Goal: Task Accomplishment & Management: Manage account settings

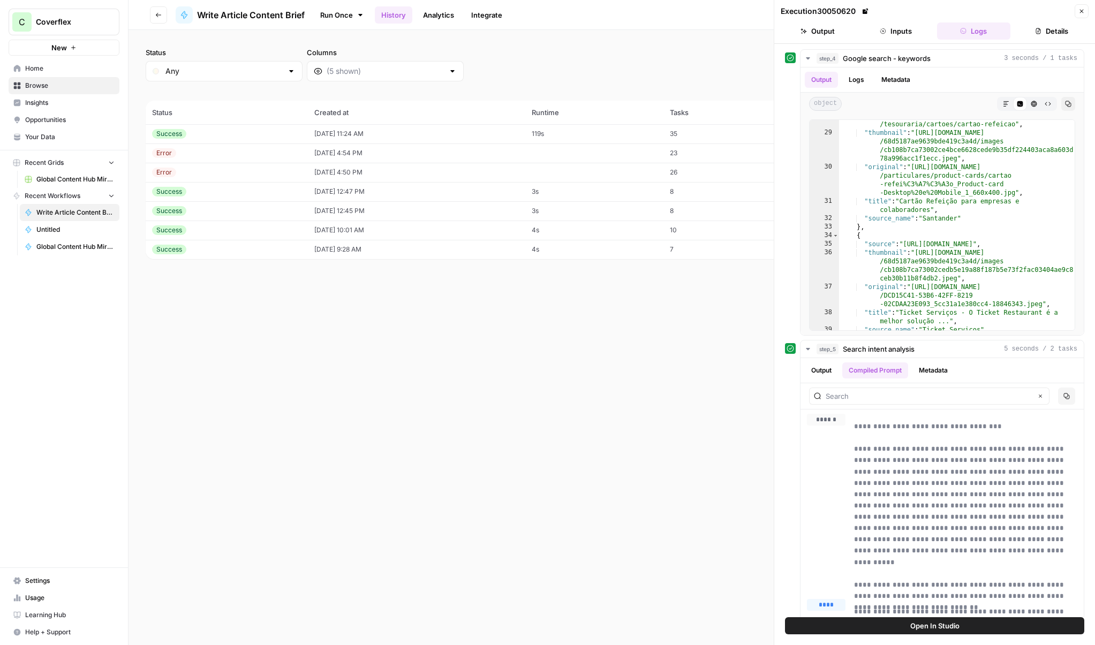
scroll to position [394, 0]
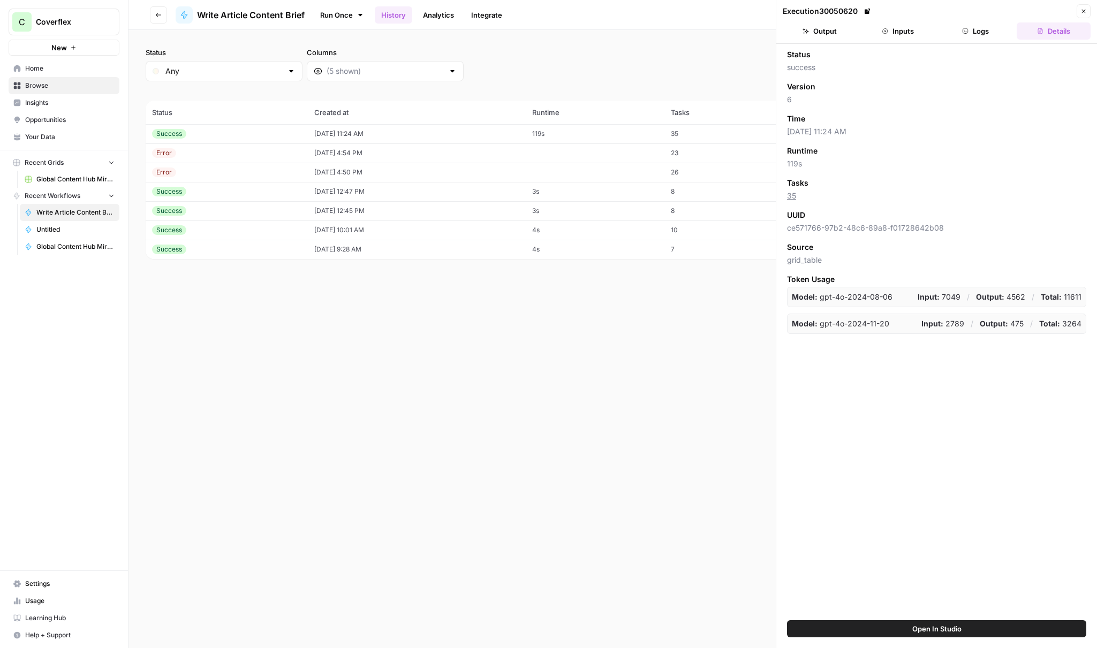
click at [936, 35] on ul "Output Inputs Logs Details" at bounding box center [937, 30] width 308 height 17
click at [914, 34] on button "Inputs" at bounding box center [898, 30] width 74 height 17
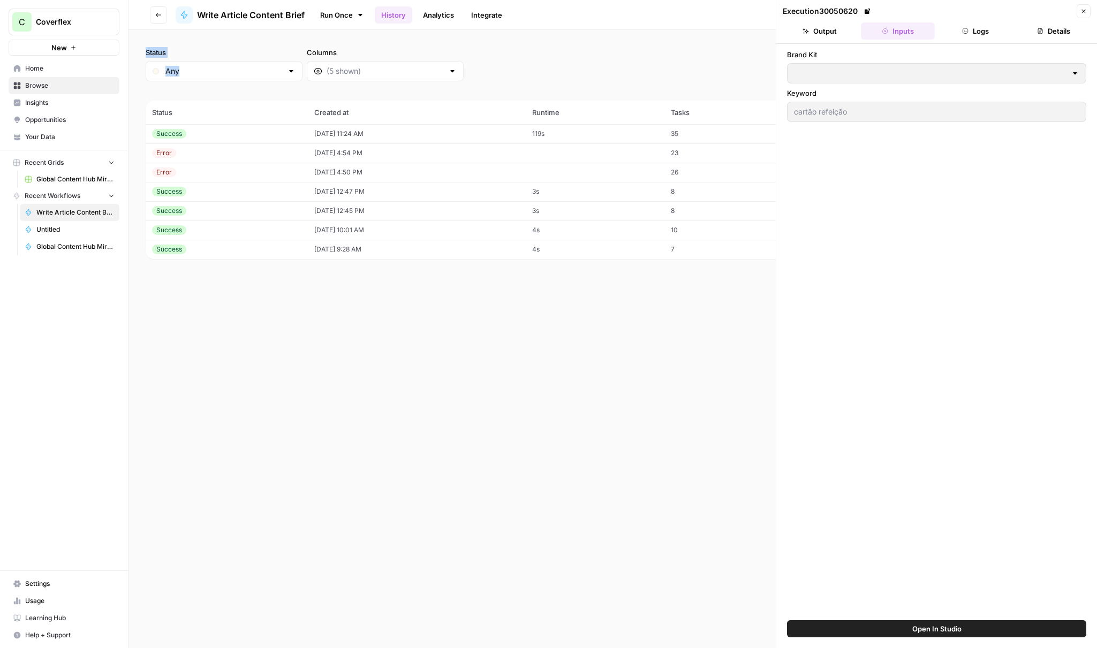
type input "Coverflex PT"
click at [839, 34] on button "Output" at bounding box center [820, 30] width 74 height 17
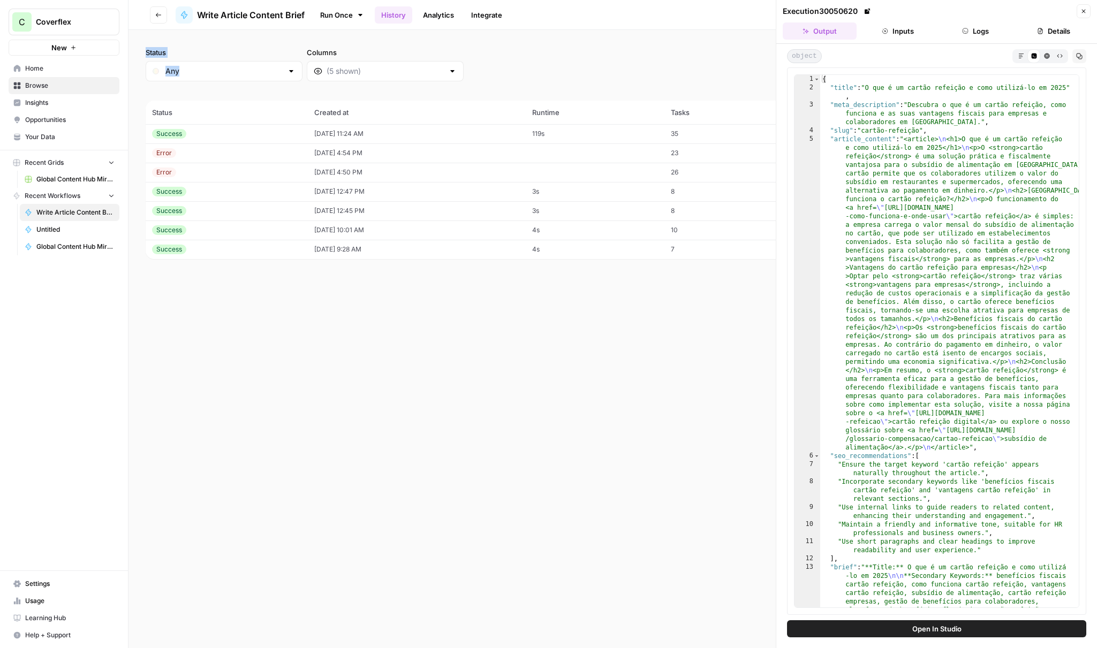
click at [405, 15] on link "History" at bounding box center [393, 14] width 37 height 17
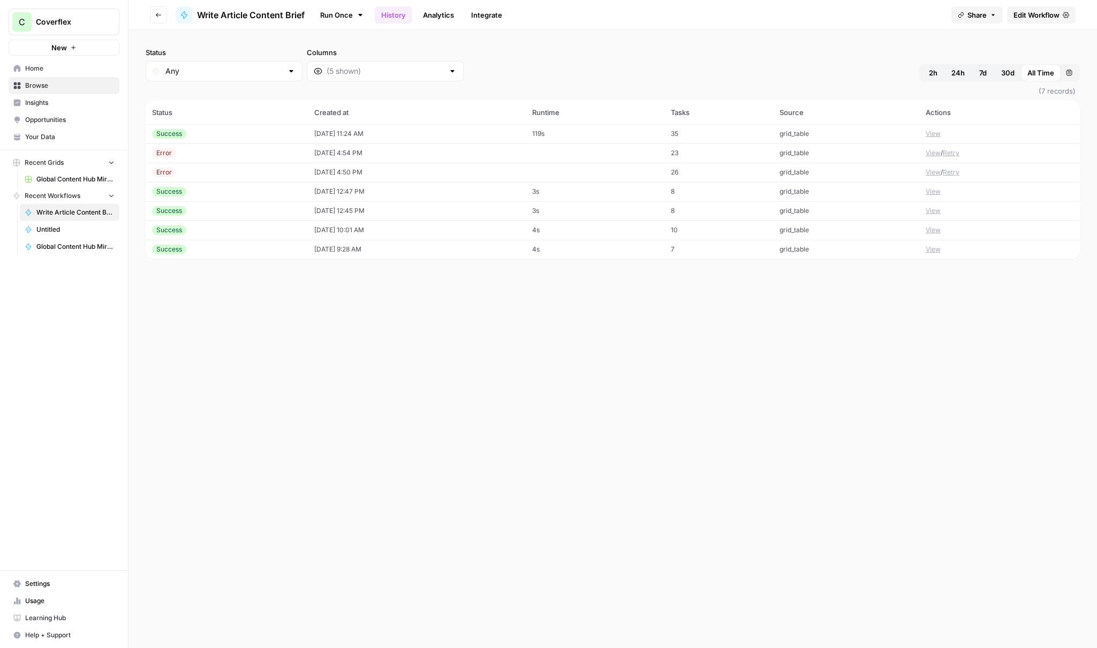
click at [172, 131] on div "Success" at bounding box center [169, 134] width 34 height 10
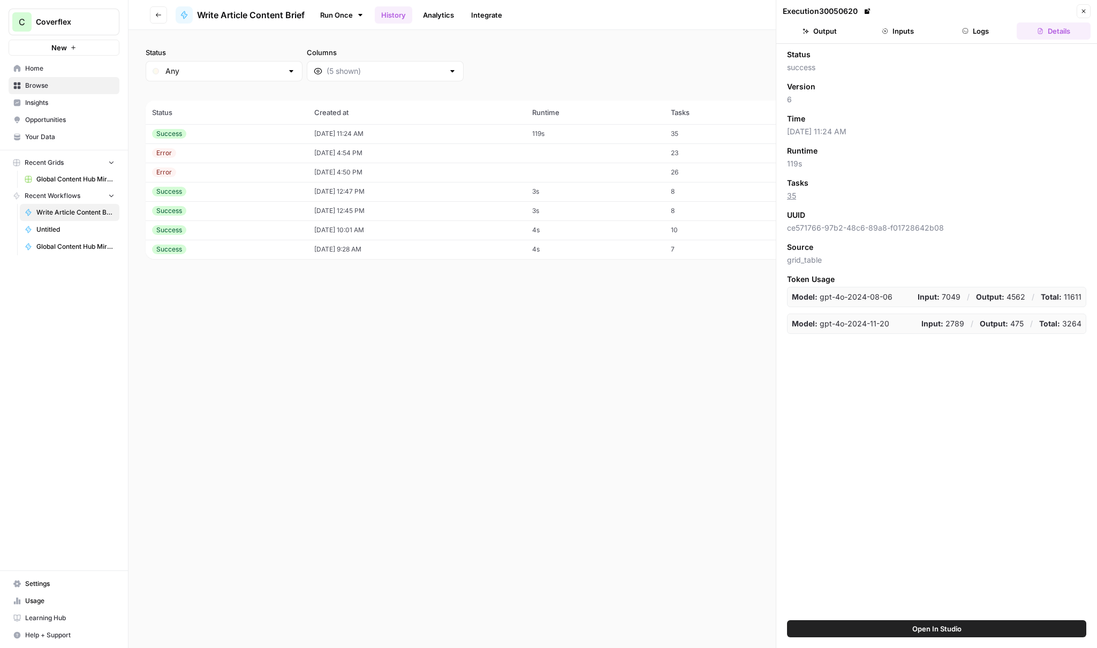
click at [870, 28] on button "Inputs" at bounding box center [898, 30] width 74 height 17
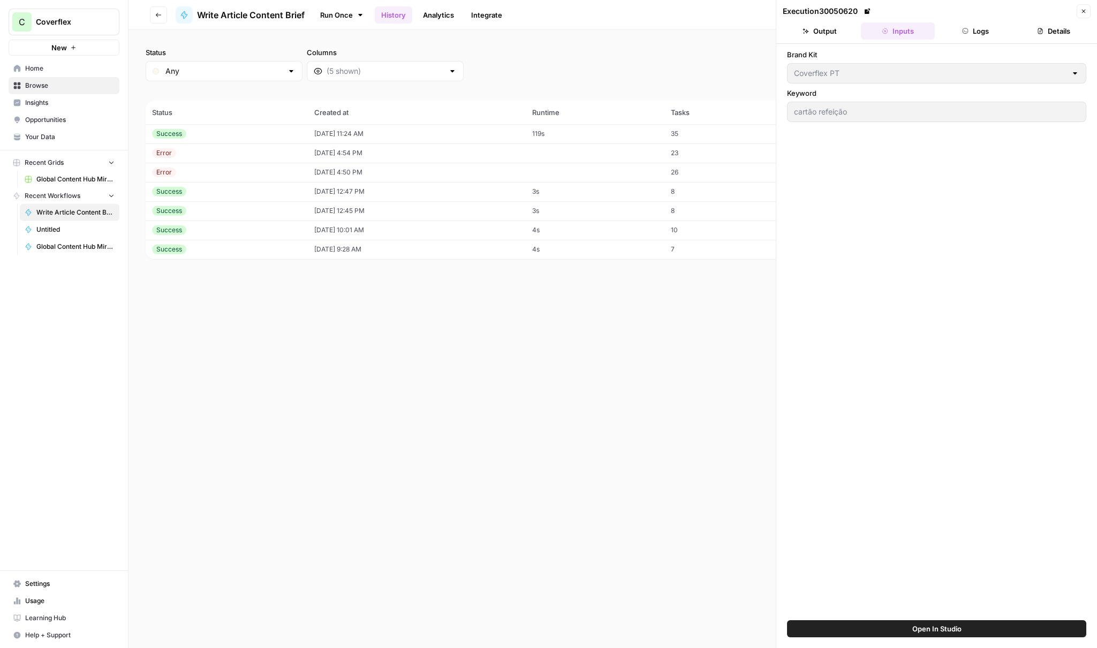
drag, startPoint x: 802, startPoint y: 31, endPoint x: 890, endPoint y: 39, distance: 88.2
click at [802, 31] on button "Output" at bounding box center [820, 30] width 74 height 17
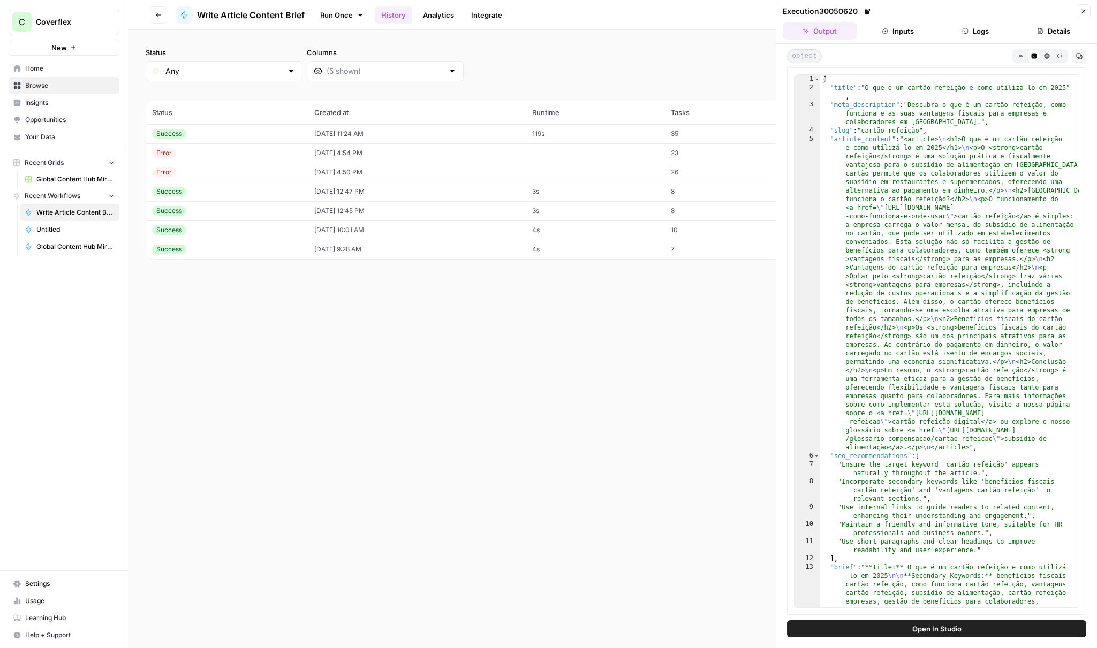
click at [964, 33] on icon "button" at bounding box center [965, 31] width 6 height 6
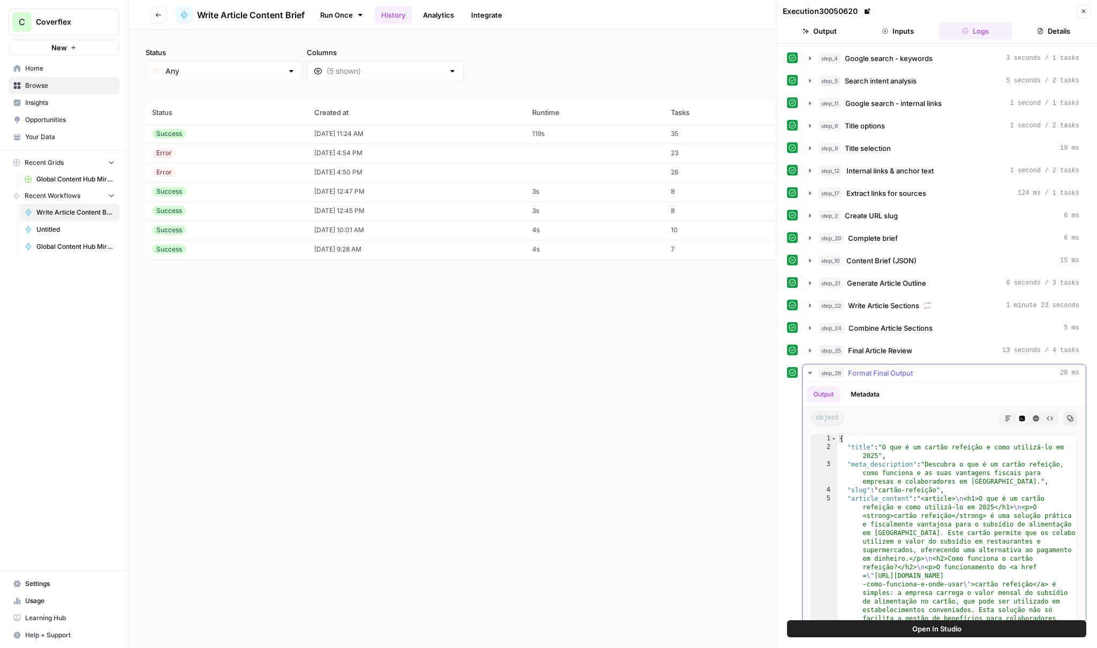
click at [810, 376] on icon "button" at bounding box center [810, 373] width 9 height 9
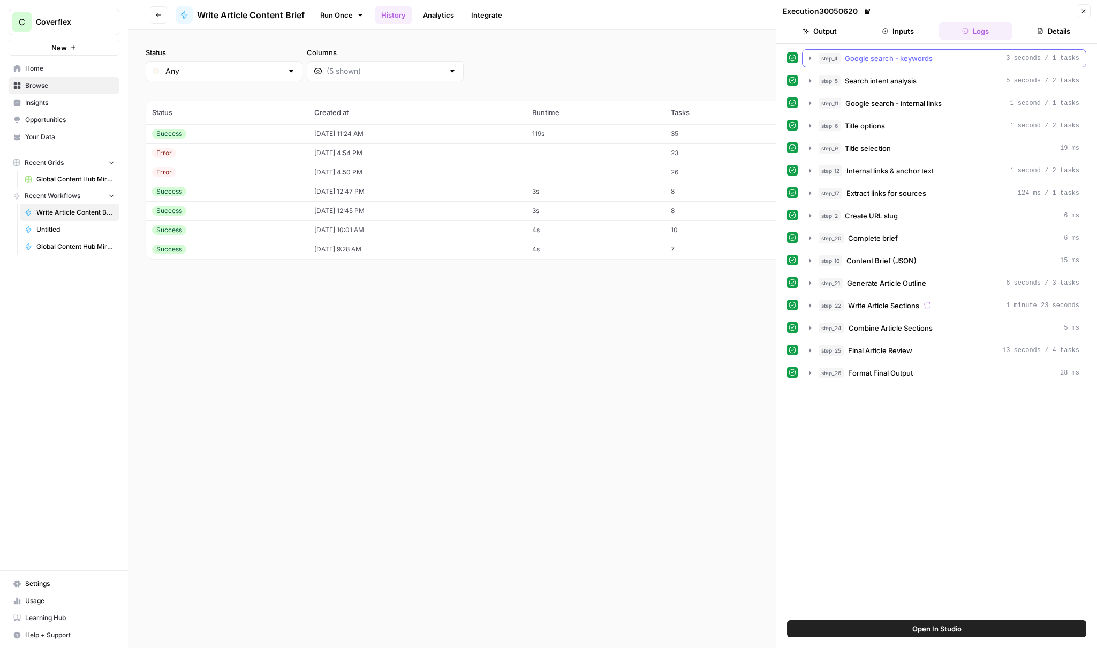
click at [912, 64] on button "step_4 Google search - keywords 3 seconds / 1 tasks" at bounding box center [944, 58] width 283 height 17
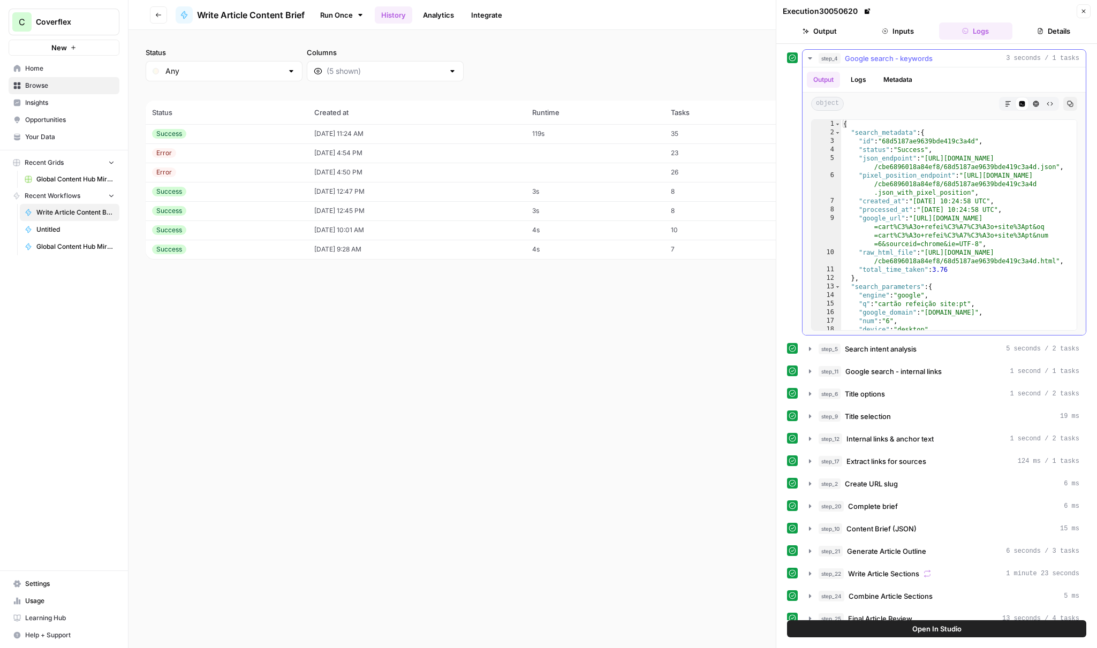
click at [873, 79] on button "Logs" at bounding box center [858, 80] width 28 height 16
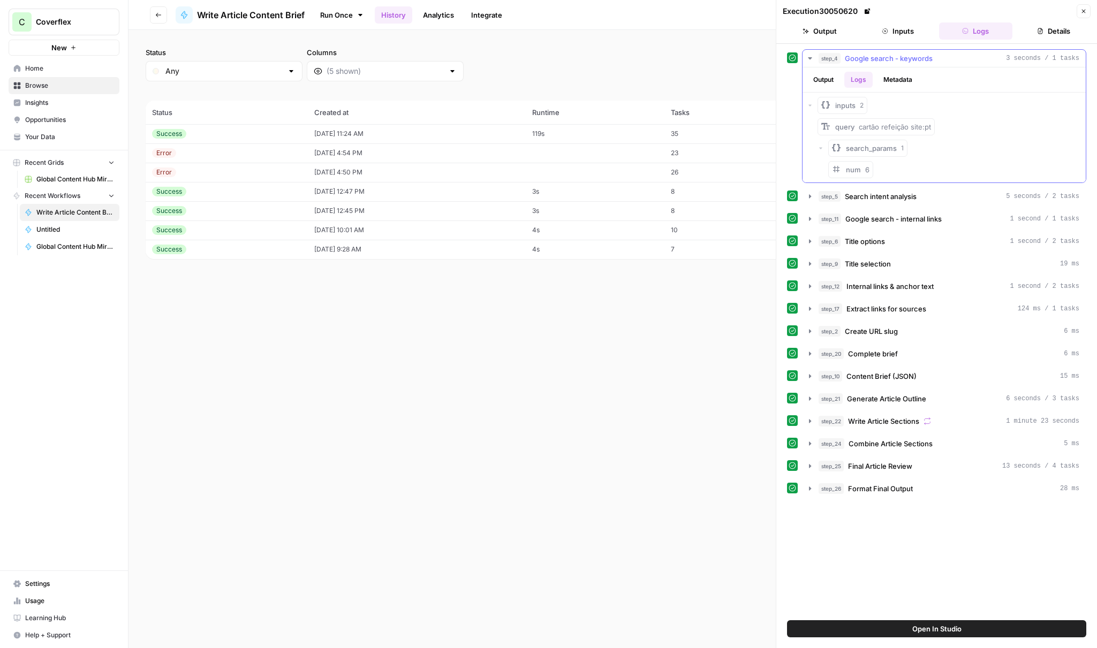
click at [848, 79] on button "Logs" at bounding box center [858, 80] width 28 height 16
click at [837, 80] on button "Output" at bounding box center [823, 80] width 33 height 16
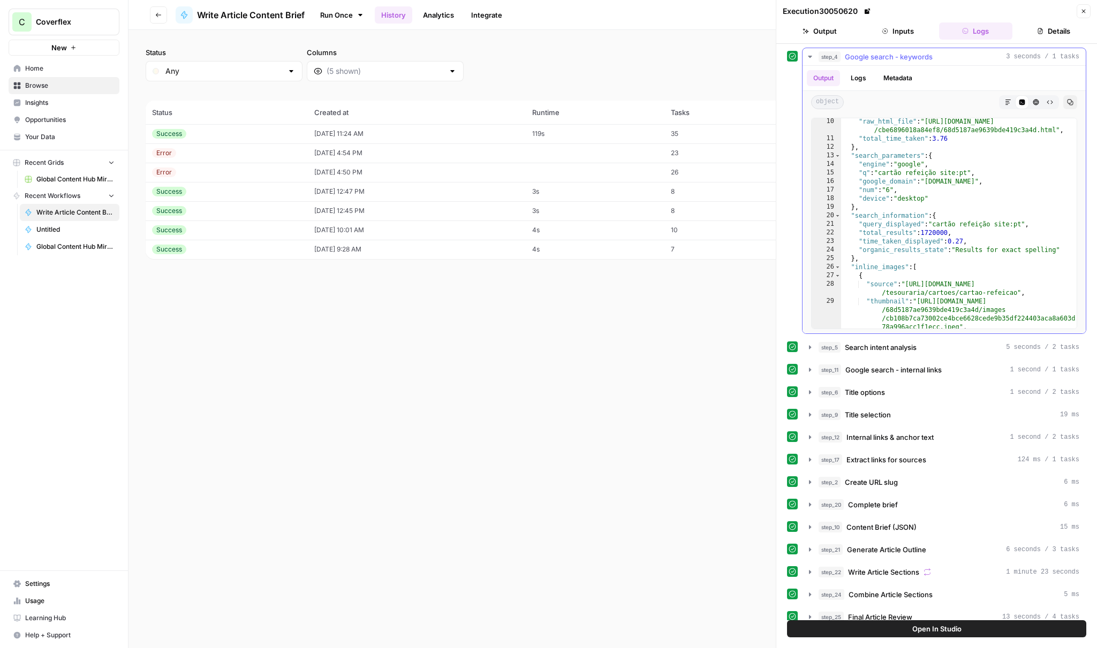
scroll to position [129, 0]
click at [931, 123] on div ""raw_html_file" : "[URL][DOMAIN_NAME] /cbe6896018a84ef8/68d5187ae9639bde419c3a4…" at bounding box center [959, 248] width 236 height 262
drag, startPoint x: 930, startPoint y: 123, endPoint x: 1053, endPoint y: 132, distance: 123.0
click at [1048, 129] on div ""raw_html_file" : "[URL][DOMAIN_NAME] /cbe6896018a84ef8/68d5187ae9639bde419c3a4…" at bounding box center [959, 249] width 236 height 262
click at [1054, 132] on div ""raw_html_file" : "[URL][DOMAIN_NAME] /cbe6896018a84ef8/68d5187ae9639bde419c3a4…" at bounding box center [959, 249] width 236 height 262
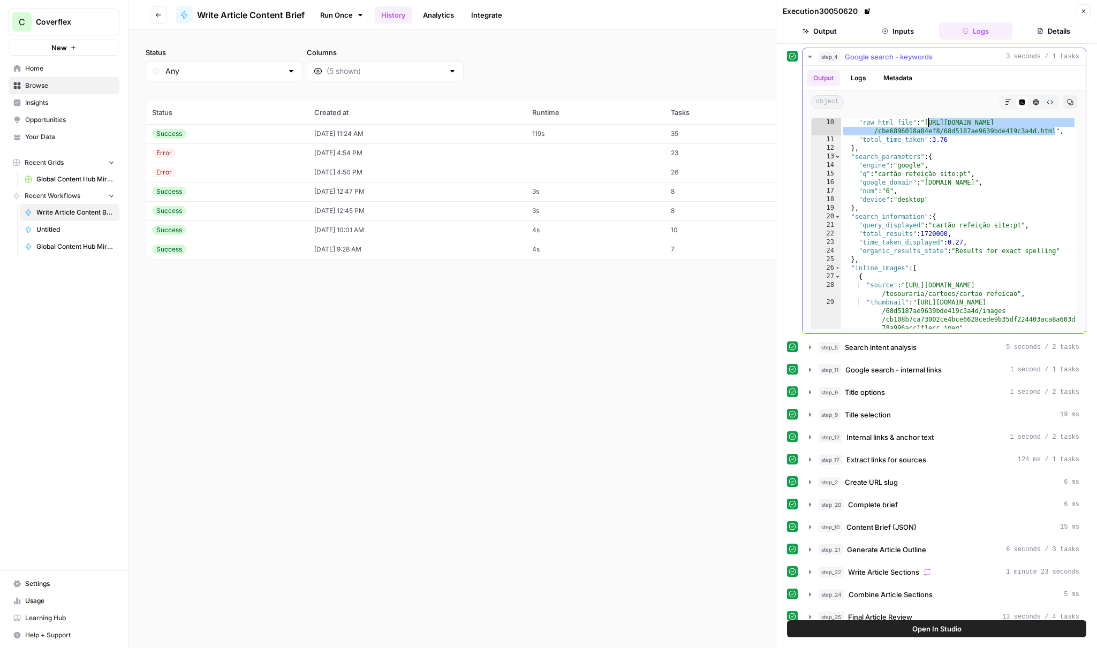
drag, startPoint x: 1055, startPoint y: 131, endPoint x: 928, endPoint y: 124, distance: 127.6
click at [928, 124] on div ""raw_html_file" : "[URL][DOMAIN_NAME] /cbe6896018a84ef8/68d5187ae9639bde419c3a4…" at bounding box center [959, 249] width 236 height 262
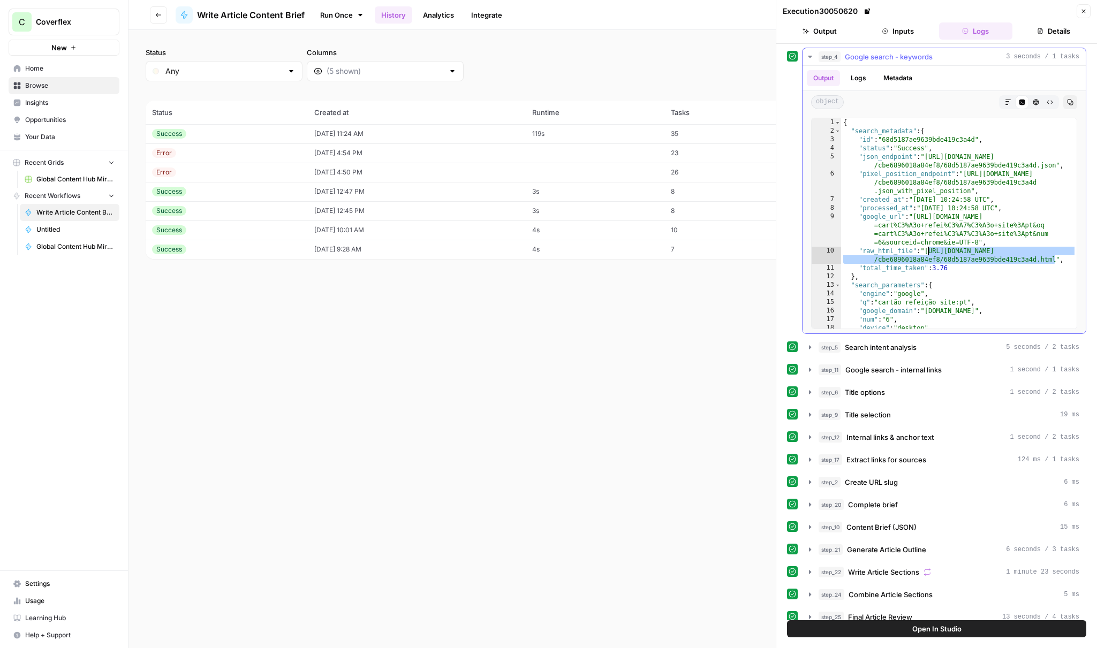
scroll to position [0, 0]
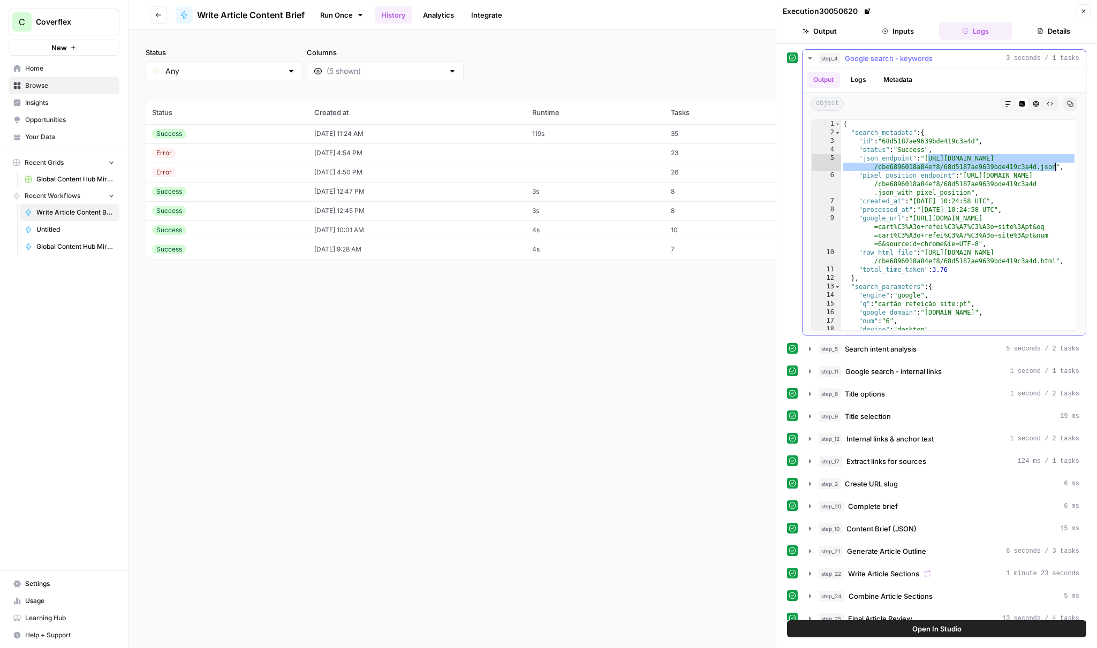
drag, startPoint x: 948, startPoint y: 164, endPoint x: 1055, endPoint y: 164, distance: 106.6
click at [1055, 164] on div "{ "search_metadata" : { "id" : "68d5187ae9639bde419c3a4d" , "status" : "Success…" at bounding box center [959, 234] width 236 height 228
type textarea "**********"
click at [897, 342] on button "step_5 Search intent analysis 5 seconds / 2 tasks" at bounding box center [944, 349] width 283 height 17
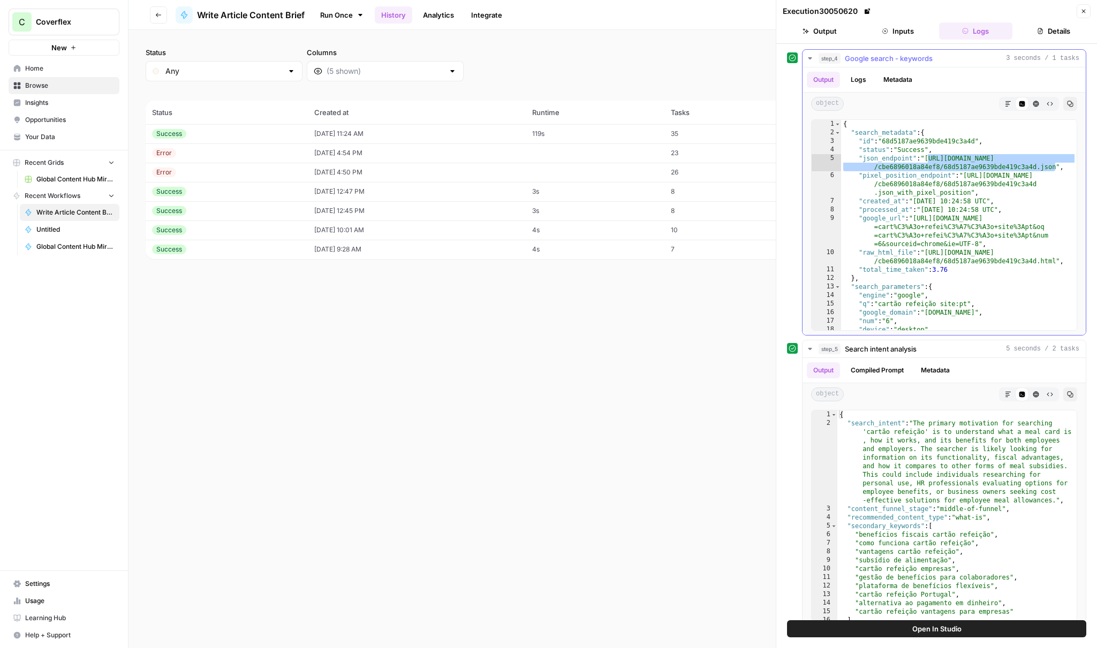
click at [1037, 103] on icon "button" at bounding box center [1036, 104] width 6 height 6
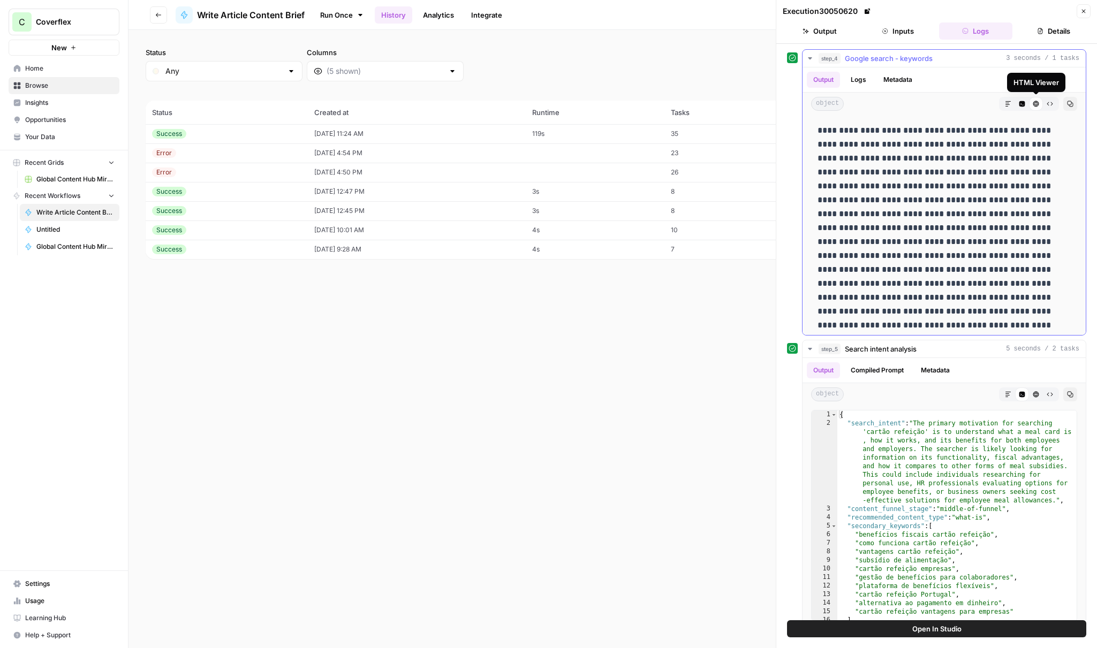
click at [1052, 102] on icon "button" at bounding box center [1050, 104] width 6 height 6
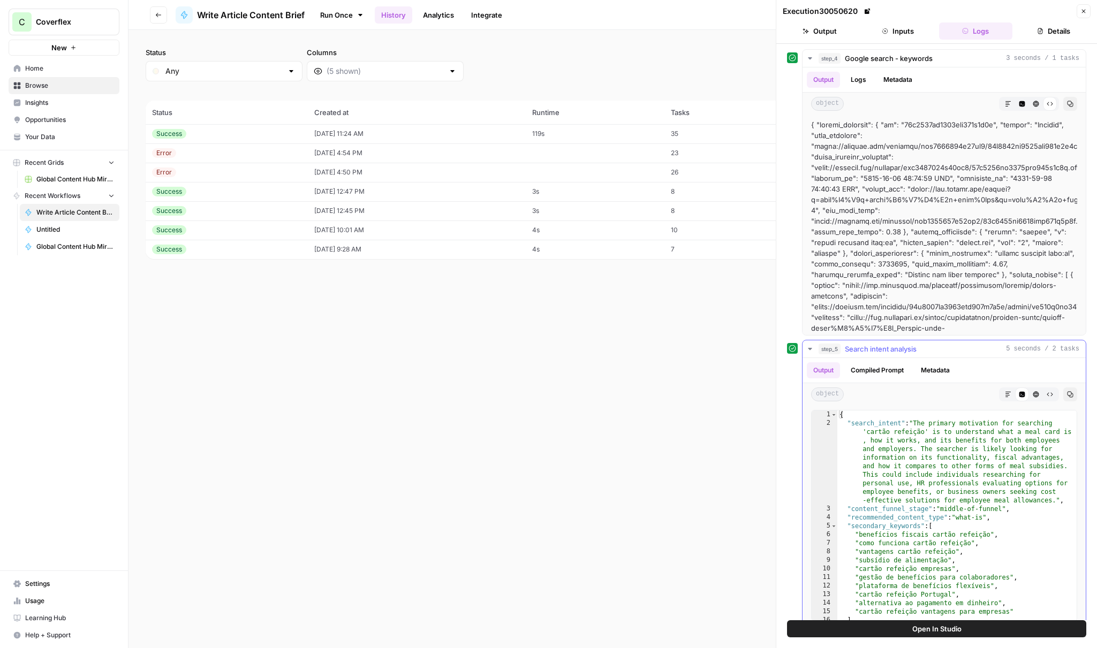
drag, startPoint x: 894, startPoint y: 371, endPoint x: 953, endPoint y: 378, distance: 59.4
click at [894, 371] on button "Compiled Prompt" at bounding box center [877, 371] width 66 height 16
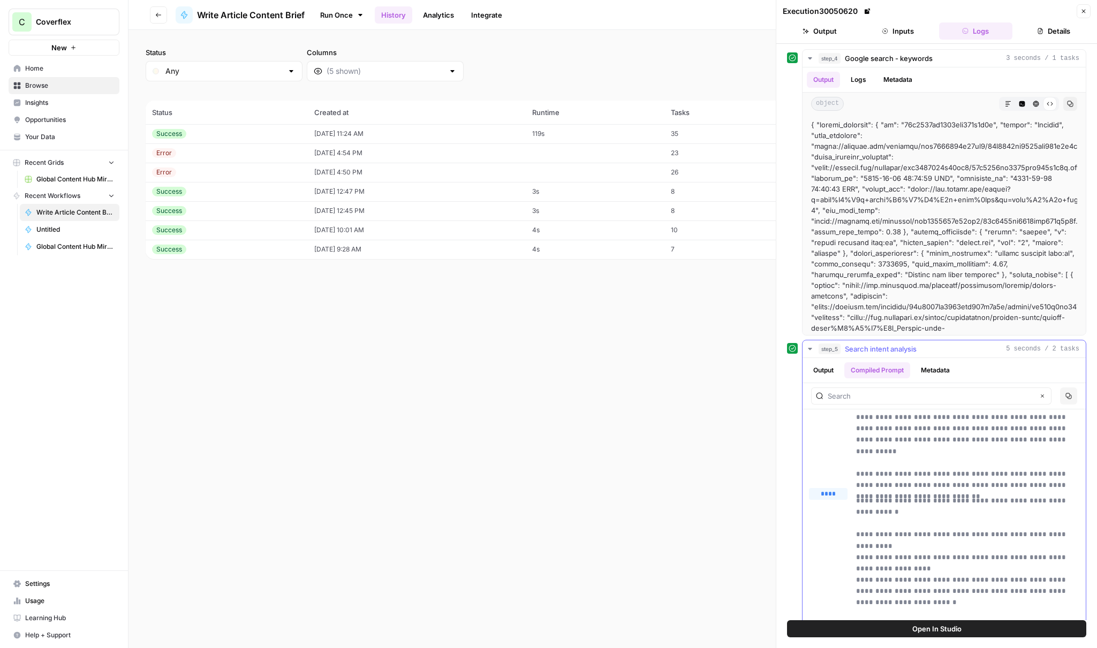
scroll to position [162, 0]
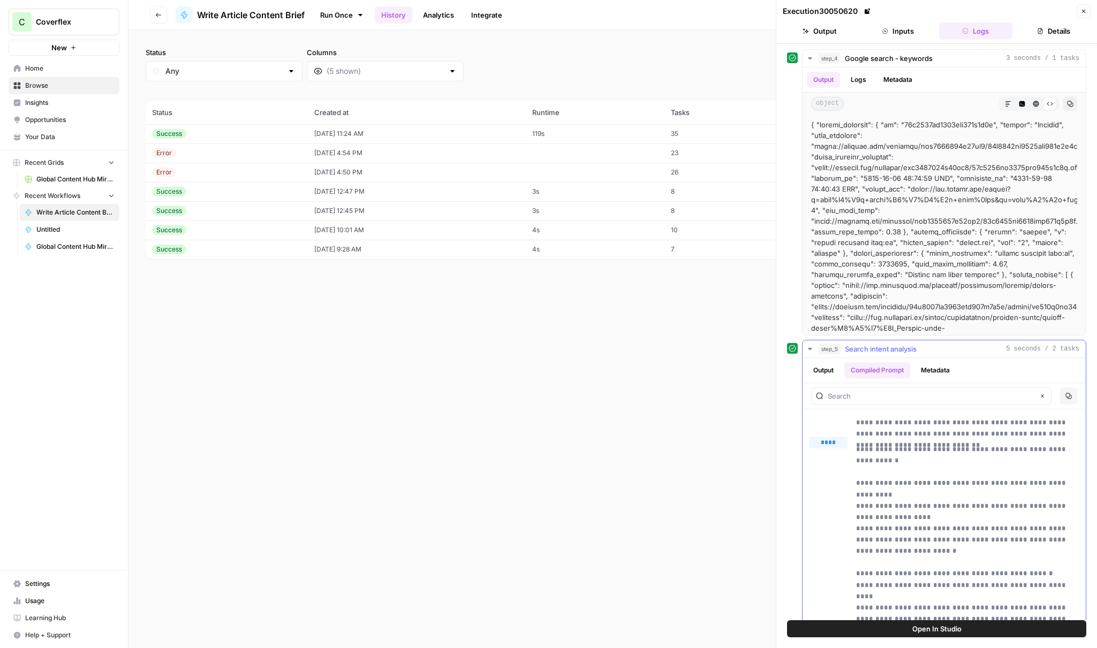
drag, startPoint x: 867, startPoint y: 450, endPoint x: 917, endPoint y: 459, distance: 50.6
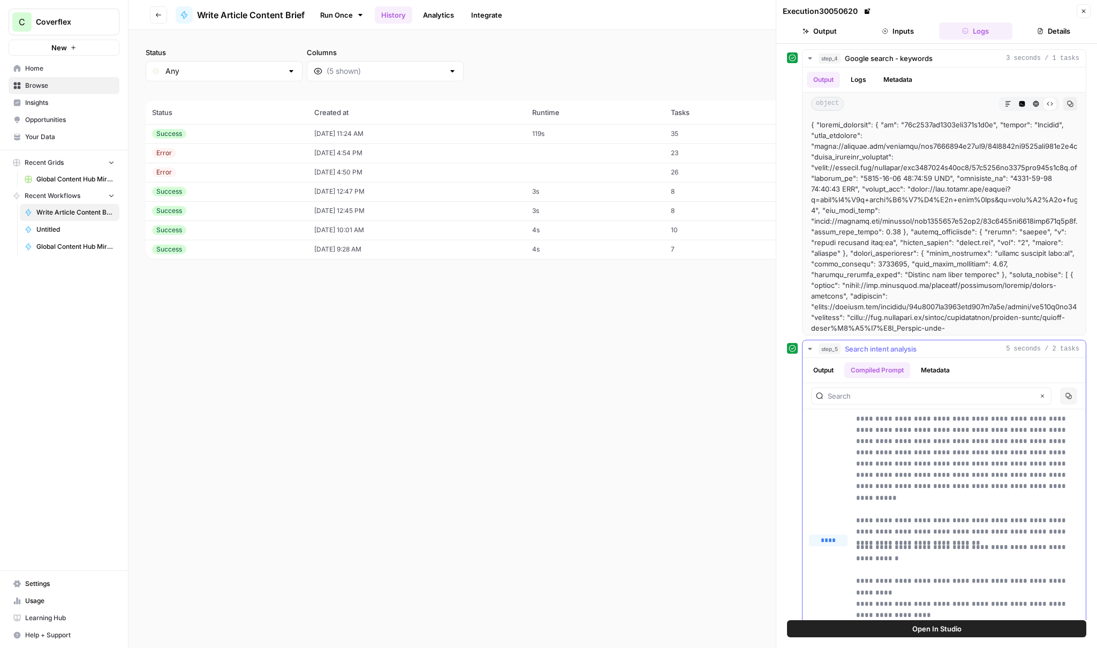
scroll to position [0, 0]
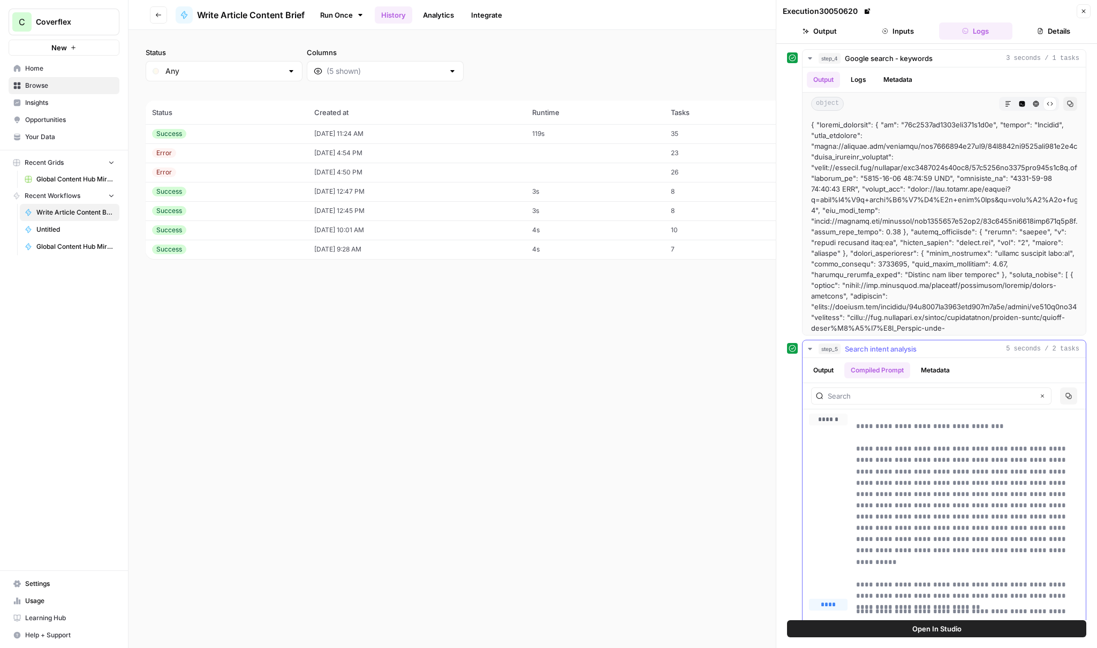
drag, startPoint x: 861, startPoint y: 450, endPoint x: 926, endPoint y: 452, distance: 65.4
click at [926, 451] on div "**********" at bounding box center [944, 502] width 270 height 177
drag, startPoint x: 864, startPoint y: 424, endPoint x: 980, endPoint y: 459, distance: 120.9
click at [984, 452] on p "**********" at bounding box center [967, 506] width 223 height 170
click at [949, 477] on p "**********" at bounding box center [967, 506] width 223 height 170
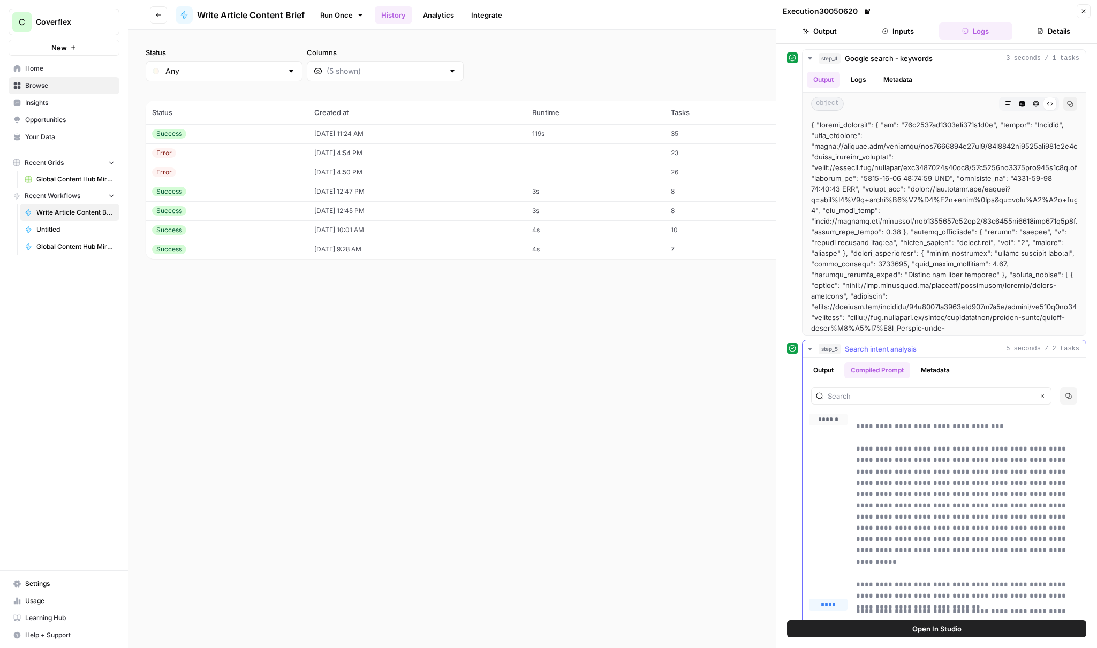
drag, startPoint x: 890, startPoint y: 452, endPoint x: 877, endPoint y: 452, distance: 13.4
click at [889, 452] on p "**********" at bounding box center [967, 506] width 223 height 170
drag, startPoint x: 858, startPoint y: 450, endPoint x: 973, endPoint y: 464, distance: 115.9
click at [974, 462] on p "**********" at bounding box center [967, 506] width 223 height 170
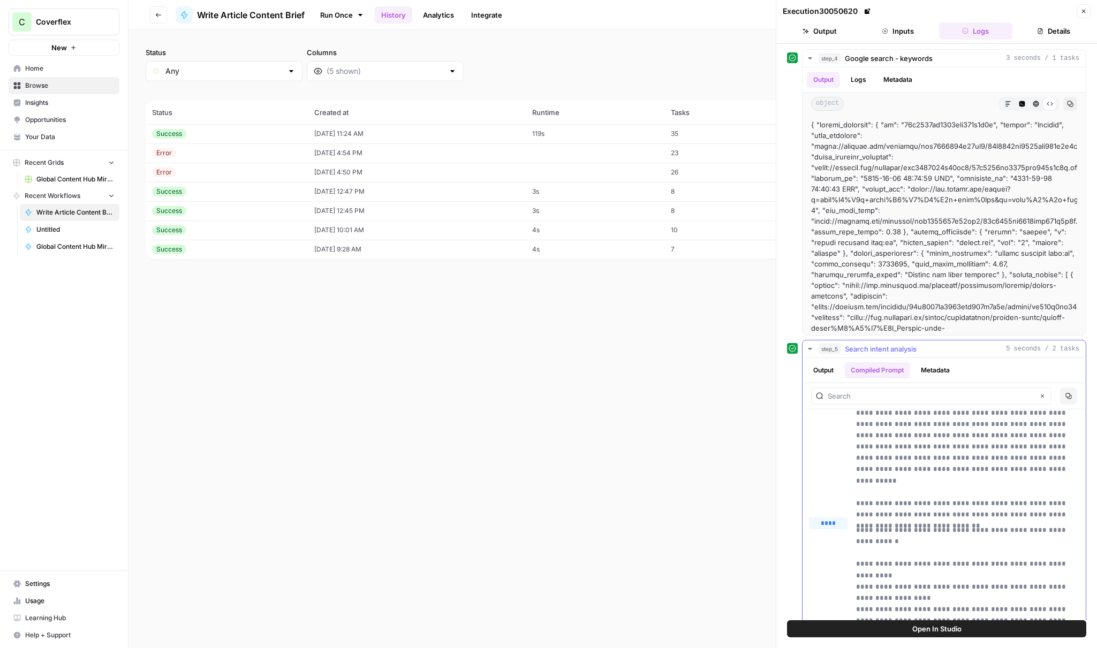
scroll to position [170, 0]
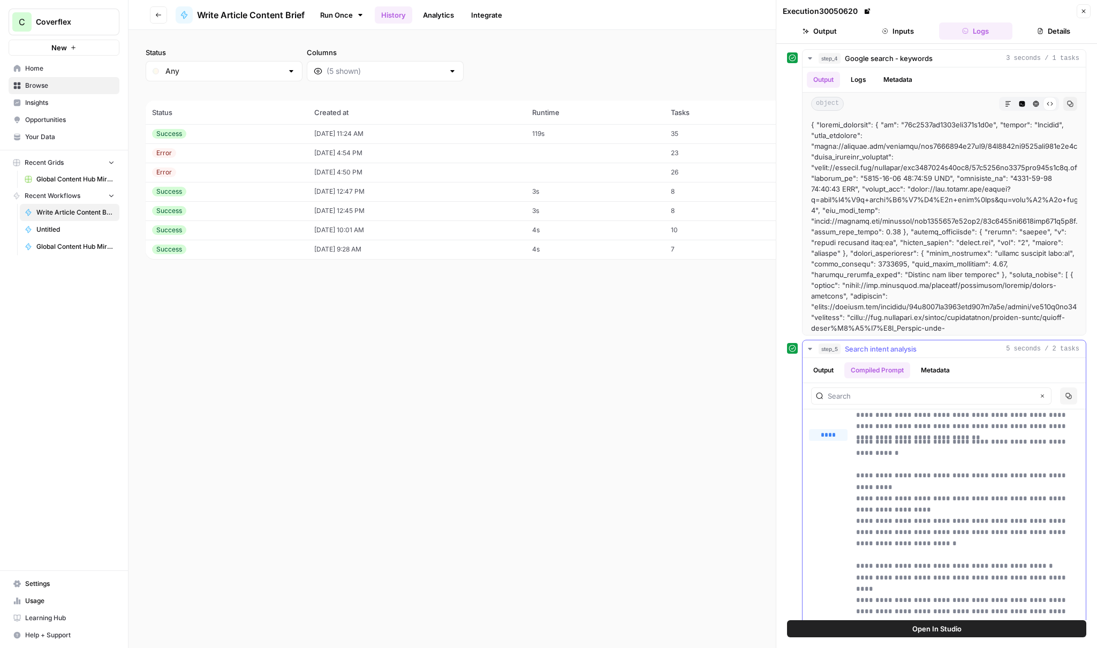
drag, startPoint x: 876, startPoint y: 440, endPoint x: 810, endPoint y: 224, distance: 226.1
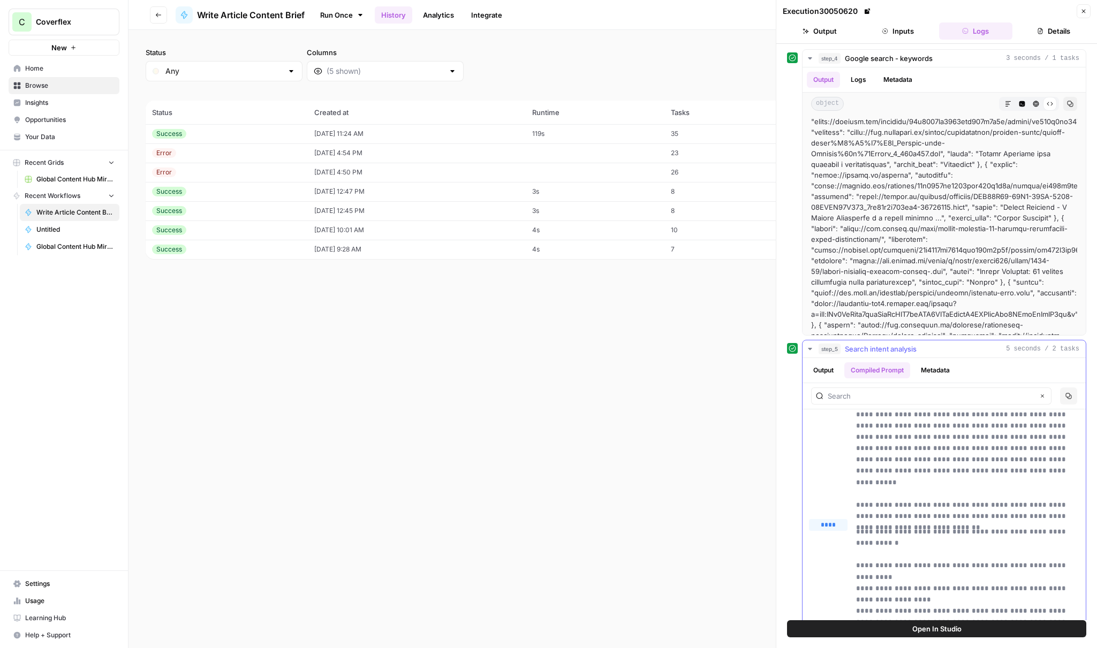
scroll to position [81, 0]
click at [823, 371] on button "Output" at bounding box center [823, 371] width 33 height 16
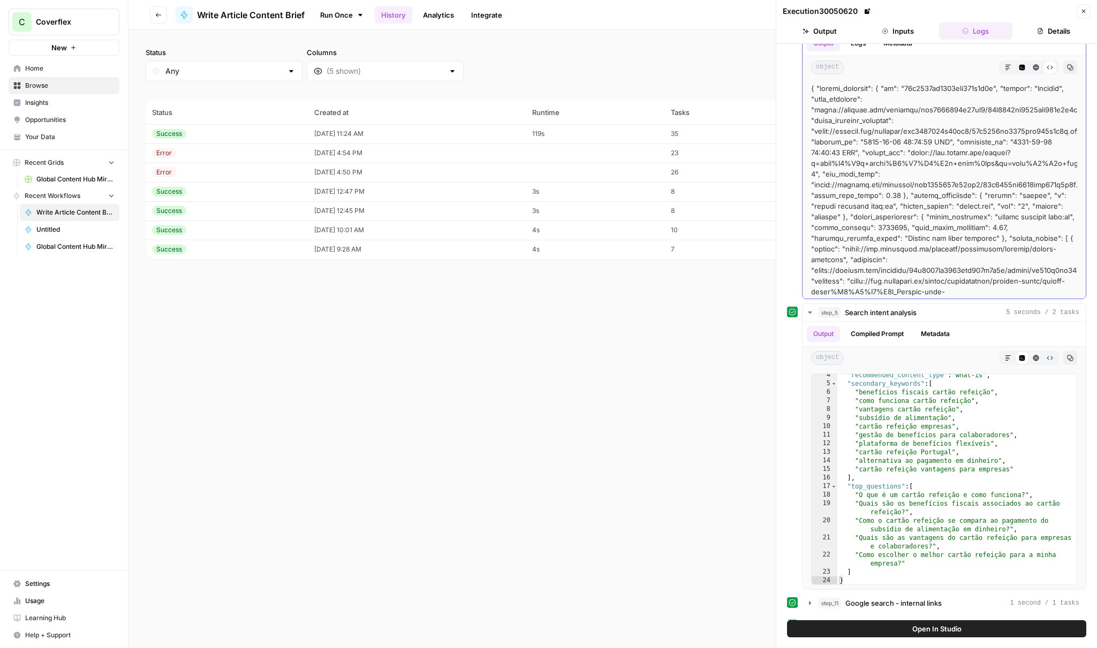
scroll to position [0, 0]
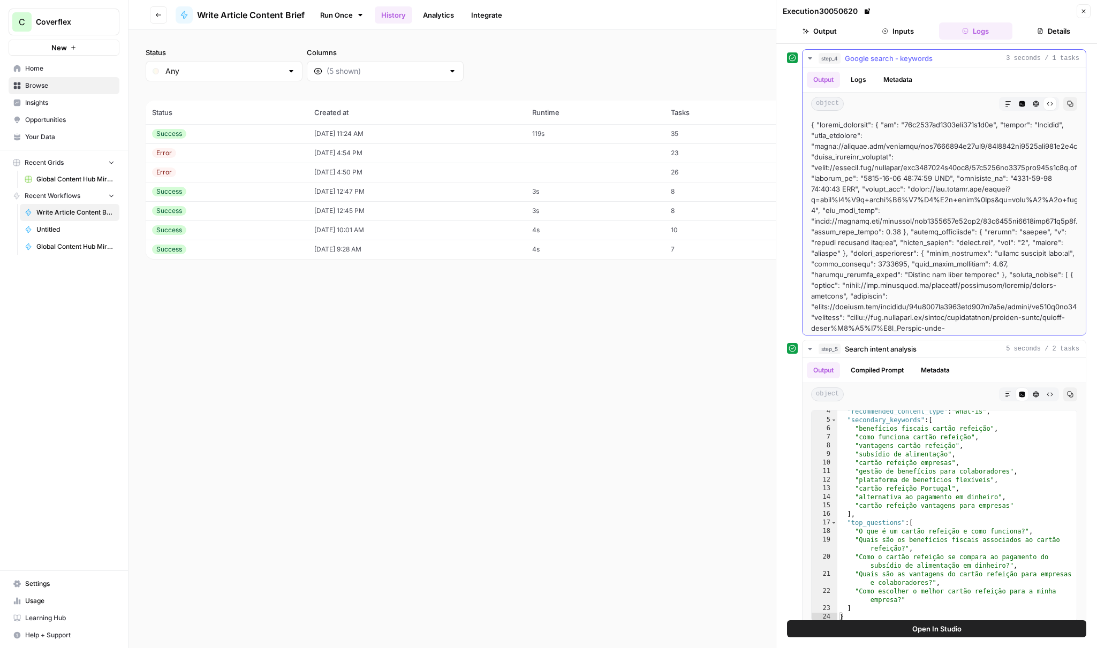
click at [814, 59] on icon "button" at bounding box center [810, 58] width 9 height 9
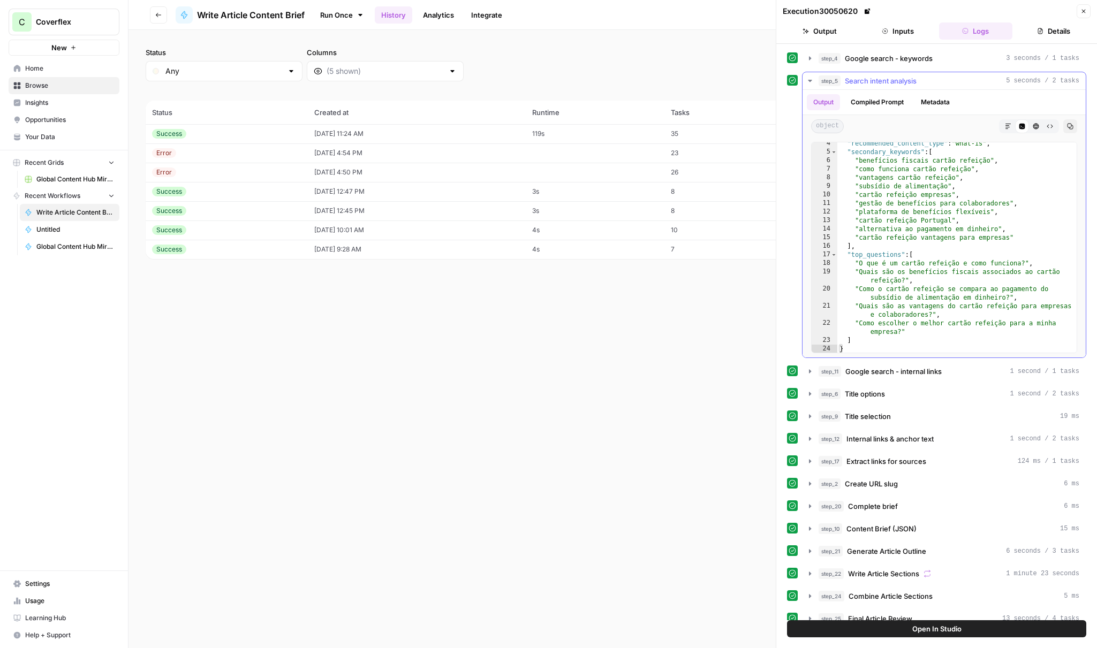
click at [868, 78] on span "Search intent analysis" at bounding box center [881, 81] width 72 height 11
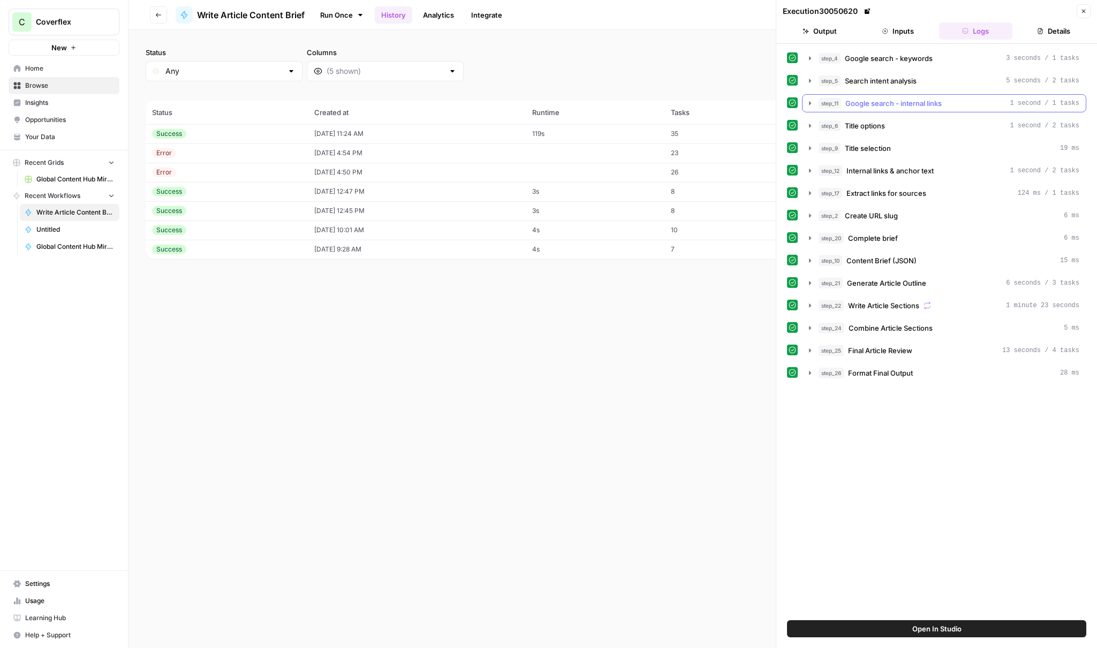
click at [864, 106] on span "Google search - internal links" at bounding box center [894, 103] width 96 height 11
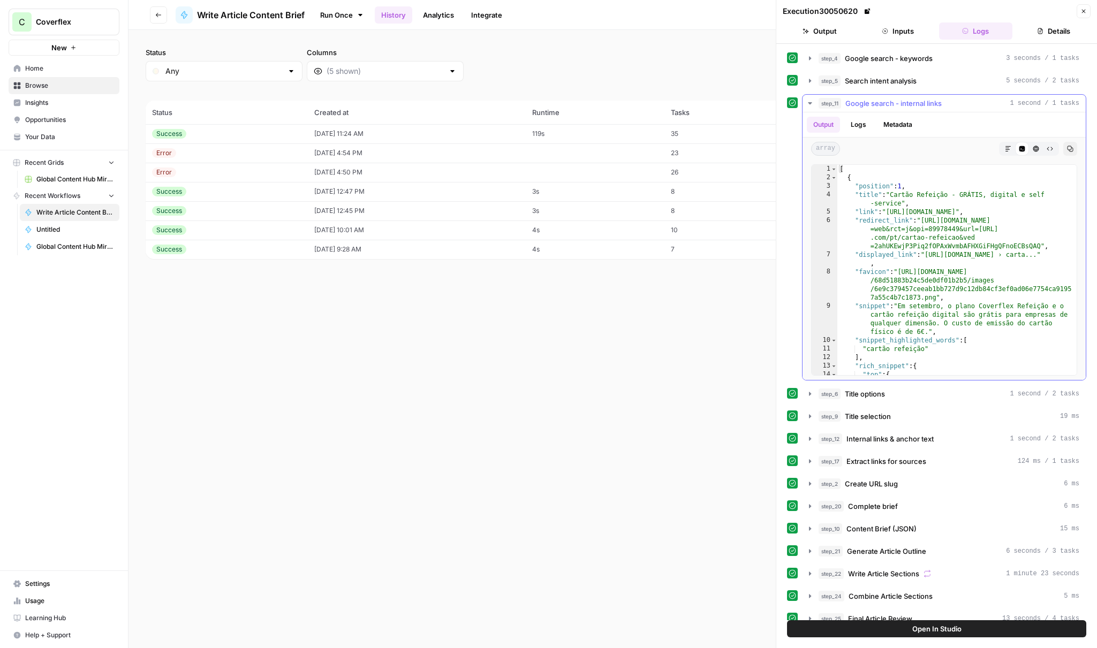
click at [1039, 150] on icon "button" at bounding box center [1036, 149] width 6 height 6
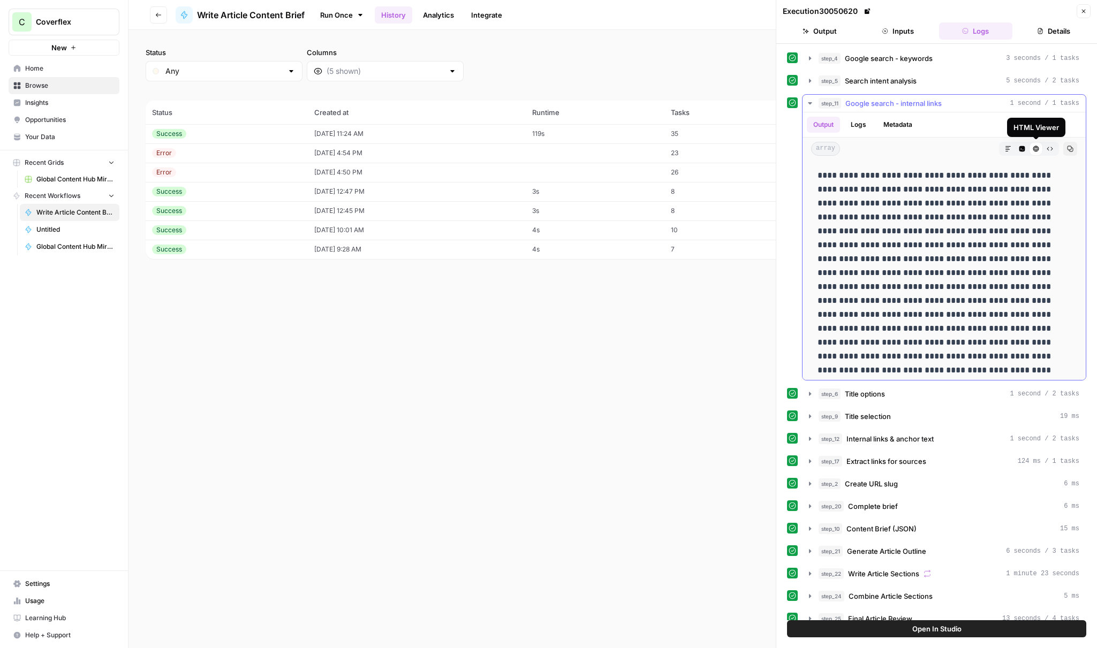
click at [1027, 149] on button "Code Editor" at bounding box center [1022, 149] width 14 height 14
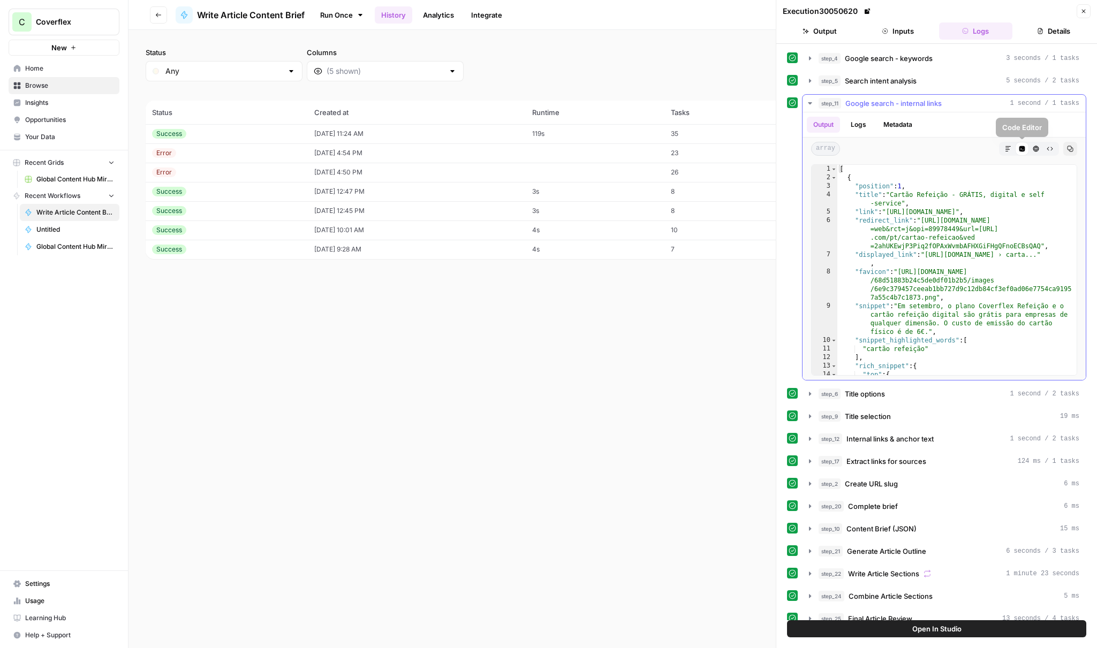
click at [1012, 149] on icon "button" at bounding box center [1008, 149] width 6 height 6
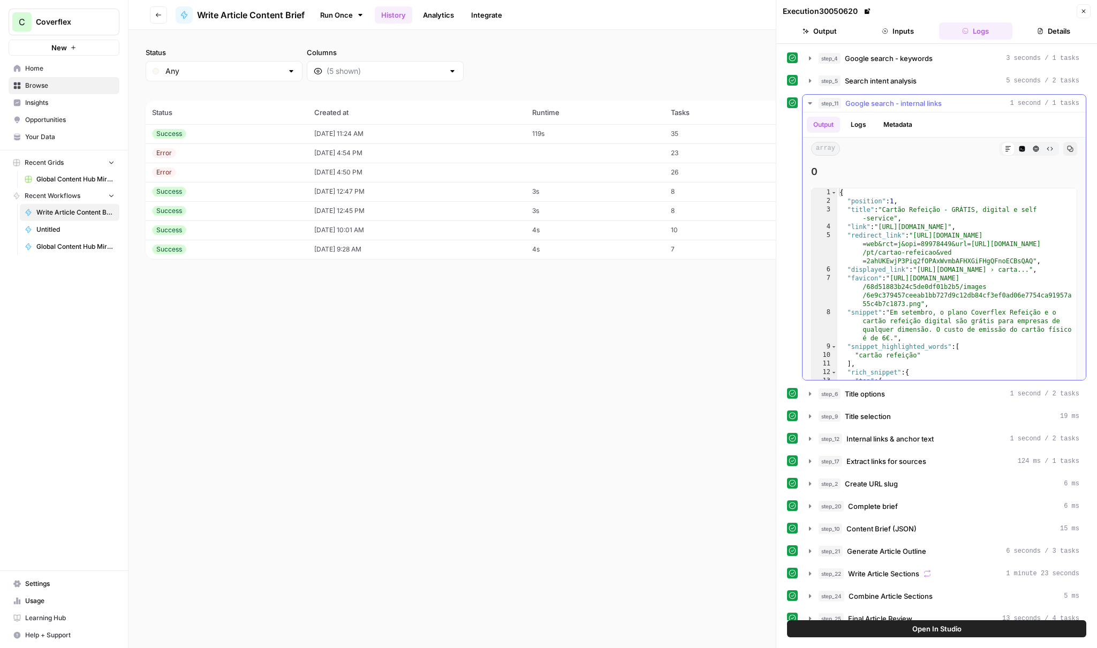
click at [880, 127] on button "Metadata" at bounding box center [898, 125] width 42 height 16
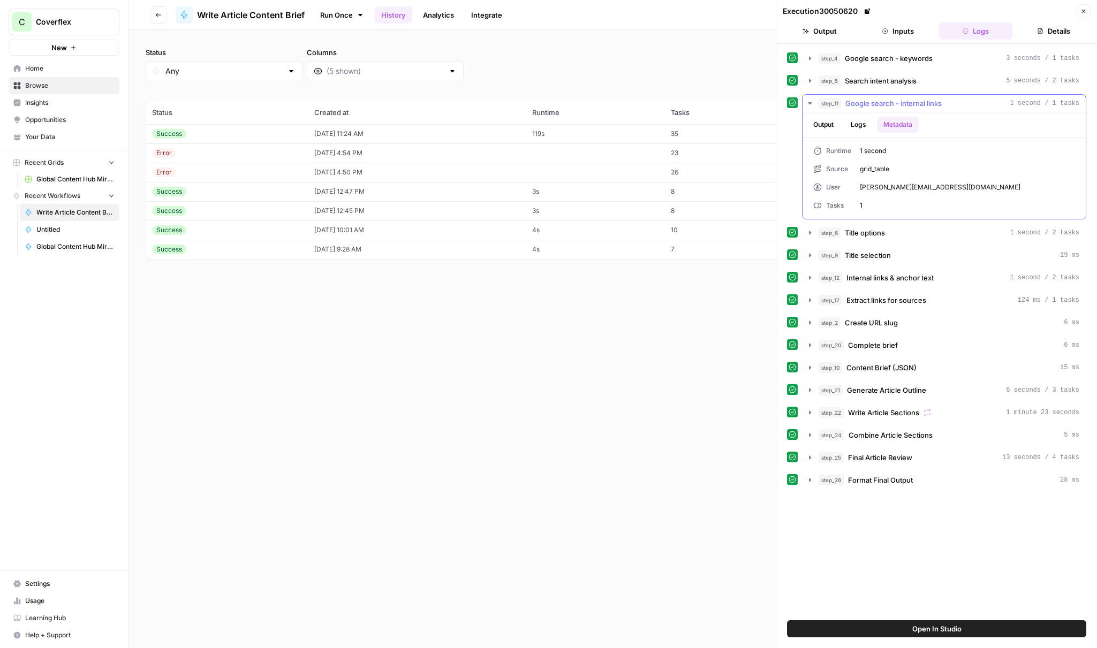
click at [864, 127] on button "Logs" at bounding box center [858, 125] width 28 height 16
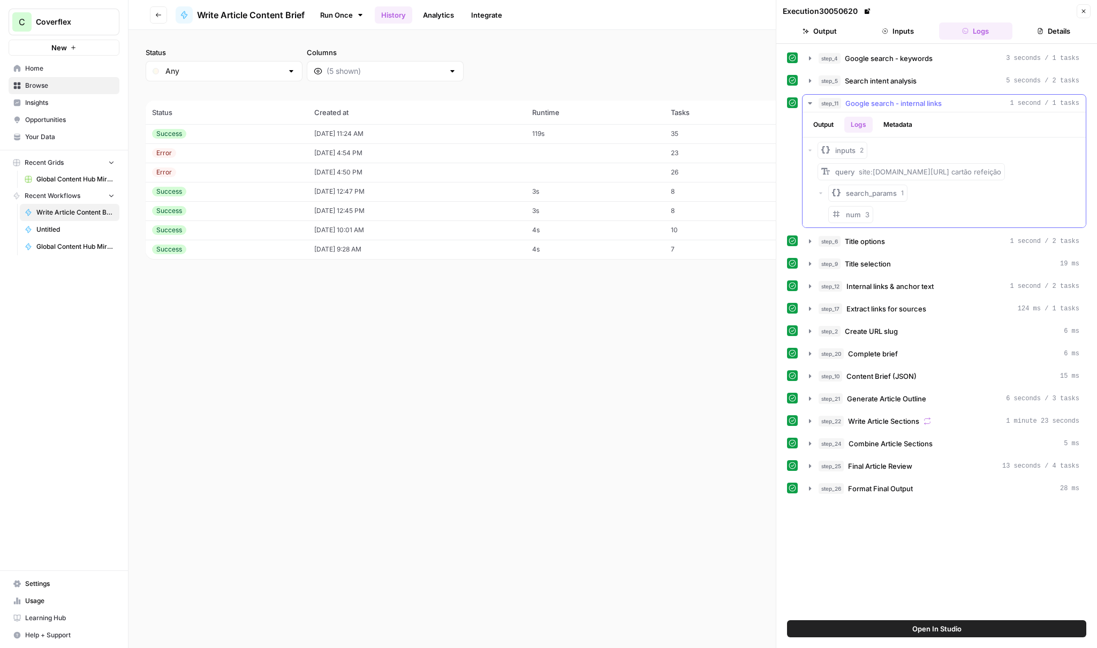
click at [822, 125] on button "Output" at bounding box center [823, 125] width 33 height 16
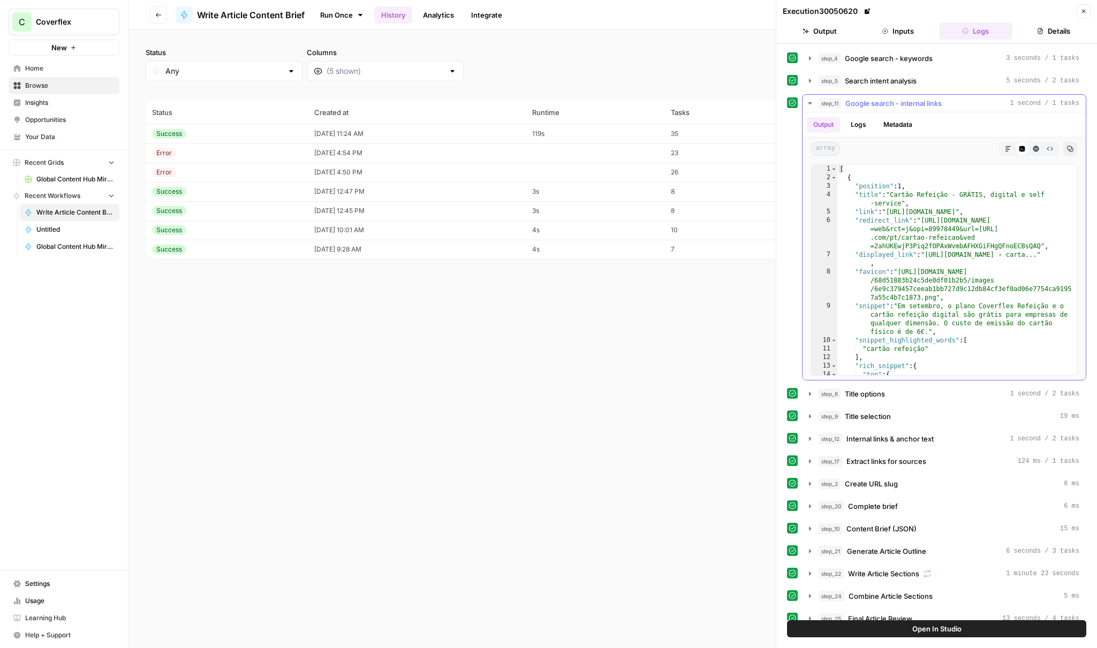
click at [1021, 144] on div "Code Editor" at bounding box center [1022, 149] width 14 height 14
drag, startPoint x: 1012, startPoint y: 148, endPoint x: 1038, endPoint y: 149, distance: 25.7
click at [1012, 148] on button "Markdown" at bounding box center [1008, 149] width 14 height 14
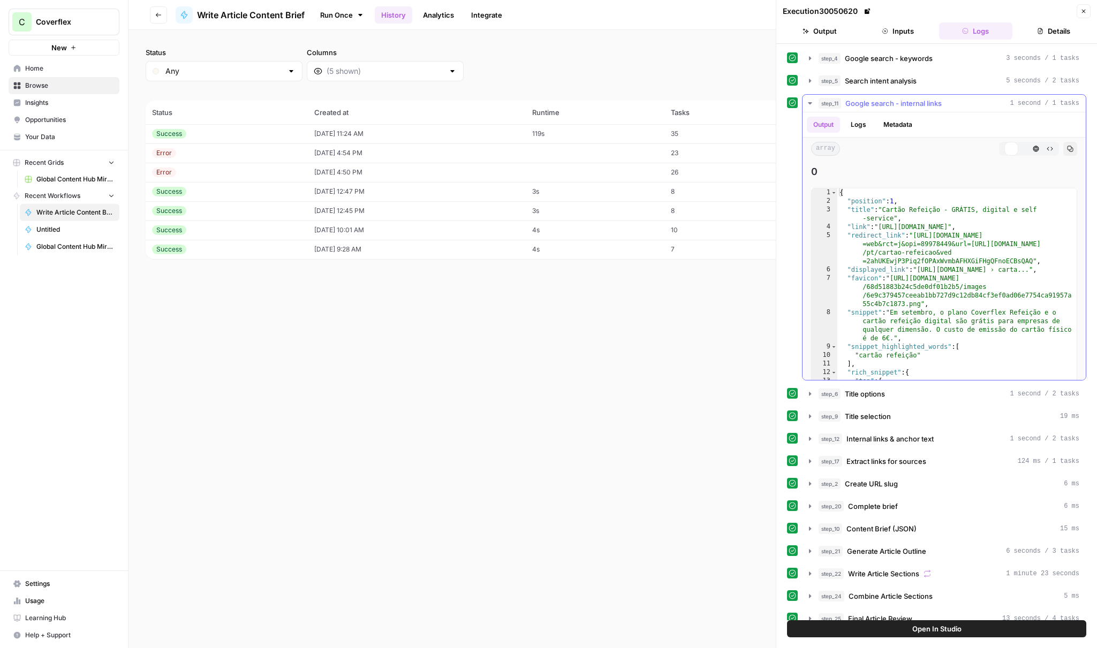
click at [1037, 149] on icon "button" at bounding box center [1036, 149] width 6 height 6
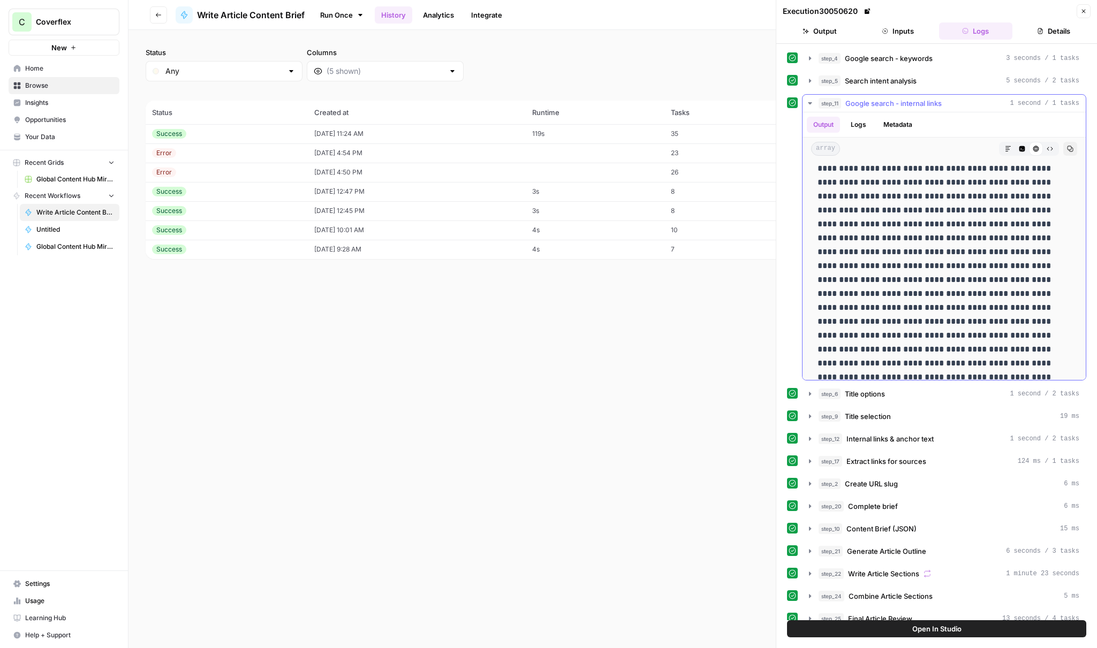
scroll to position [36, 0]
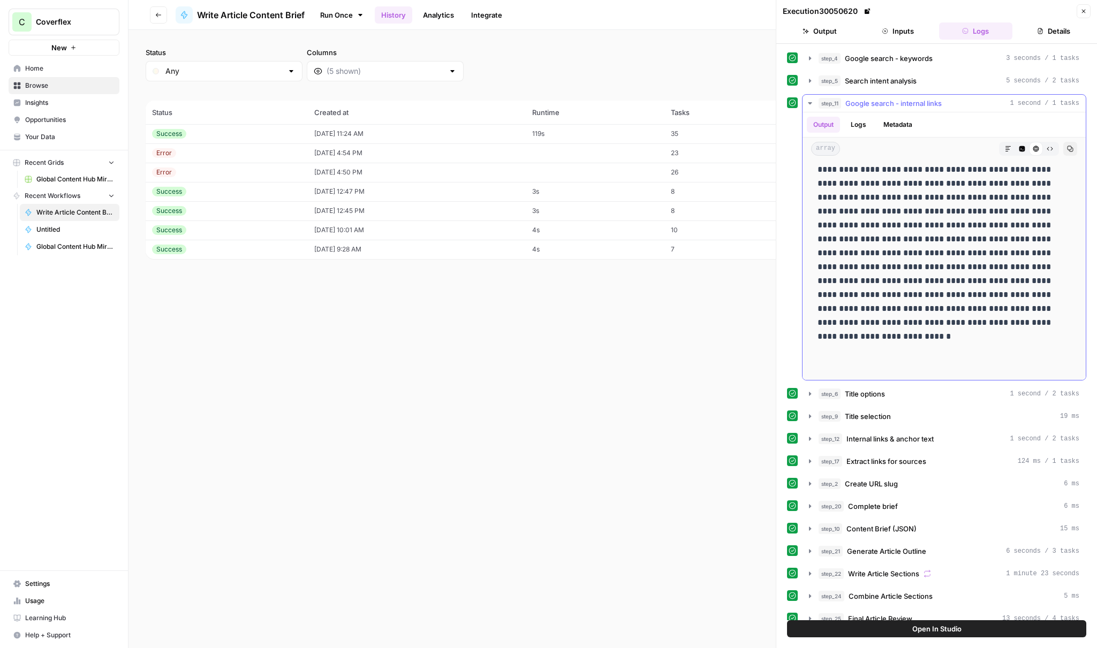
click at [875, 118] on ul "Output Logs Metadata" at bounding box center [863, 125] width 112 height 16
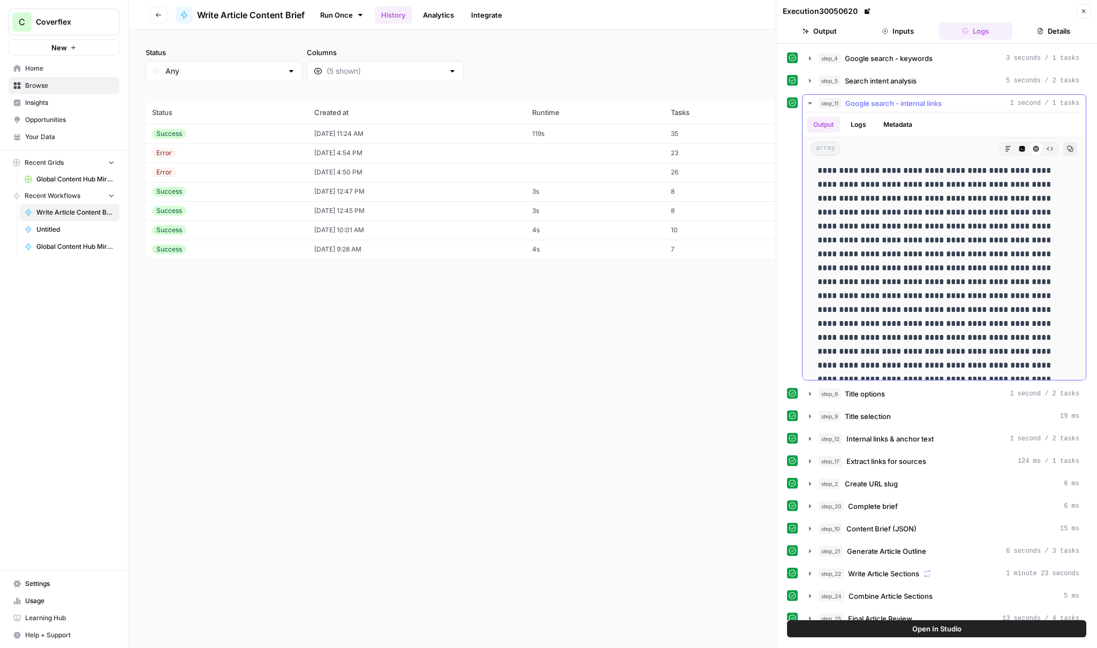
click at [870, 124] on button "Logs" at bounding box center [858, 125] width 28 height 16
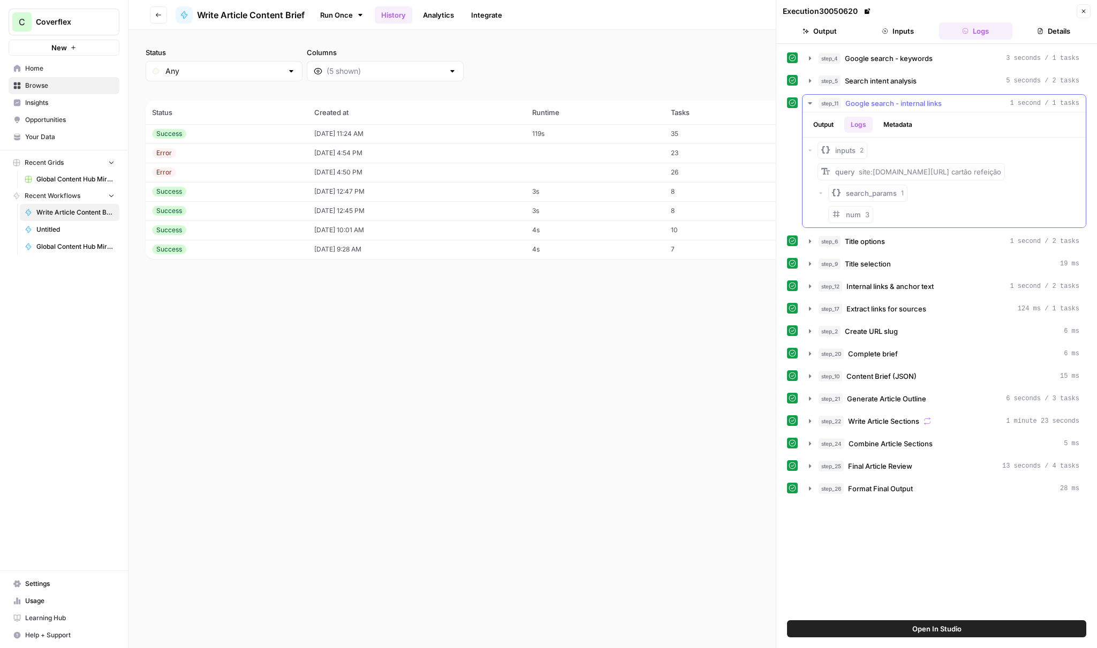
scroll to position [0, 0]
click at [821, 150] on icon "button" at bounding box center [825, 150] width 11 height 11
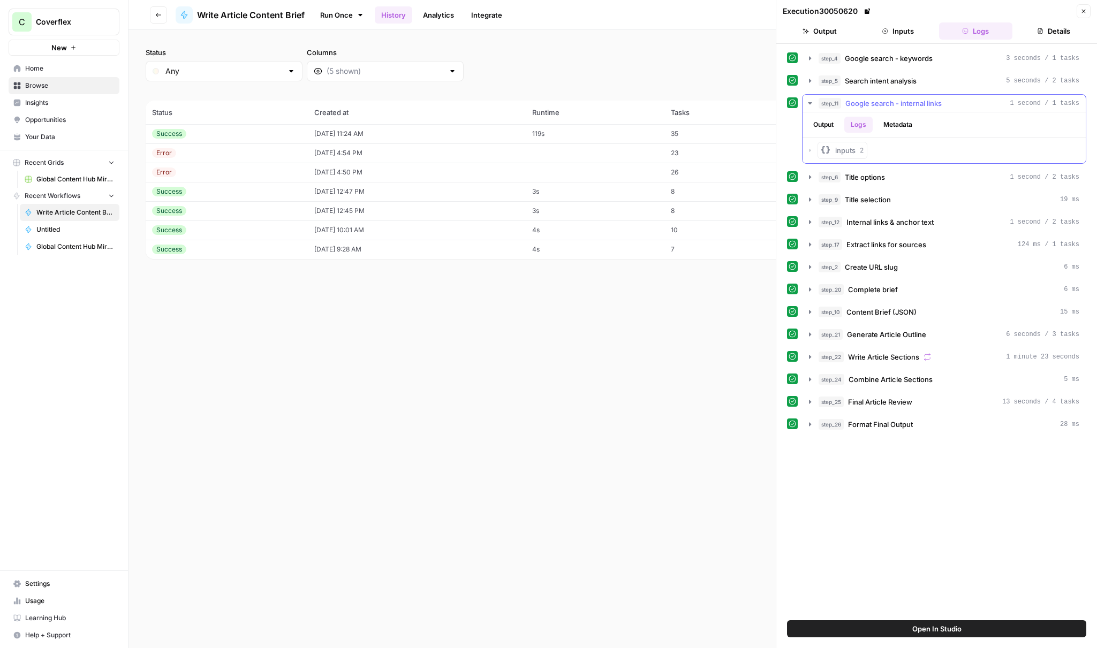
click at [829, 151] on rect "button" at bounding box center [825, 150] width 9 height 9
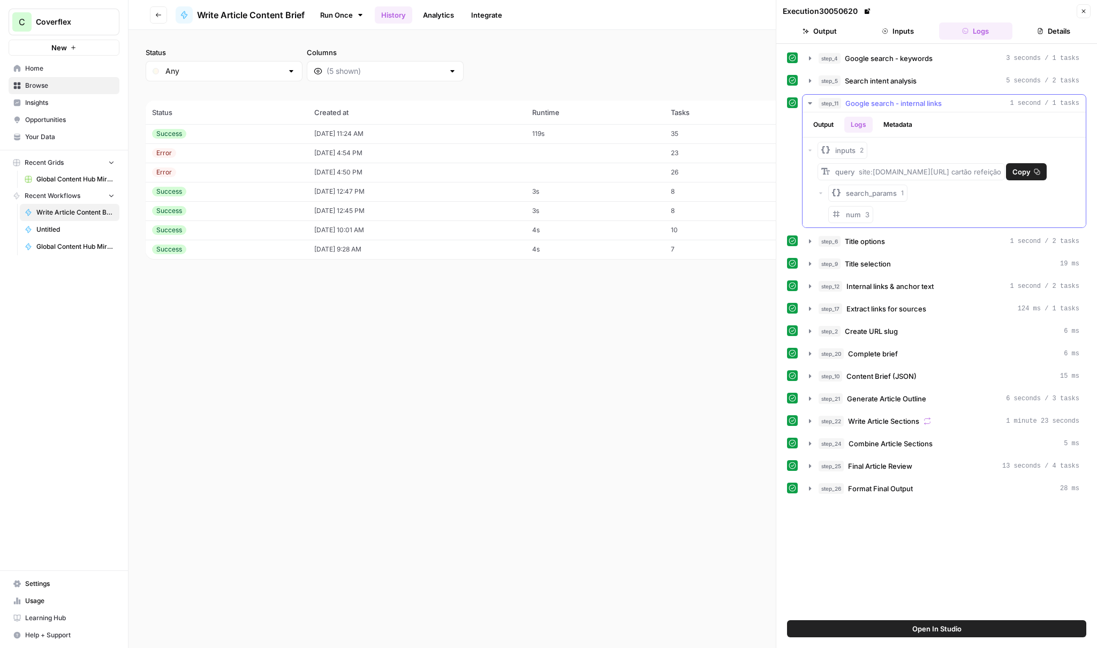
click at [882, 174] on span "site:[DOMAIN_NAME][URL] cartão refeição" at bounding box center [930, 172] width 142 height 9
click at [878, 201] on button "search_params 1" at bounding box center [867, 193] width 79 height 17
click at [879, 195] on span "search_params" at bounding box center [871, 193] width 51 height 11
click at [896, 122] on button "Metadata" at bounding box center [898, 125] width 42 height 16
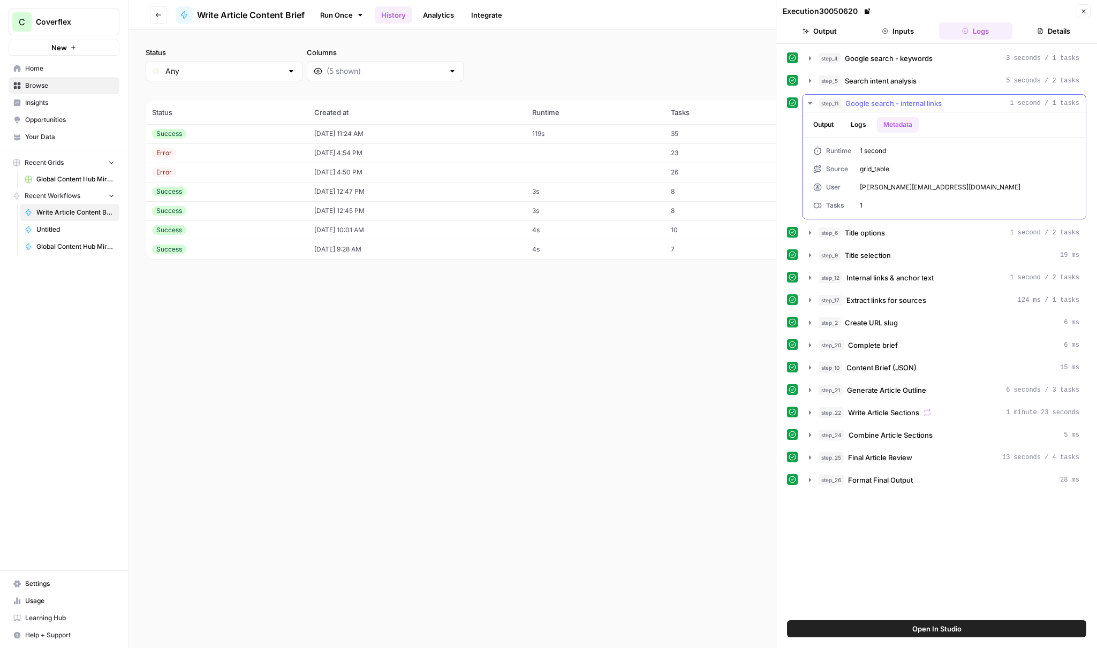
click at [869, 125] on button "Logs" at bounding box center [858, 125] width 28 height 16
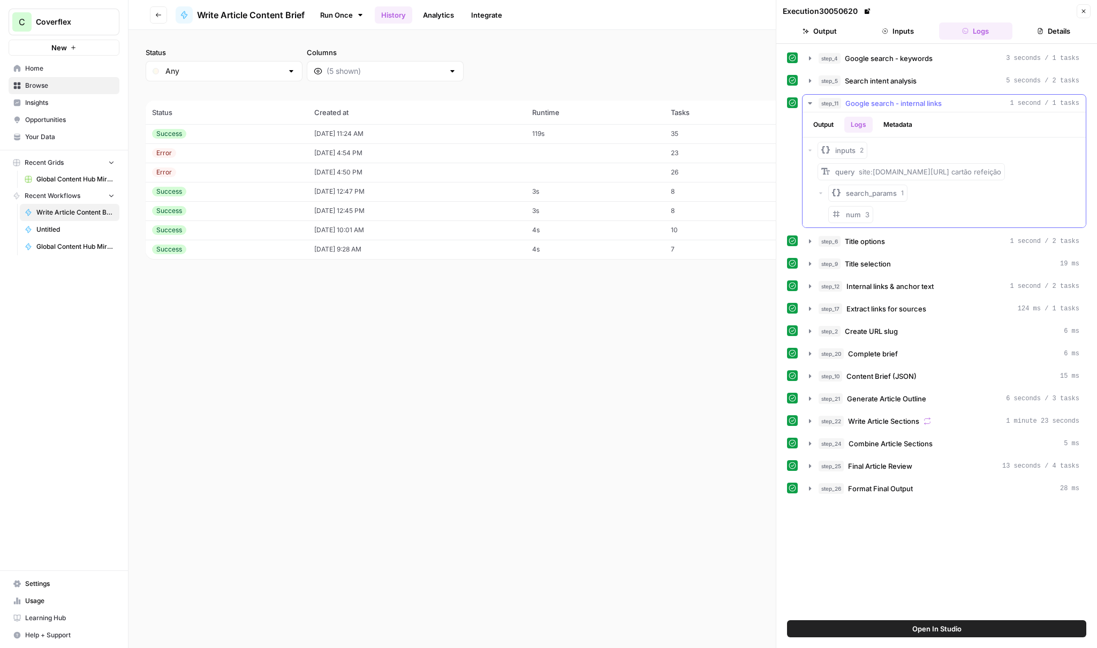
click at [833, 122] on button "Output" at bounding box center [823, 125] width 33 height 16
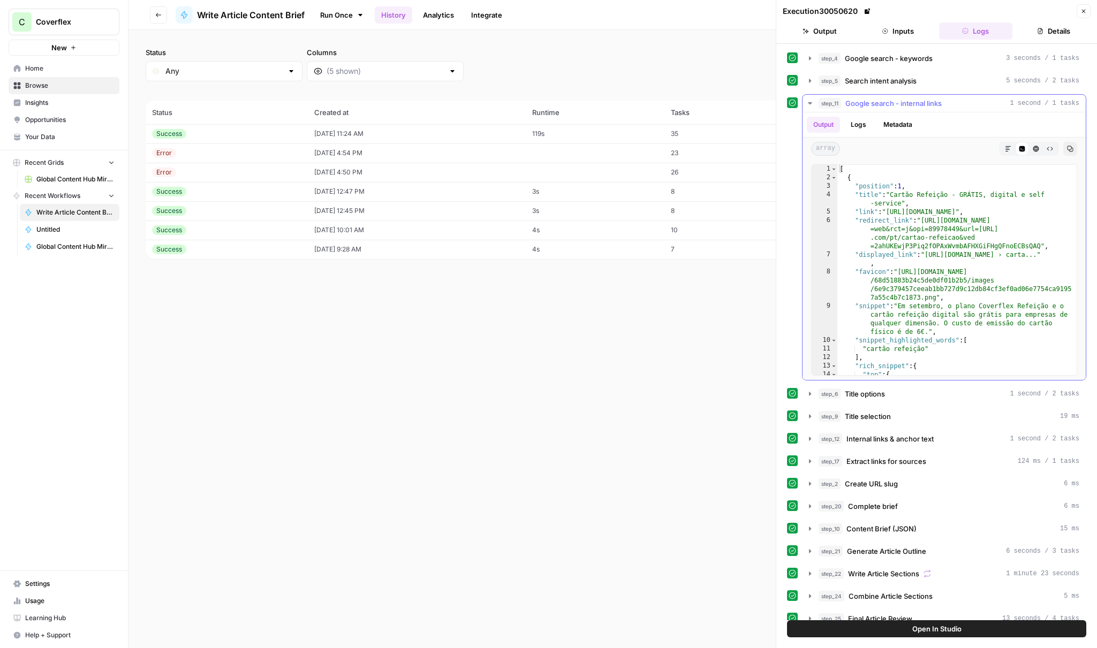
click at [916, 80] on span "Search intent analysis" at bounding box center [881, 81] width 72 height 11
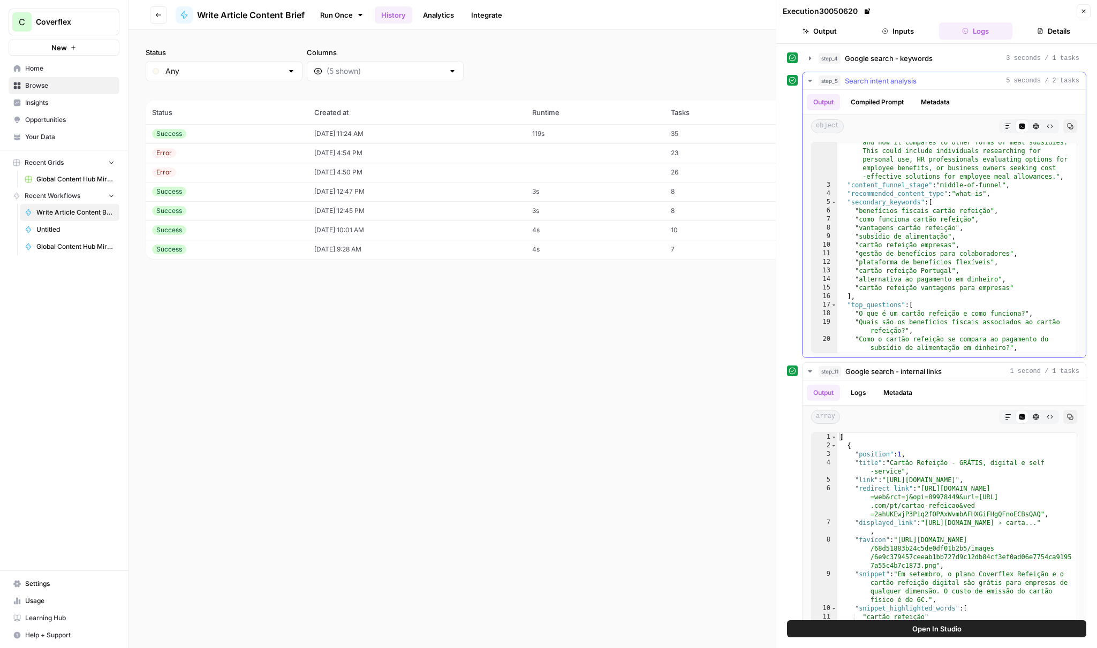
click at [878, 78] on span "Search intent analysis" at bounding box center [881, 81] width 72 height 11
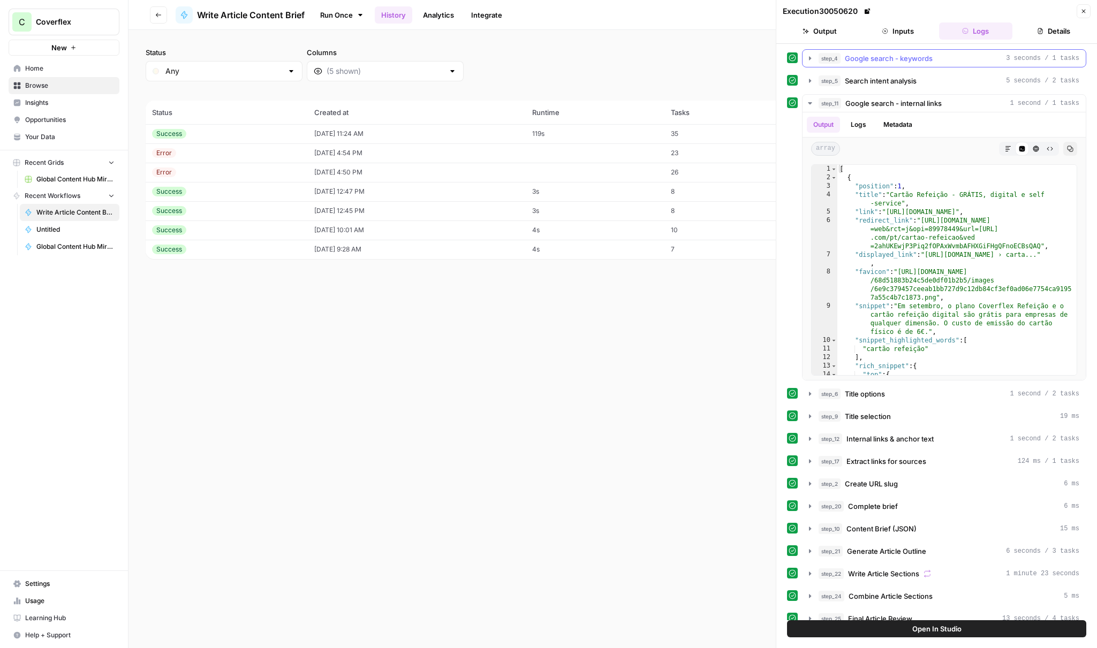
click at [880, 61] on span "Google search - keywords" at bounding box center [889, 58] width 88 height 11
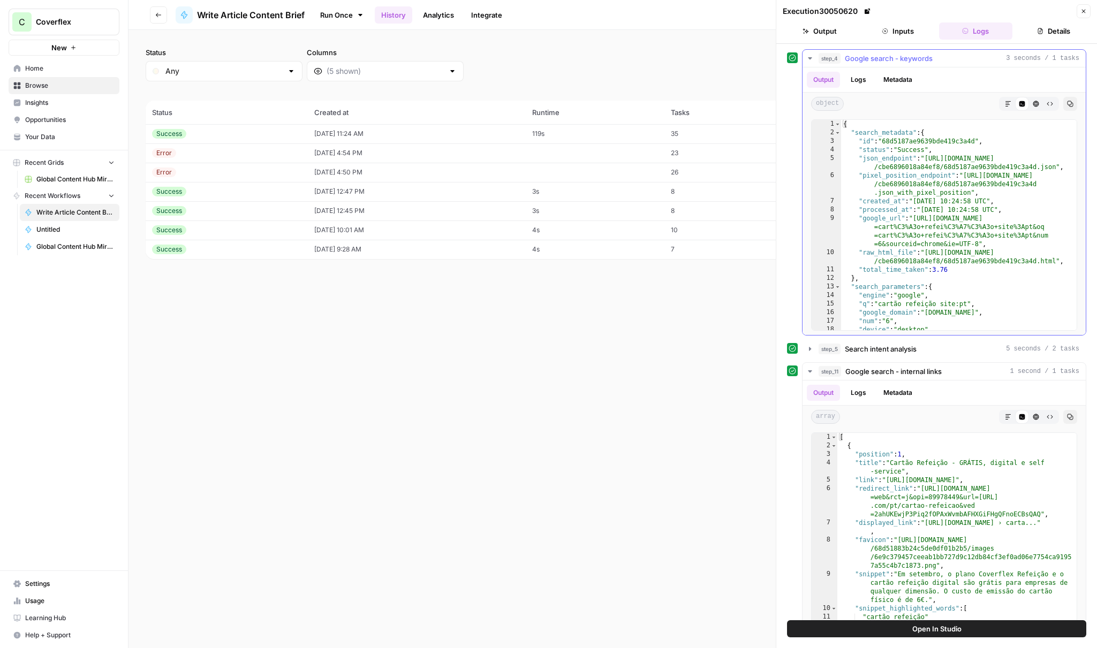
click at [878, 63] on span "Google search - keywords" at bounding box center [889, 58] width 88 height 11
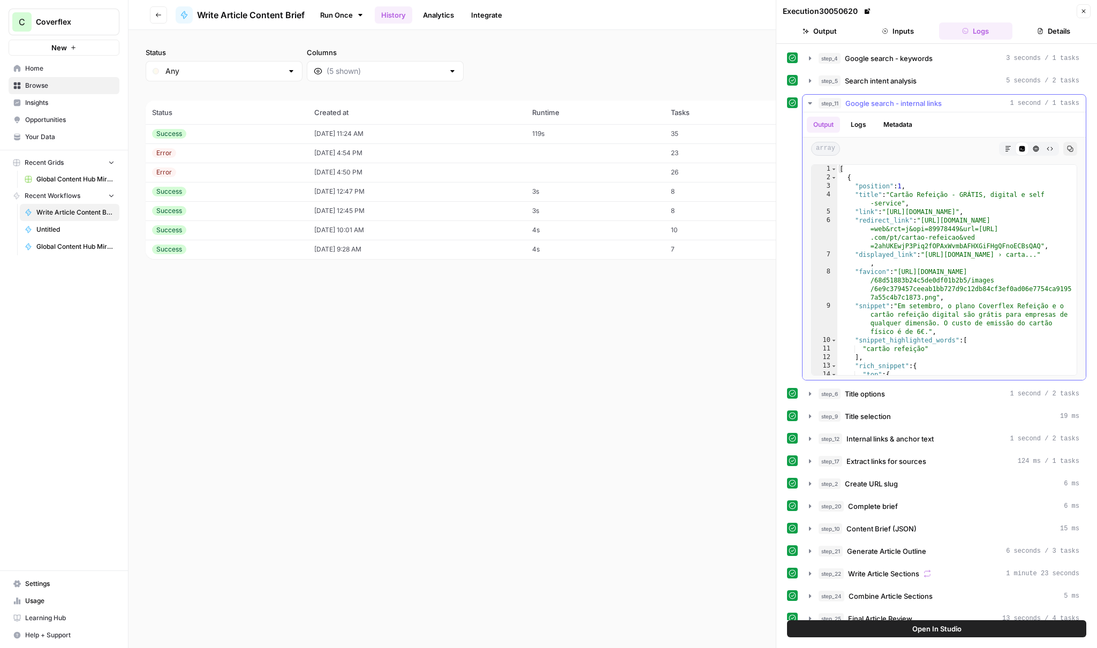
click at [869, 129] on button "Logs" at bounding box center [858, 125] width 28 height 16
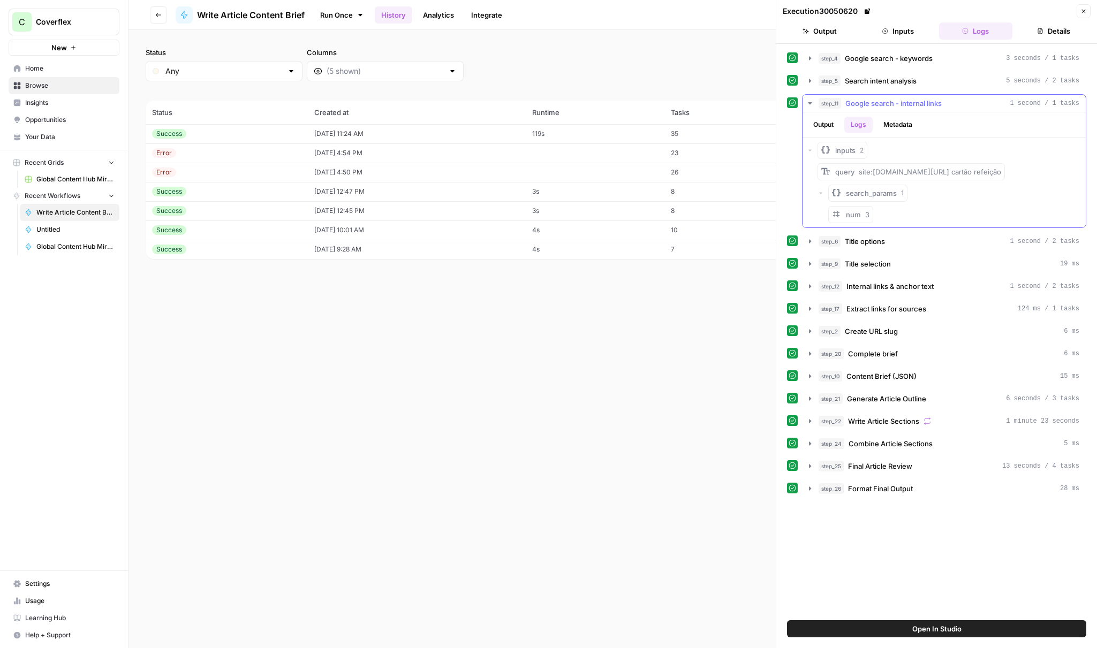
click at [828, 126] on button "Output" at bounding box center [823, 125] width 33 height 16
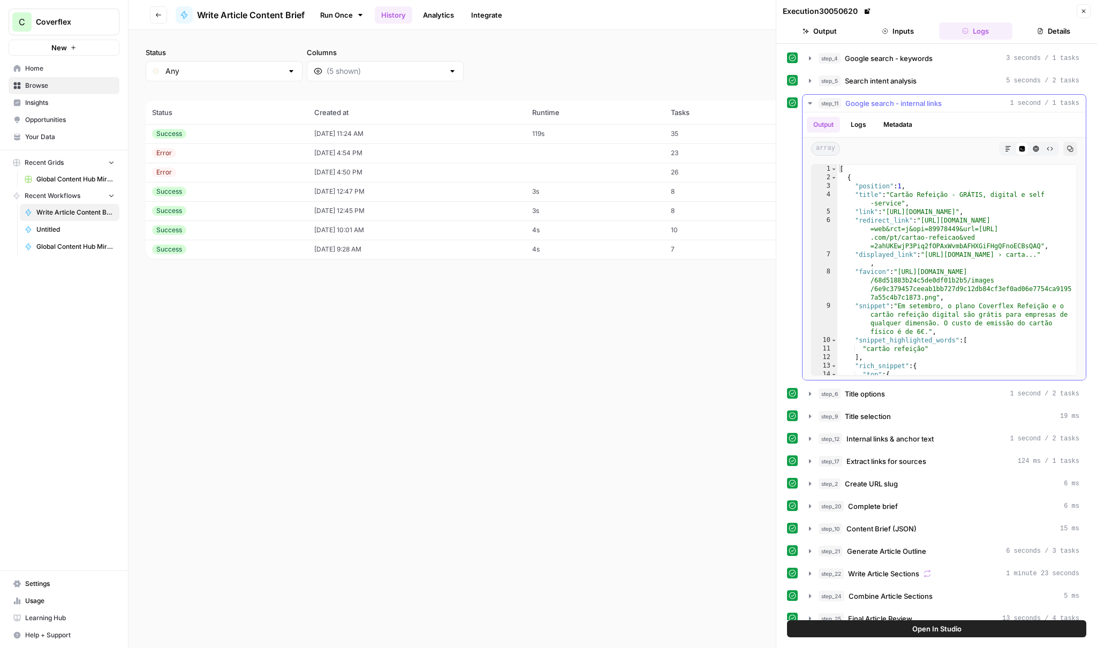
click at [1008, 146] on icon "button" at bounding box center [1008, 149] width 6 height 6
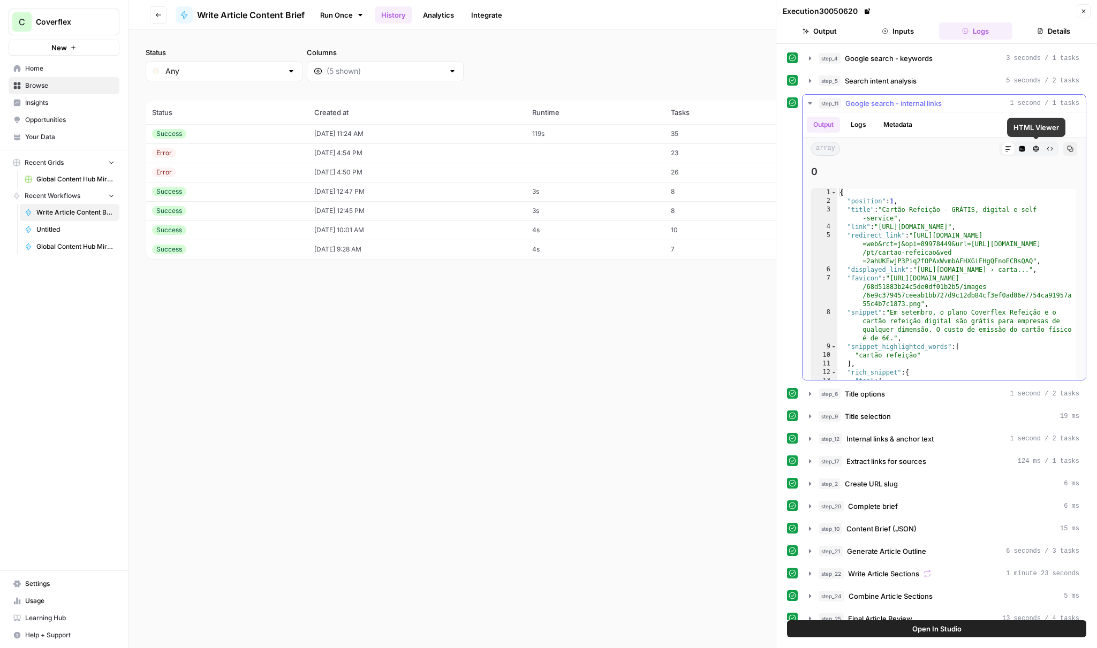
click at [1035, 148] on icon "button" at bounding box center [1036, 149] width 6 height 6
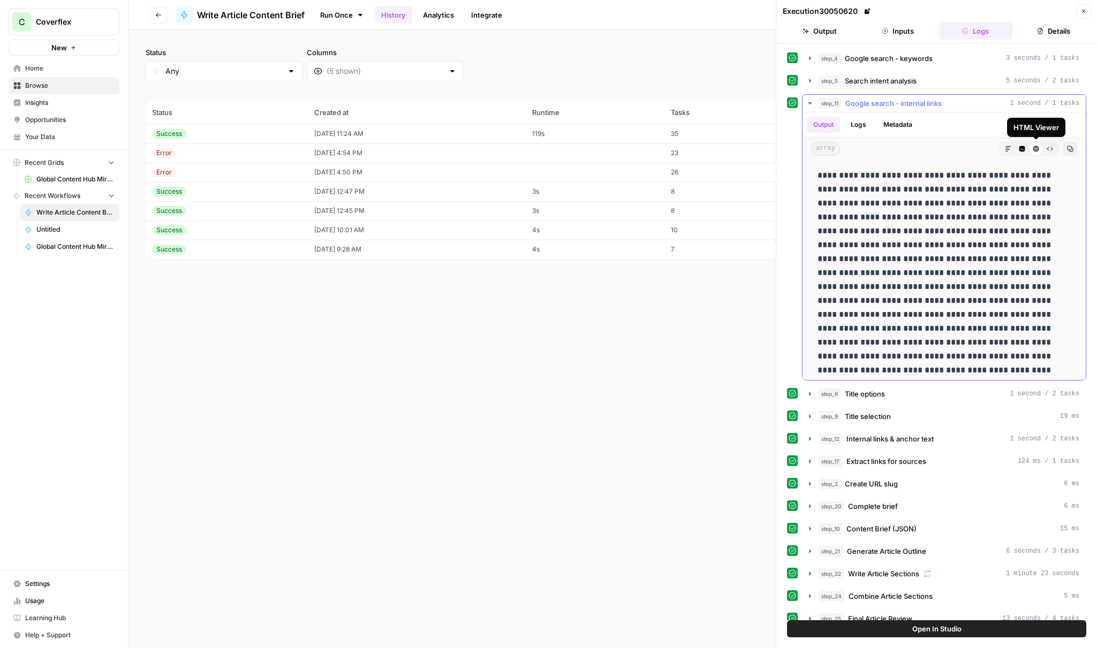
click at [1025, 148] on icon "button" at bounding box center [1023, 149] width 6 height 6
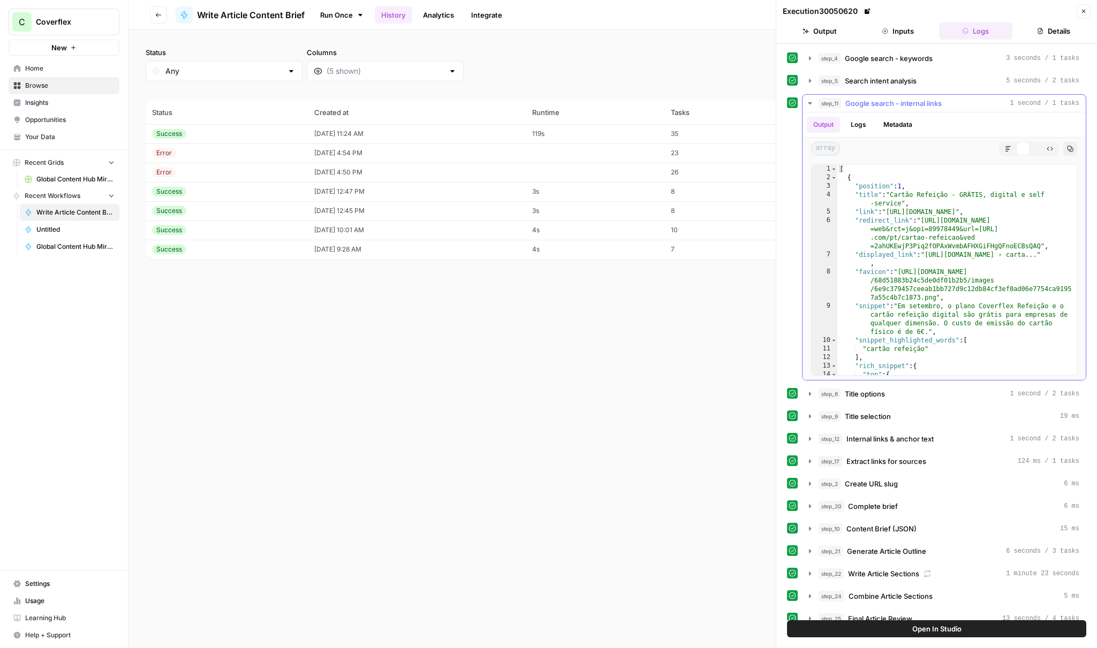
click at [1050, 148] on icon "button" at bounding box center [1050, 149] width 6 height 6
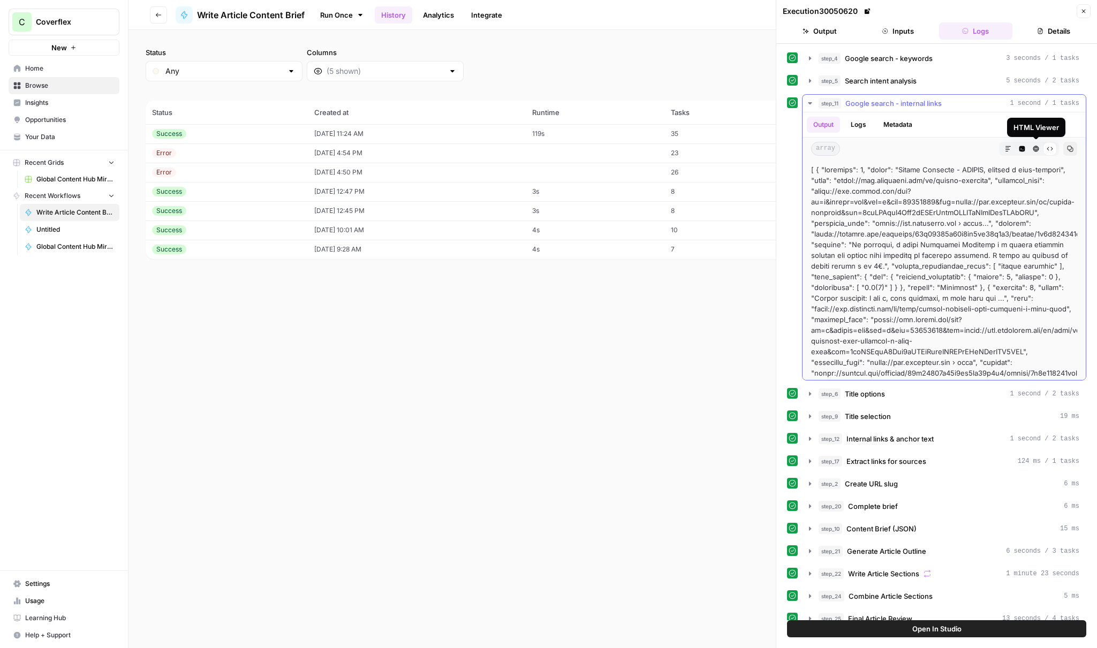
click at [1024, 149] on icon "button" at bounding box center [1023, 149] width 6 height 6
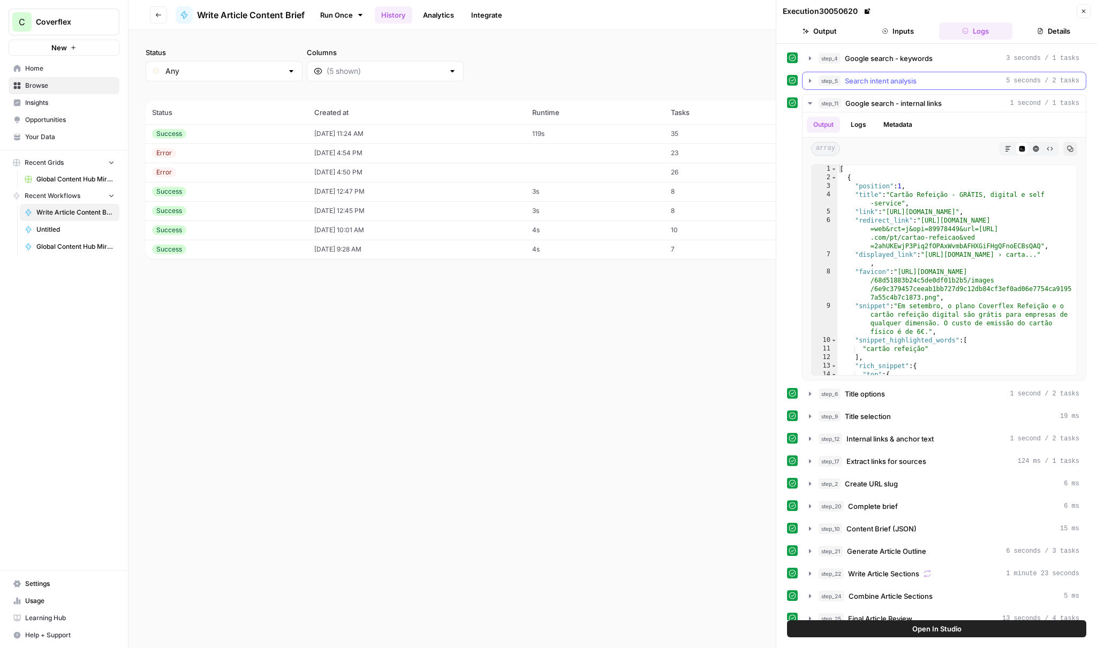
click at [886, 82] on span "Search intent analysis" at bounding box center [881, 81] width 72 height 11
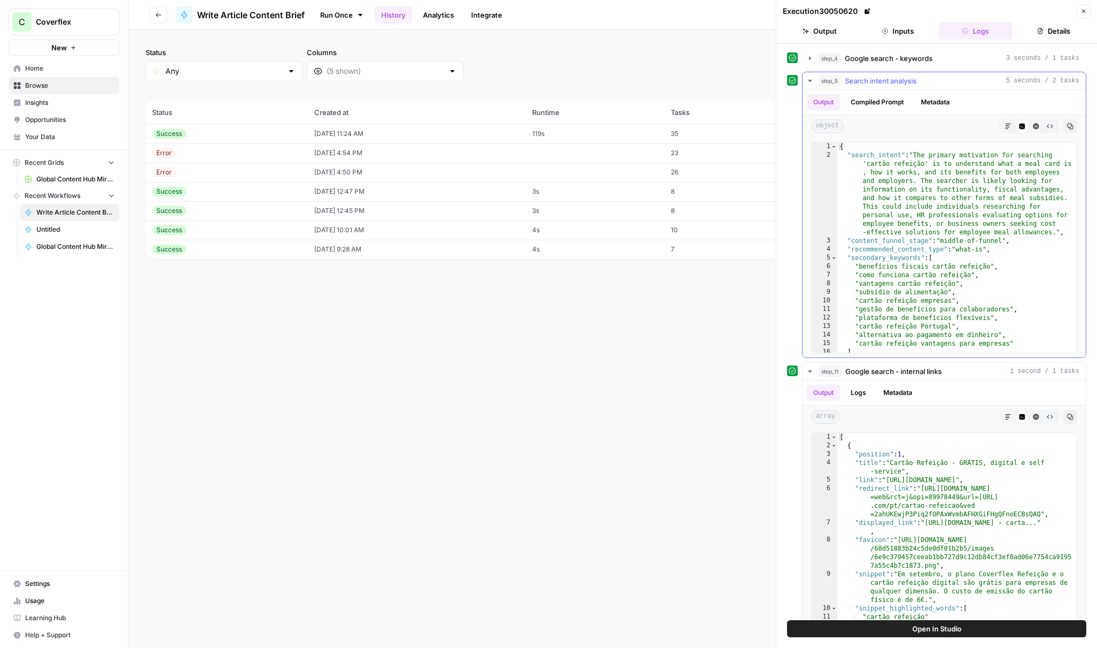
click at [891, 84] on span "Search intent analysis" at bounding box center [881, 81] width 72 height 11
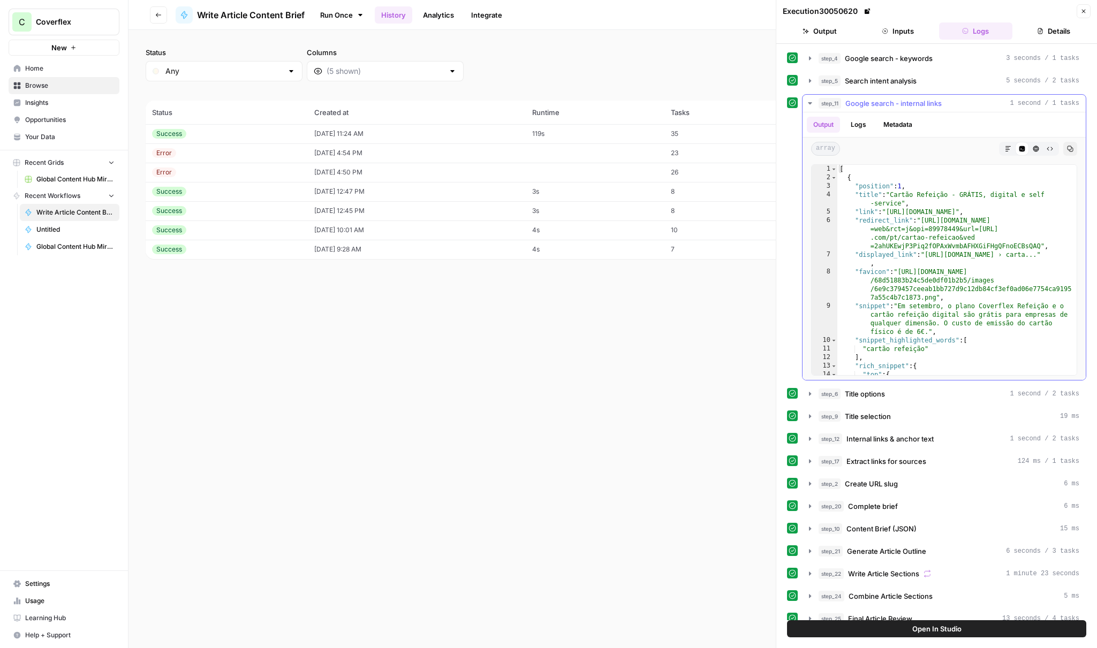
click at [870, 127] on button "Logs" at bounding box center [858, 125] width 28 height 16
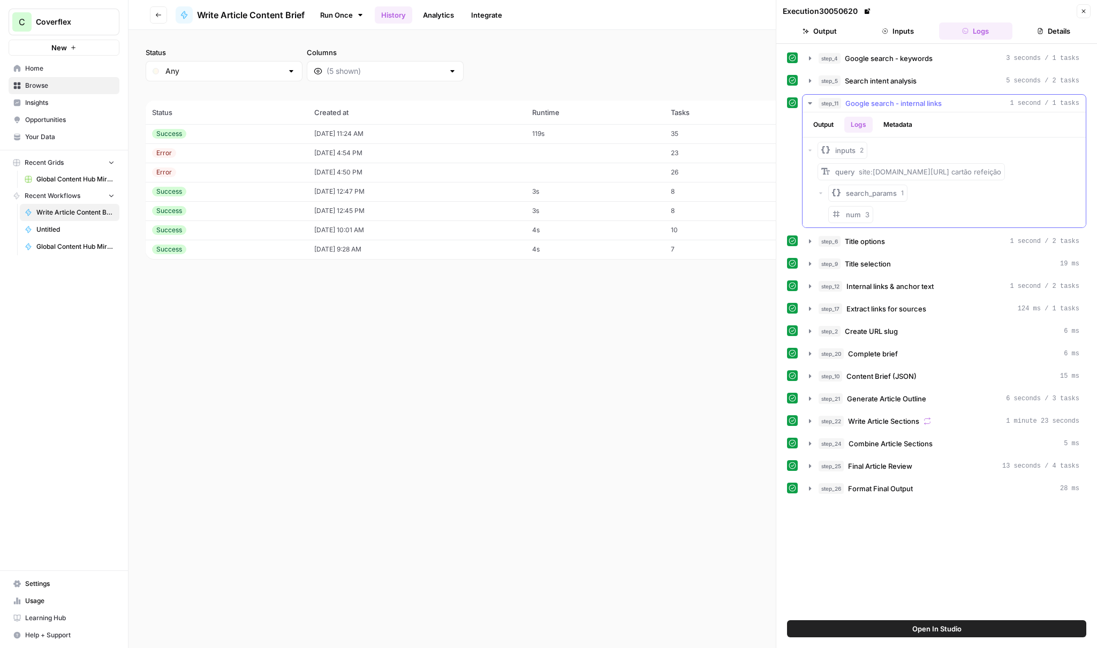
click at [890, 127] on button "Metadata" at bounding box center [898, 125] width 42 height 16
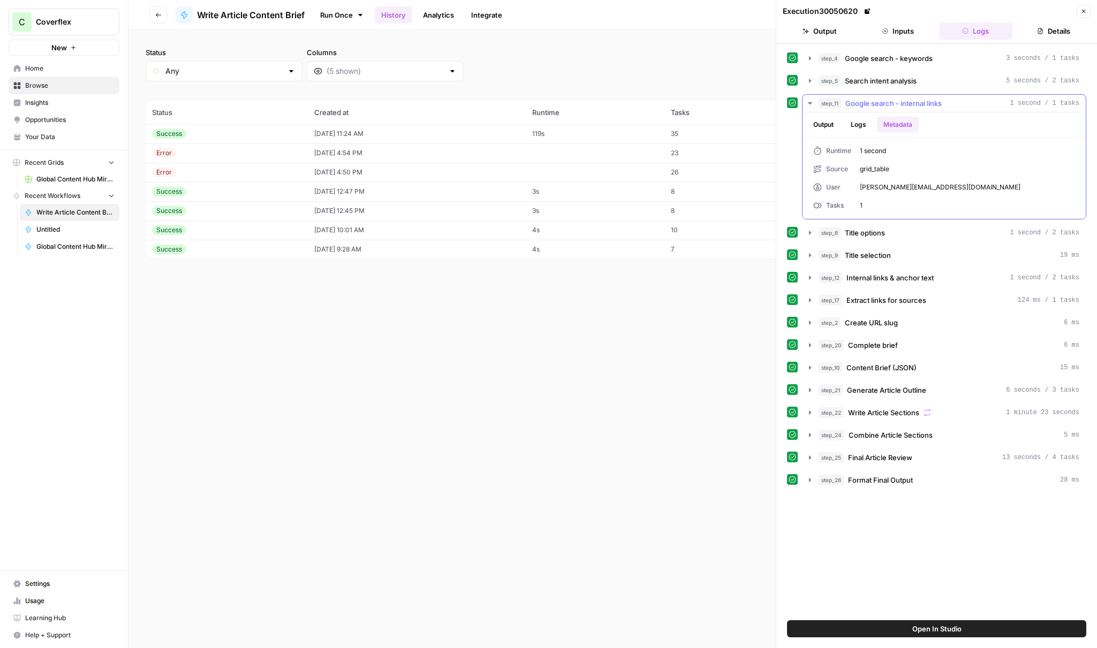
click at [875, 128] on ul "Output Logs Metadata" at bounding box center [863, 125] width 112 height 16
click at [827, 127] on button "Output" at bounding box center [823, 125] width 33 height 16
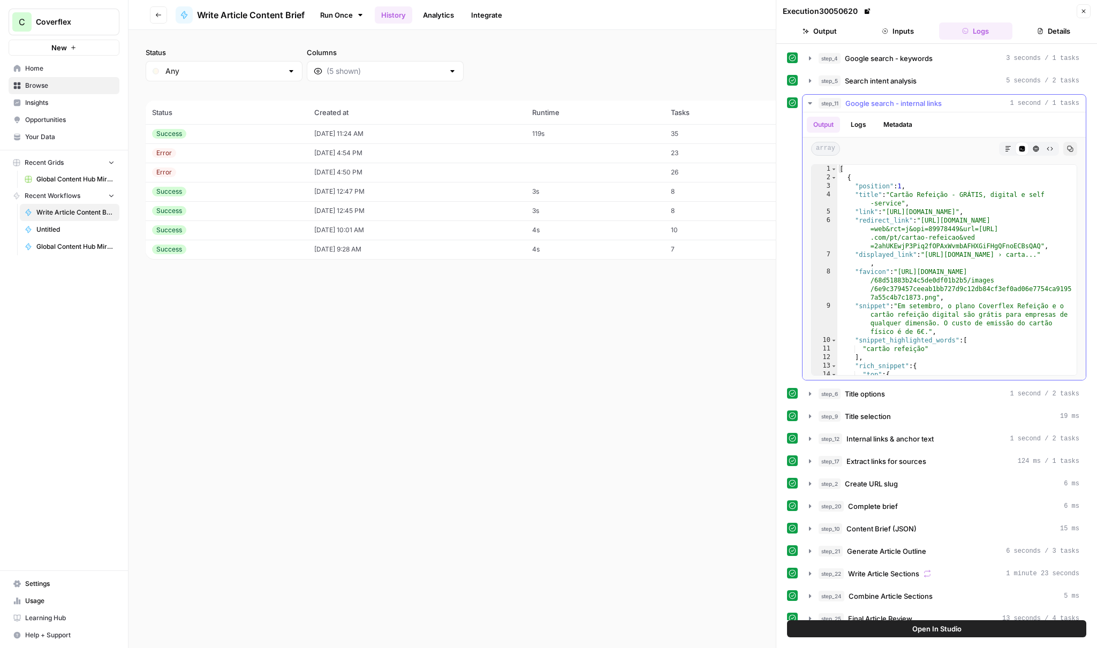
click at [894, 127] on button "Metadata" at bounding box center [898, 125] width 42 height 16
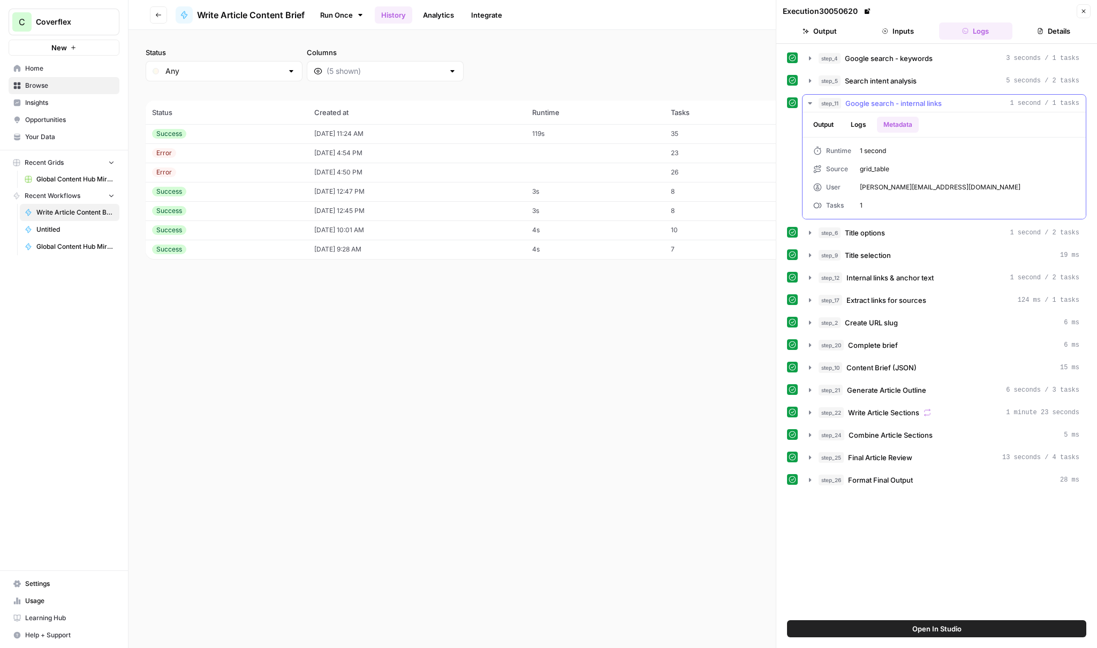
click at [871, 127] on button "Logs" at bounding box center [858, 125] width 28 height 16
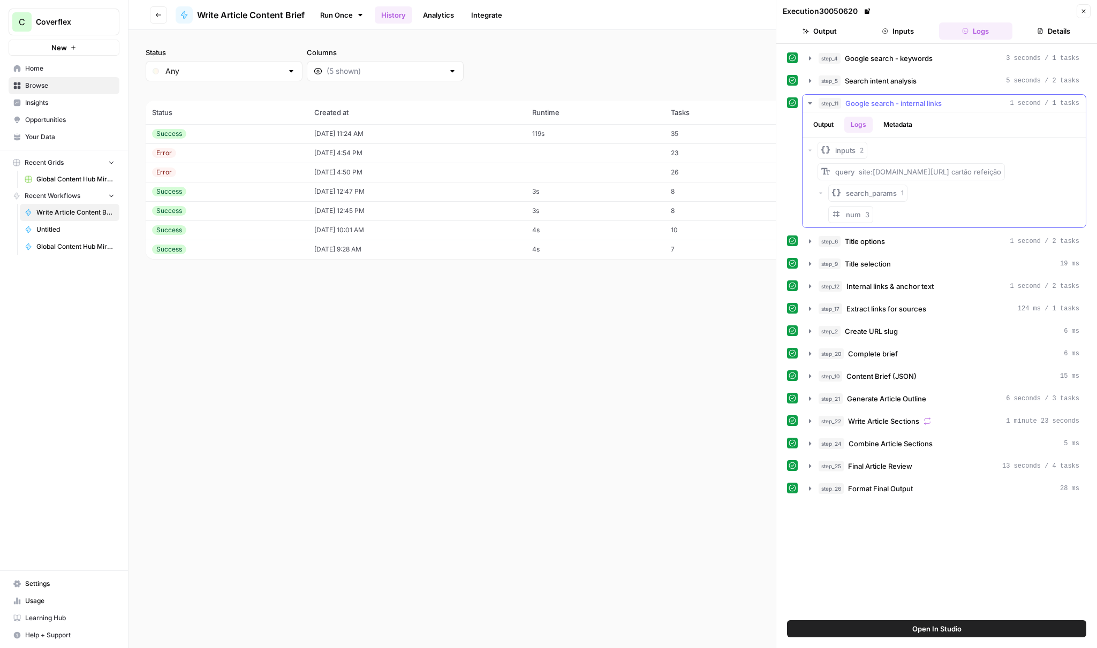
click at [817, 149] on div "inputs 2" at bounding box center [944, 150] width 275 height 17
click at [845, 152] on span "inputs" at bounding box center [845, 150] width 20 height 11
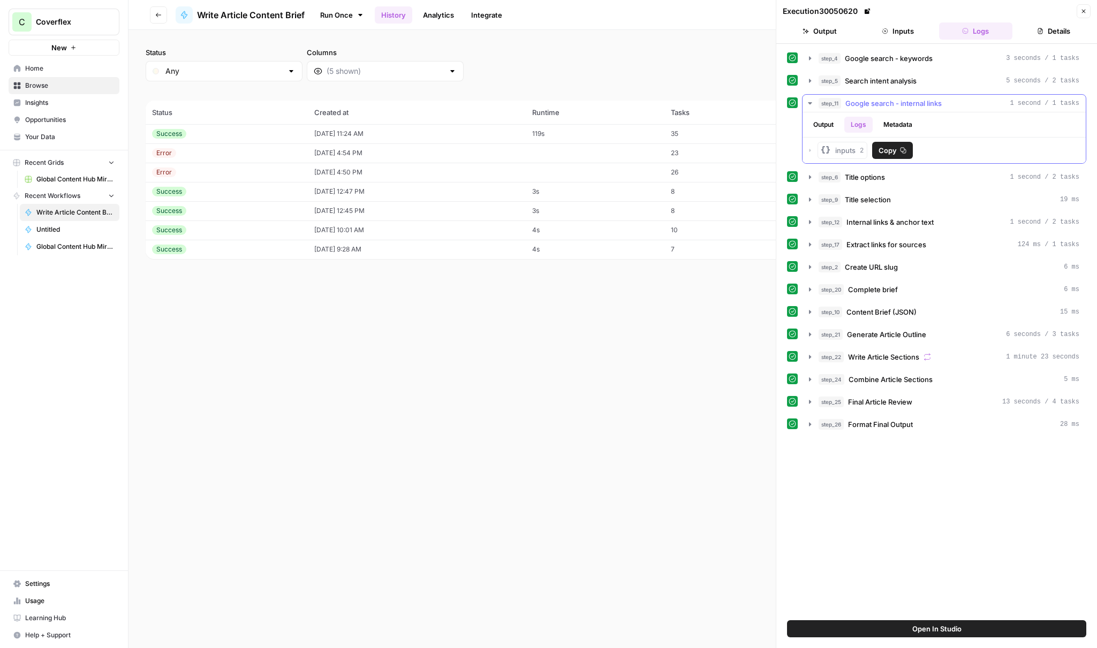
click at [906, 153] on button "Copy" at bounding box center [892, 150] width 41 height 17
click at [856, 152] on div "inputs 2" at bounding box center [849, 150] width 28 height 11
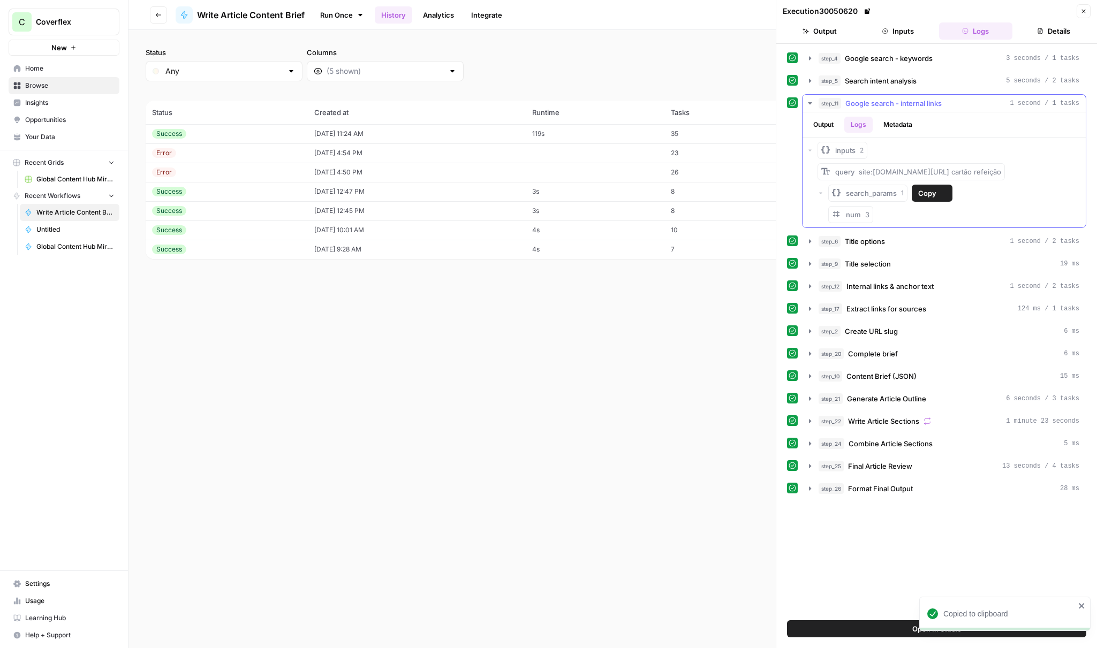
click at [879, 191] on span "search_params" at bounding box center [871, 193] width 51 height 11
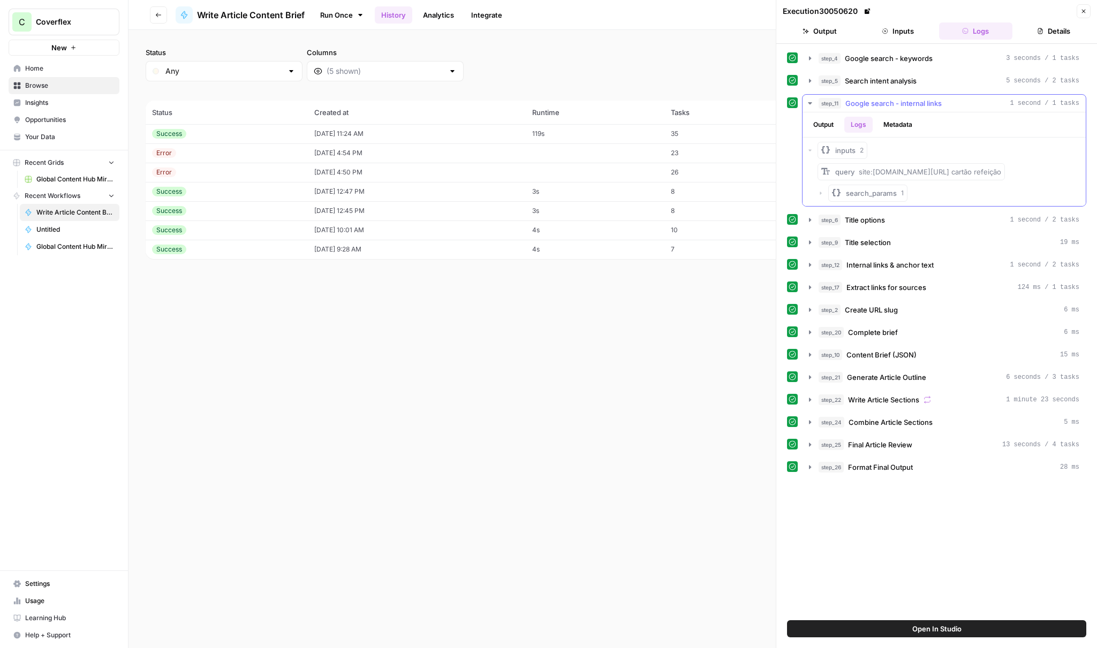
click at [879, 191] on span "search_params" at bounding box center [871, 193] width 51 height 11
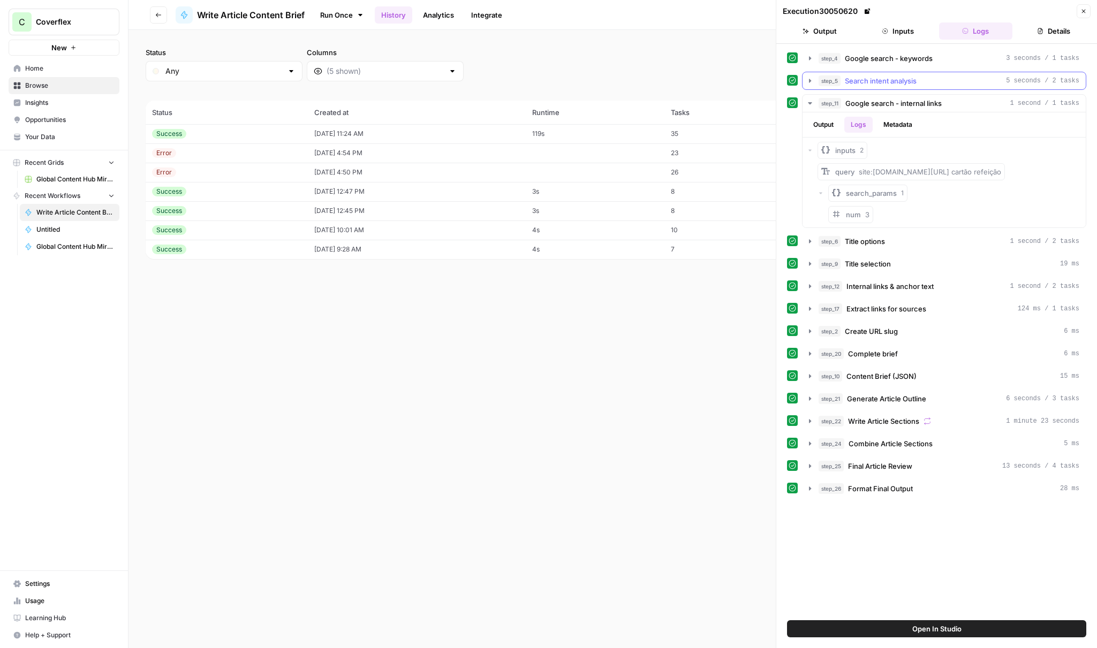
click at [927, 83] on div "step_5 Search intent analysis 5 seconds / 2 tasks" at bounding box center [949, 81] width 261 height 11
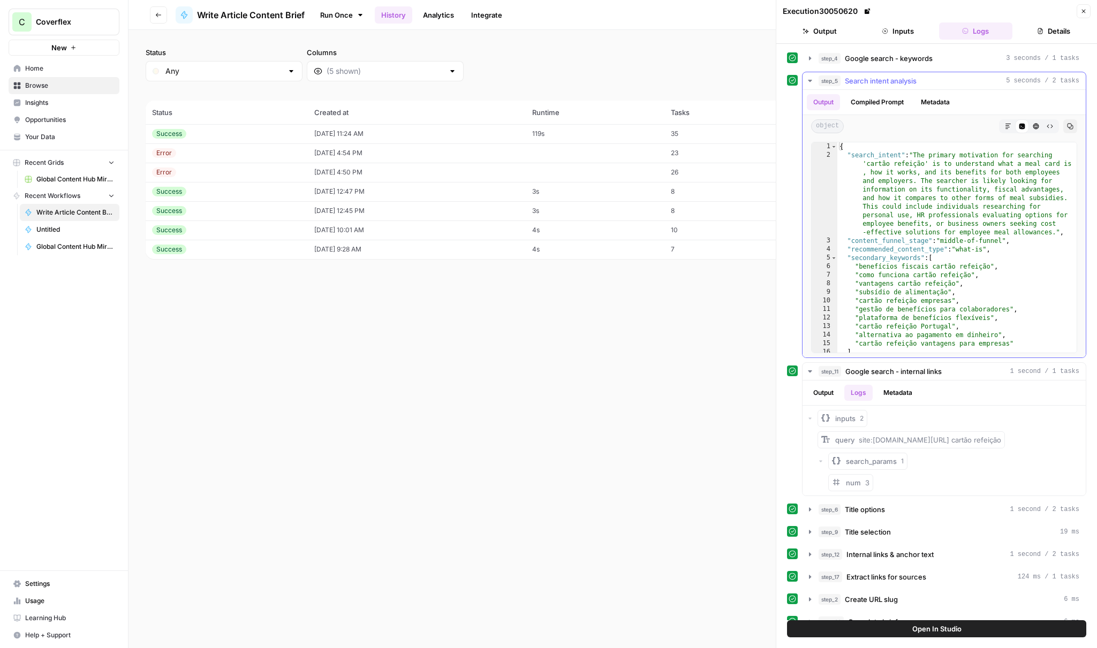
click at [872, 108] on button "Compiled Prompt" at bounding box center [877, 102] width 66 height 16
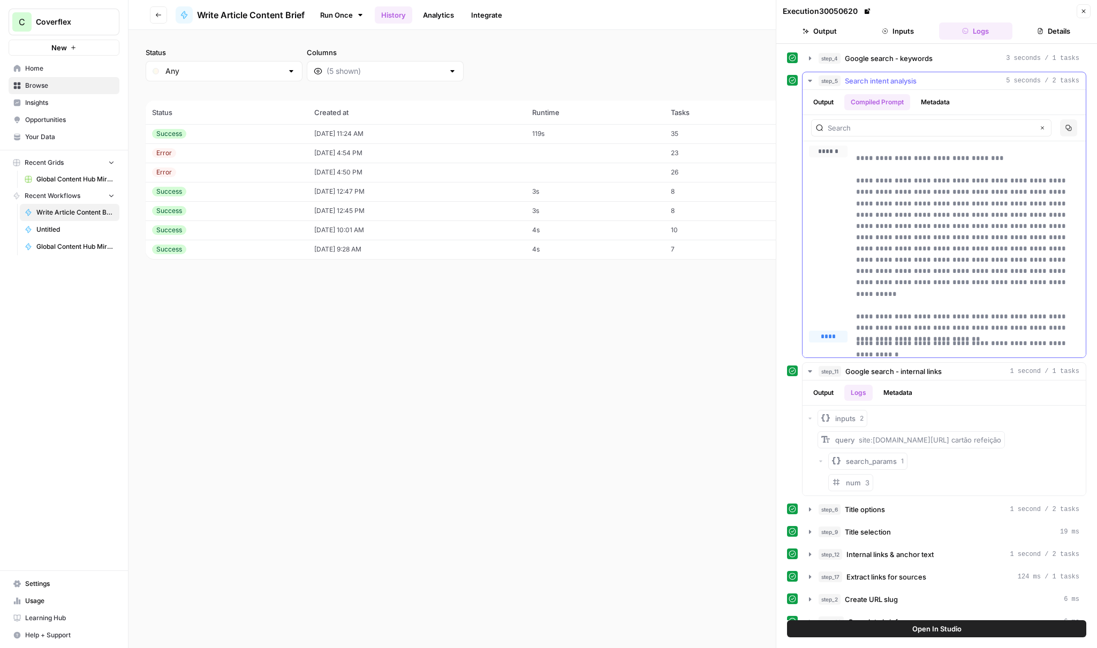
click at [931, 101] on button "Metadata" at bounding box center [936, 102] width 42 height 16
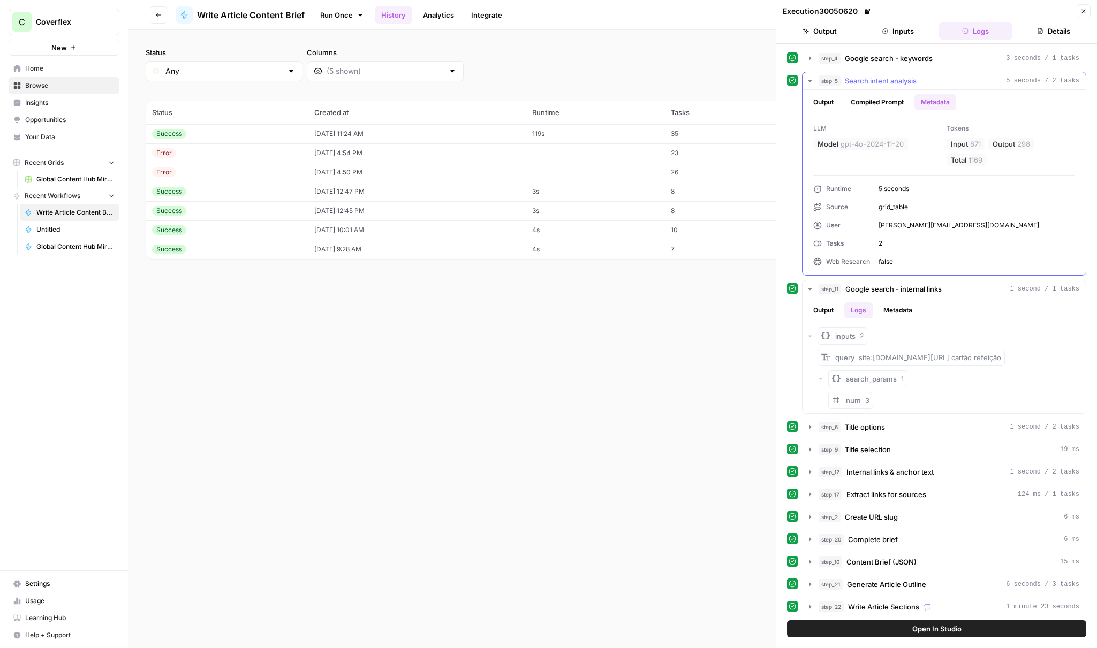
click at [904, 102] on button "Compiled Prompt" at bounding box center [877, 102] width 66 height 16
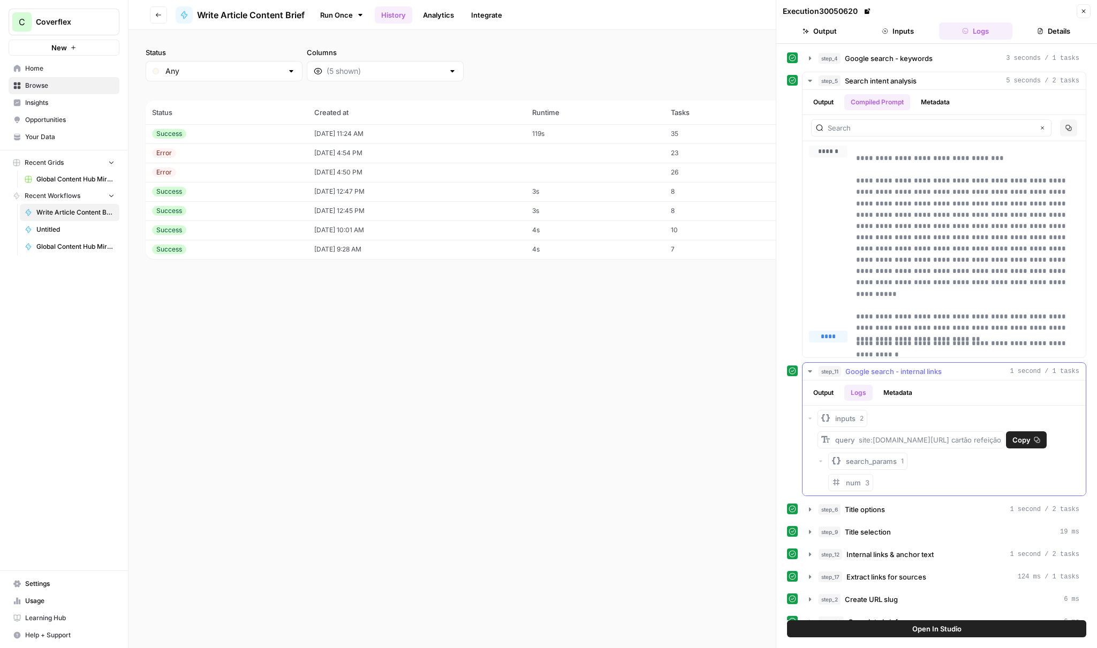
click at [884, 445] on div "query site:[DOMAIN_NAME][URL] cartão refeição" at bounding box center [918, 440] width 166 height 11
drag, startPoint x: 875, startPoint y: 442, endPoint x: 908, endPoint y: 443, distance: 33.2
click at [909, 444] on span "site:[DOMAIN_NAME][URL] cartão refeição" at bounding box center [930, 440] width 142 height 9
click at [947, 441] on span "site:[DOMAIN_NAME][URL] cartão refeição" at bounding box center [930, 440] width 142 height 9
click at [862, 444] on span "site:[DOMAIN_NAME][URL] cartão refeição" at bounding box center [930, 440] width 142 height 9
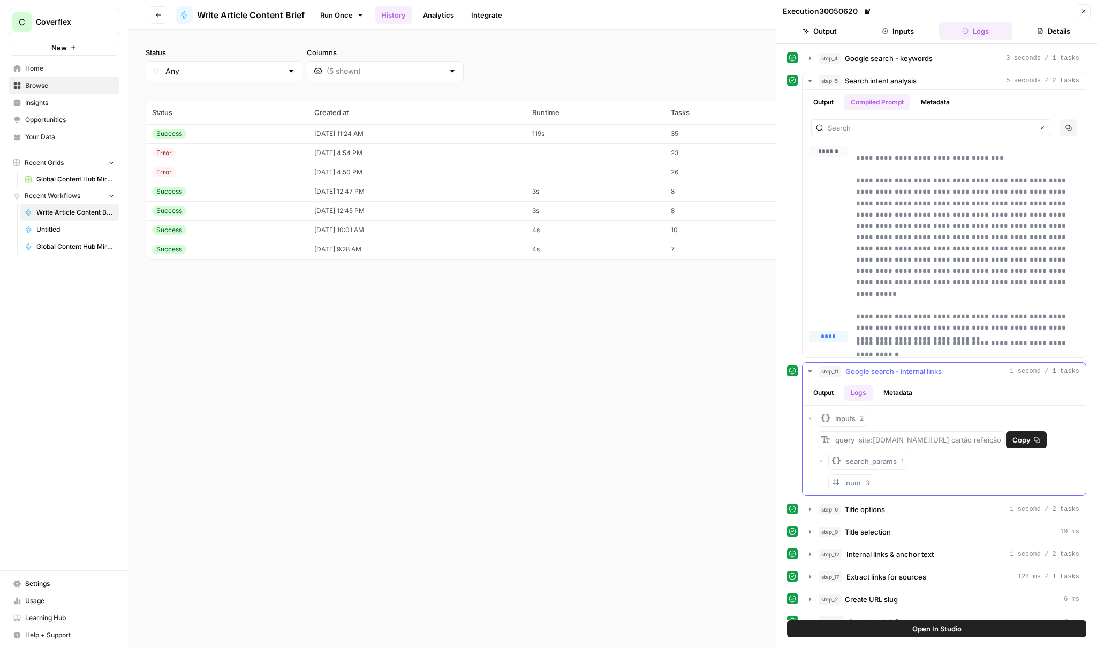
click at [864, 442] on span "site:[DOMAIN_NAME][URL] cartão refeição" at bounding box center [930, 440] width 142 height 9
click at [858, 442] on div "query site:[DOMAIN_NAME][URL] cartão refeição" at bounding box center [918, 440] width 166 height 11
drag, startPoint x: 860, startPoint y: 440, endPoint x: 946, endPoint y: 443, distance: 85.7
click at [946, 443] on span "site:[DOMAIN_NAME][URL] cartão refeição" at bounding box center [930, 440] width 142 height 9
click at [952, 441] on span "site:[DOMAIN_NAME][URL] cartão refeição" at bounding box center [930, 440] width 142 height 9
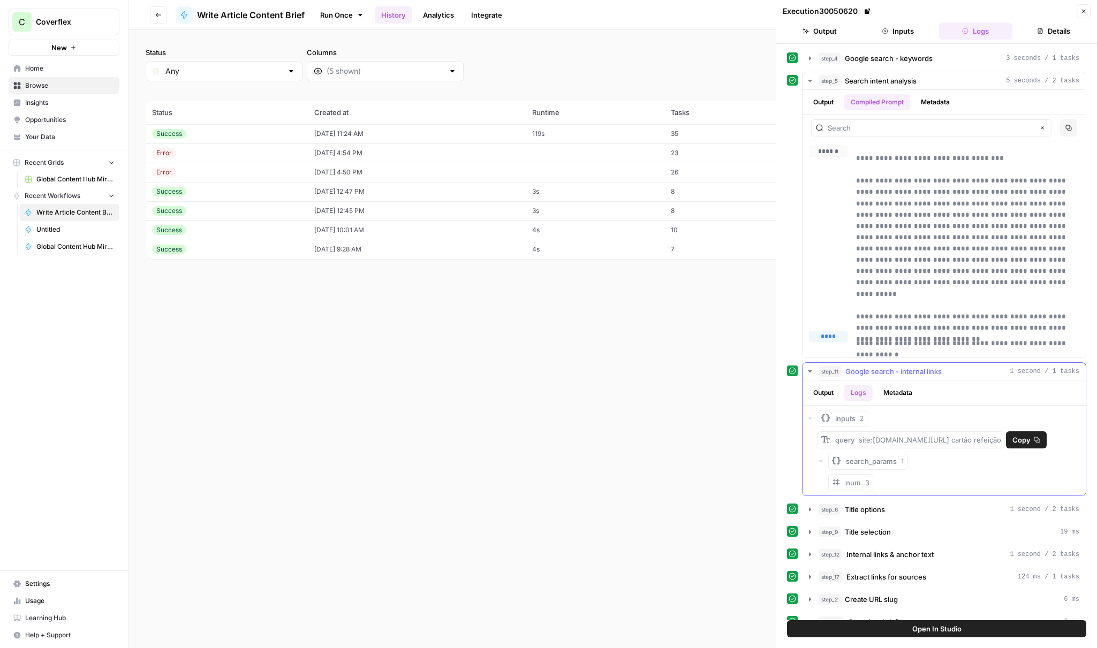
drag, startPoint x: 869, startPoint y: 442, endPoint x: 946, endPoint y: 441, distance: 77.1
click at [946, 441] on span "site:[DOMAIN_NAME][URL] cartão refeição" at bounding box center [930, 440] width 142 height 9
drag, startPoint x: 950, startPoint y: 442, endPoint x: 998, endPoint y: 436, distance: 48.0
click at [998, 439] on span "site:[DOMAIN_NAME][URL] cartão refeição" at bounding box center [930, 440] width 142 height 9
click at [879, 54] on span "Google search - keywords" at bounding box center [889, 58] width 88 height 11
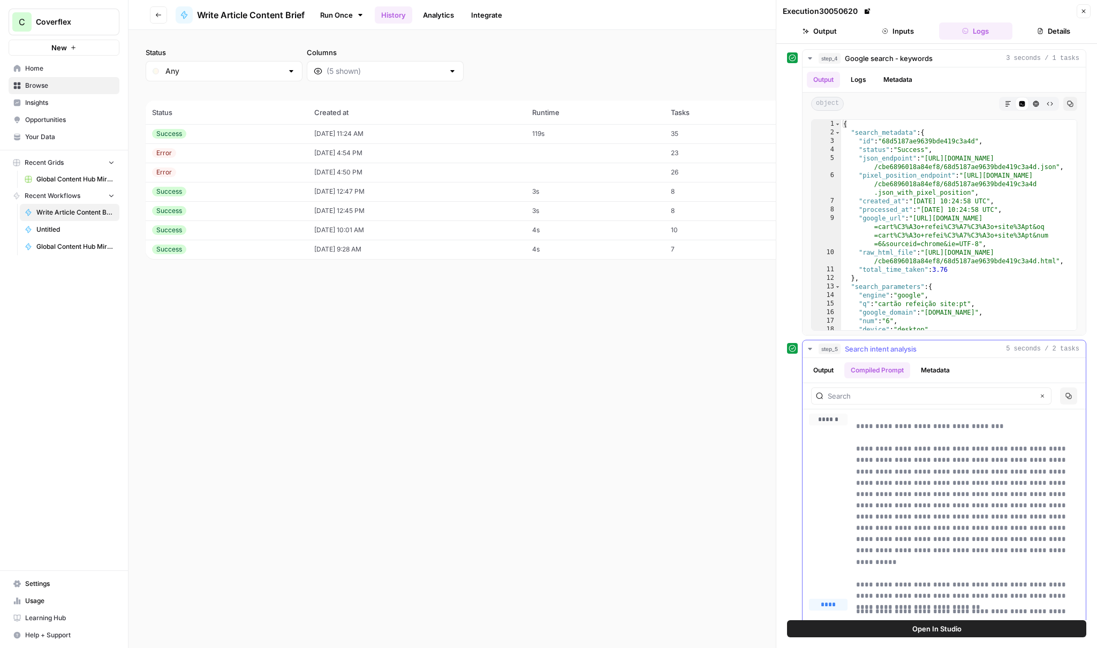
click at [902, 346] on span "Search intent analysis" at bounding box center [881, 349] width 72 height 11
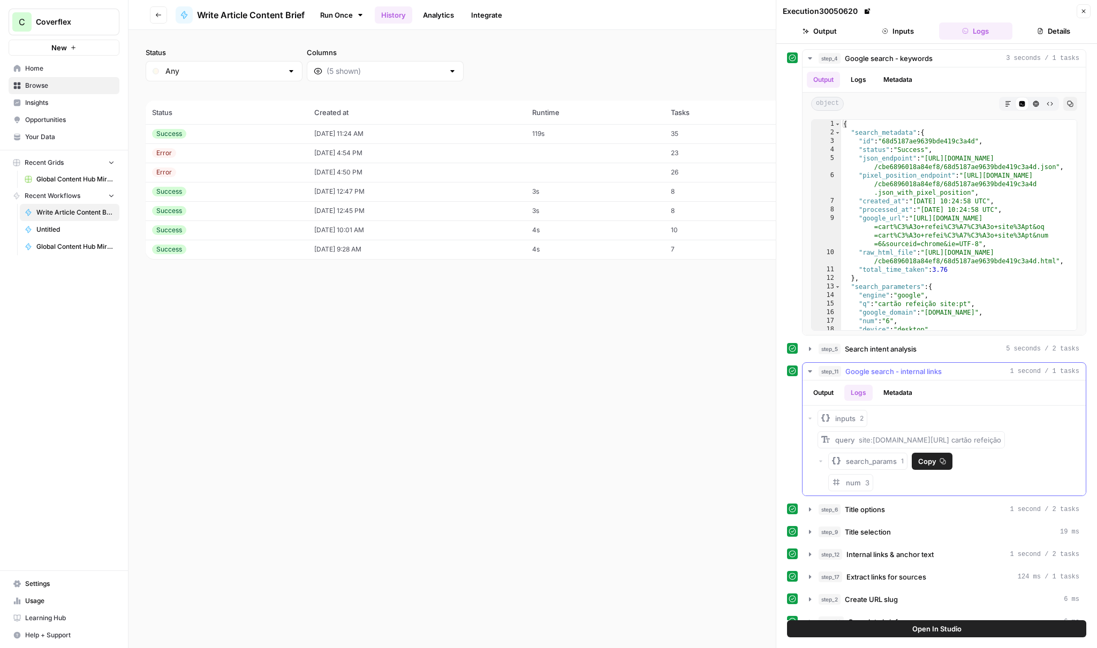
click at [880, 460] on span "search_params" at bounding box center [871, 461] width 51 height 11
click at [884, 458] on span "search_params" at bounding box center [871, 461] width 51 height 11
drag, startPoint x: 851, startPoint y: 483, endPoint x: 863, endPoint y: 482, distance: 11.8
click at [851, 483] on span "num" at bounding box center [853, 483] width 15 height 9
click at [863, 482] on div "num 3" at bounding box center [858, 483] width 24 height 11
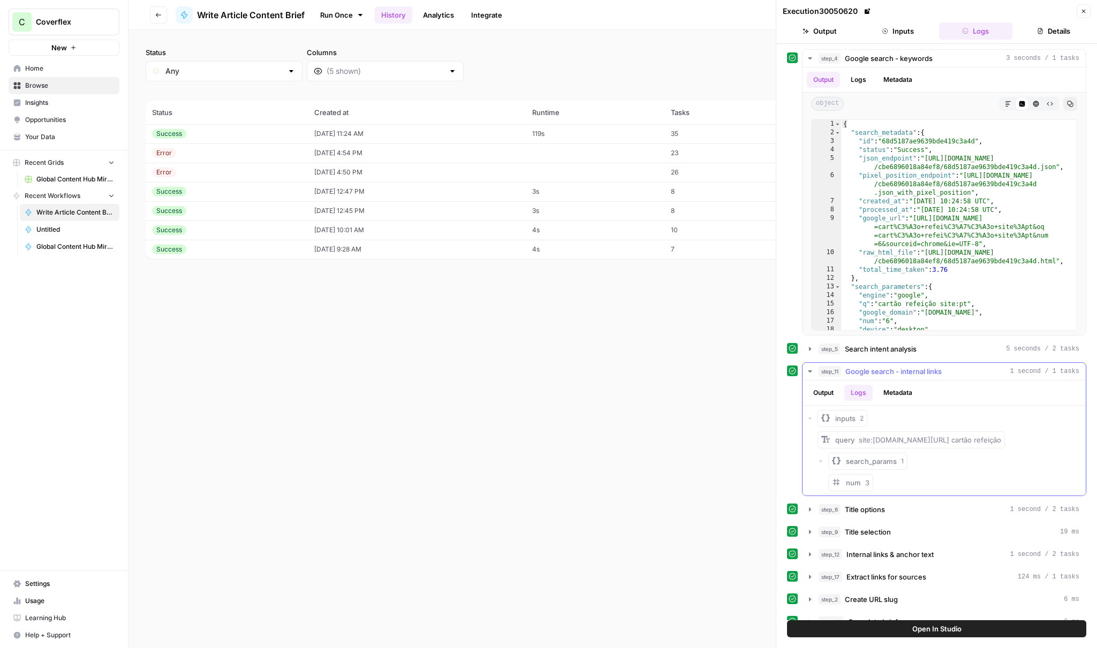
click at [863, 482] on div "num 3" at bounding box center [858, 483] width 24 height 11
click at [866, 483] on span "3" at bounding box center [867, 483] width 4 height 9
click at [840, 390] on button "Output" at bounding box center [823, 393] width 33 height 16
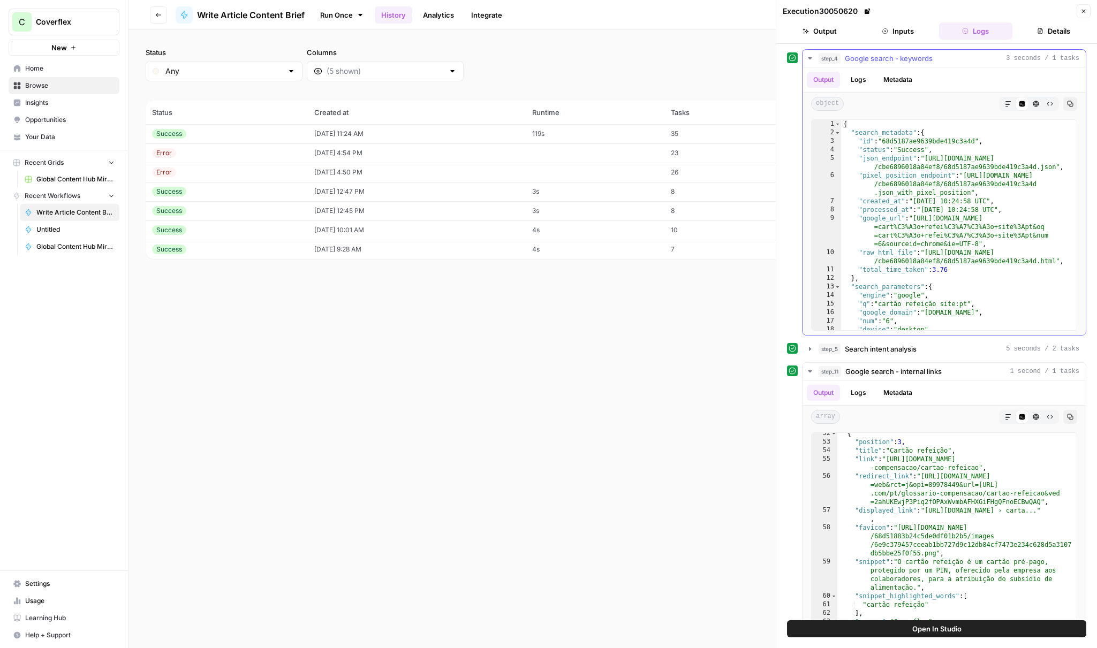
click at [906, 120] on div "1 2 3 4 5 6 7 8 9 10 11 12 13 14 15 16 17 18 19 { "search_metadata" : { "id" : …" at bounding box center [944, 225] width 266 height 212
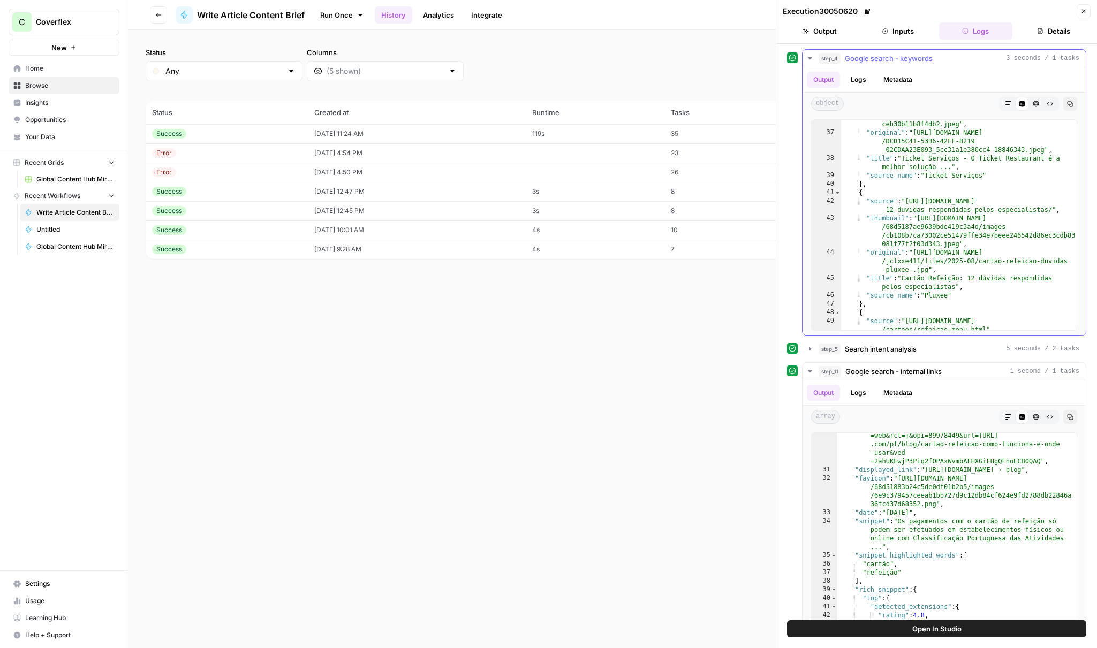
scroll to position [253, 0]
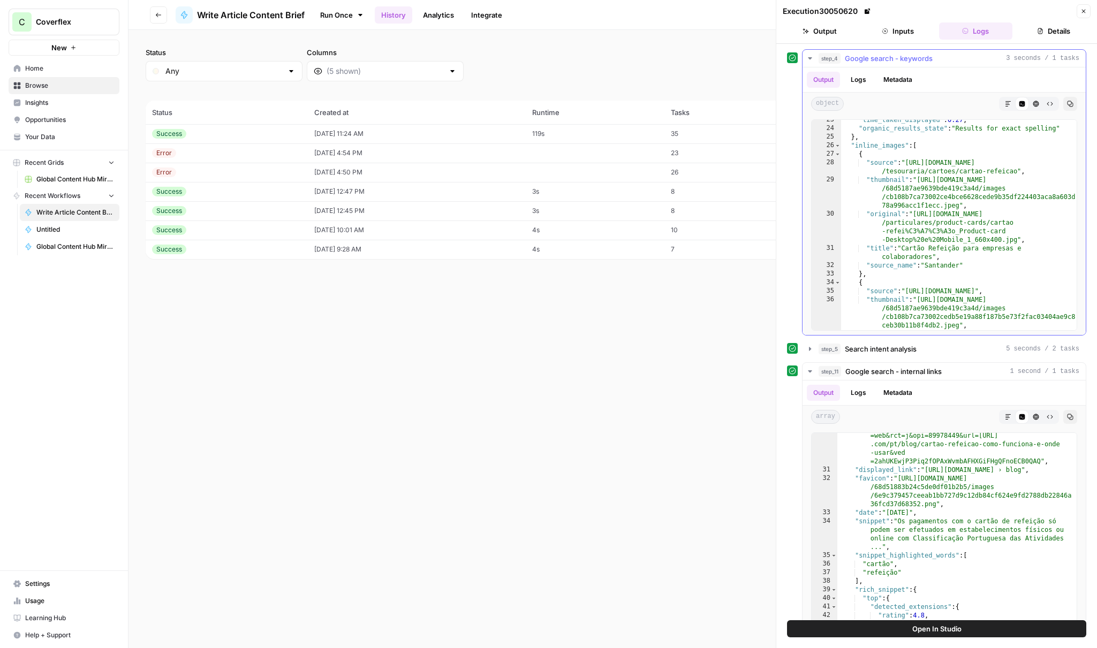
click at [900, 65] on button "step_4 Google search - keywords 3 seconds / 1 tasks" at bounding box center [944, 58] width 283 height 17
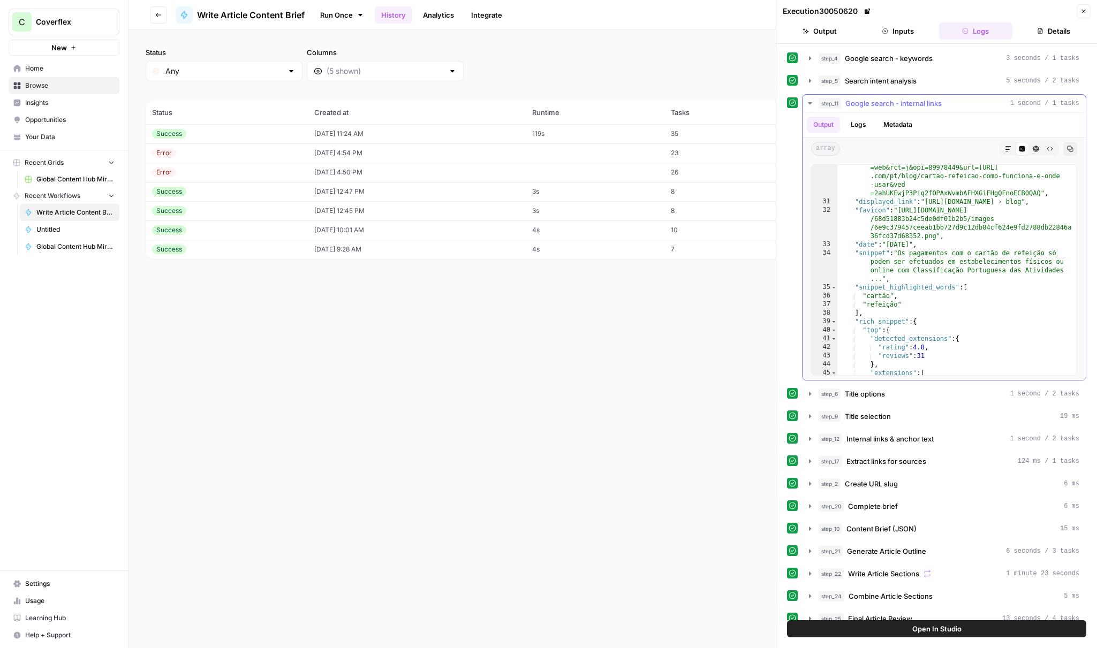
click at [895, 98] on span "Google search - internal links" at bounding box center [894, 103] width 96 height 11
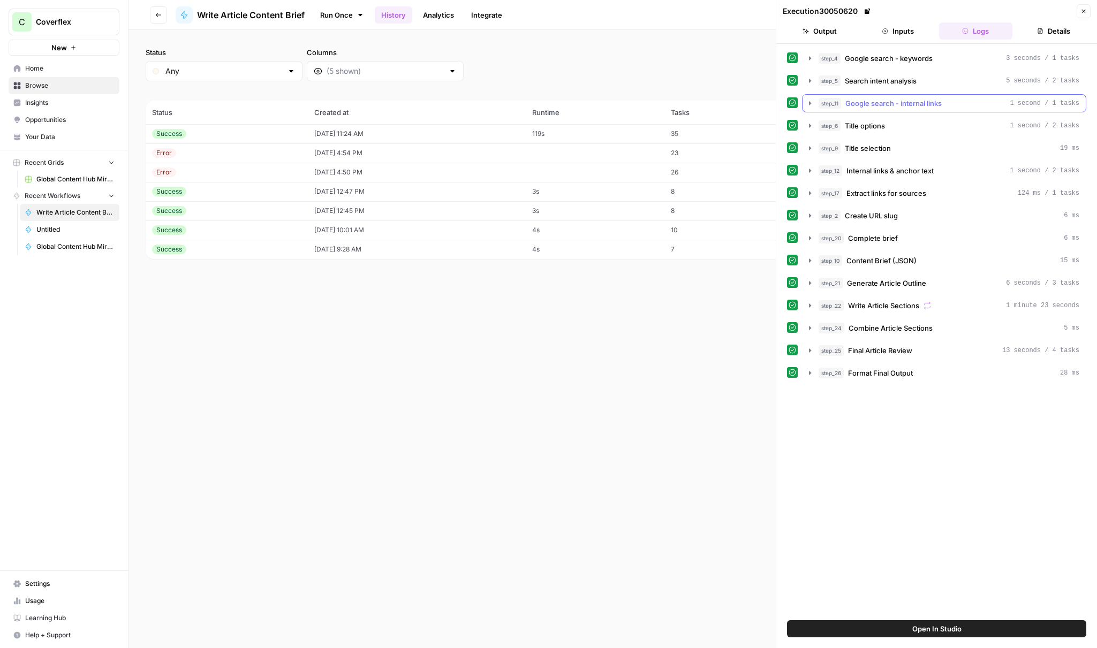
click at [894, 99] on span "Google search - internal links" at bounding box center [894, 103] width 96 height 11
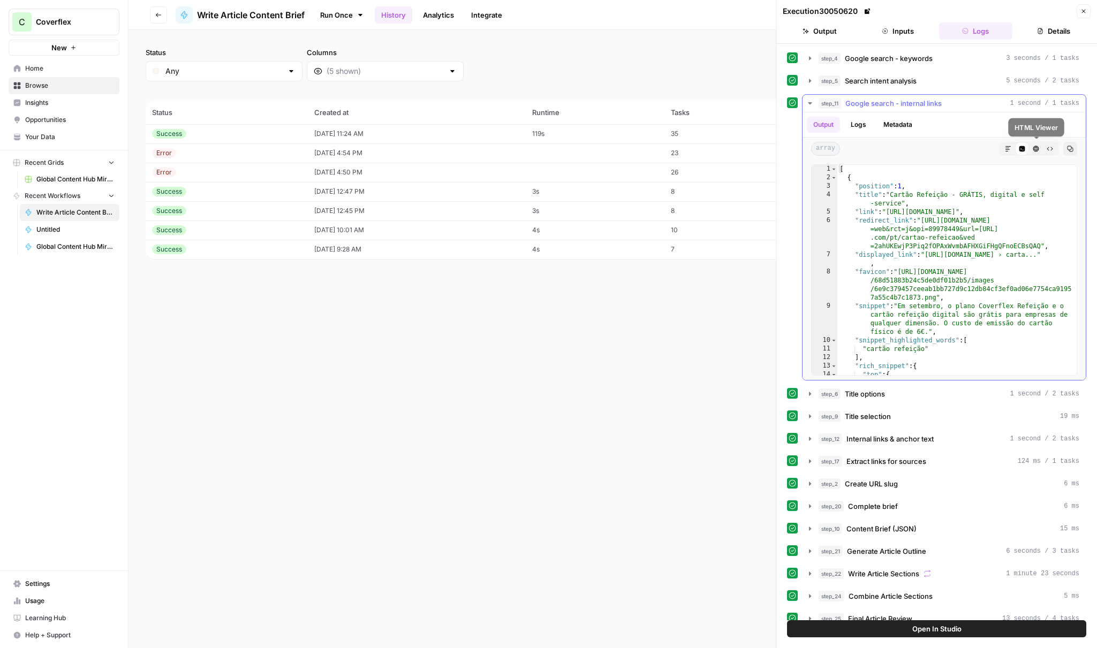
click at [1036, 149] on icon "button" at bounding box center [1036, 149] width 6 height 6
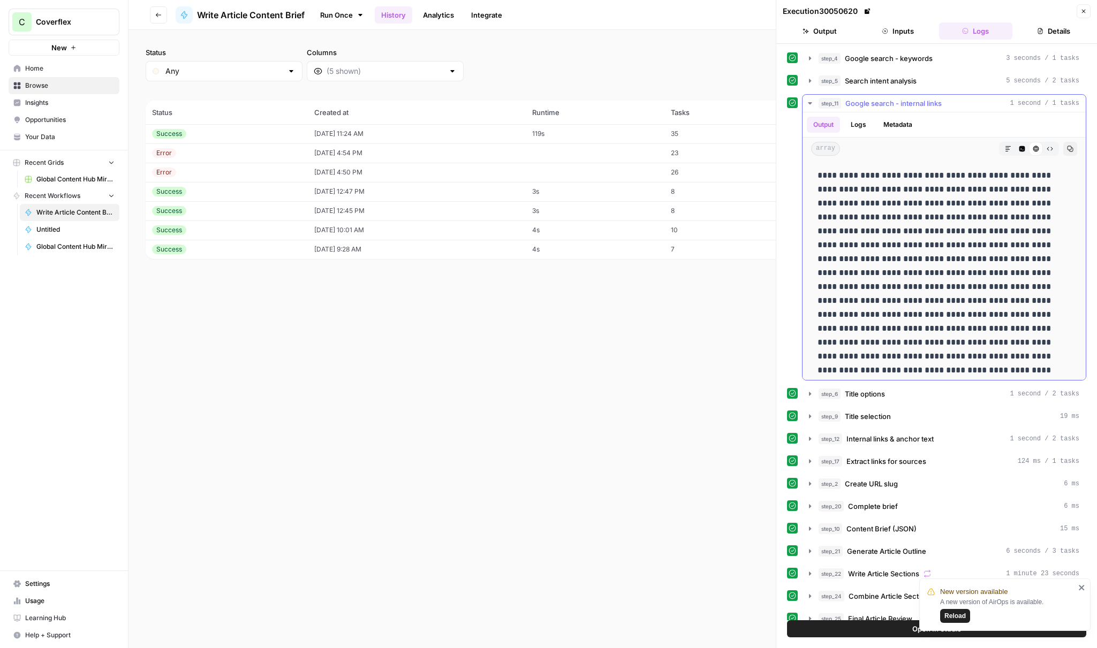
click at [1007, 150] on icon "button" at bounding box center [1008, 149] width 6 height 6
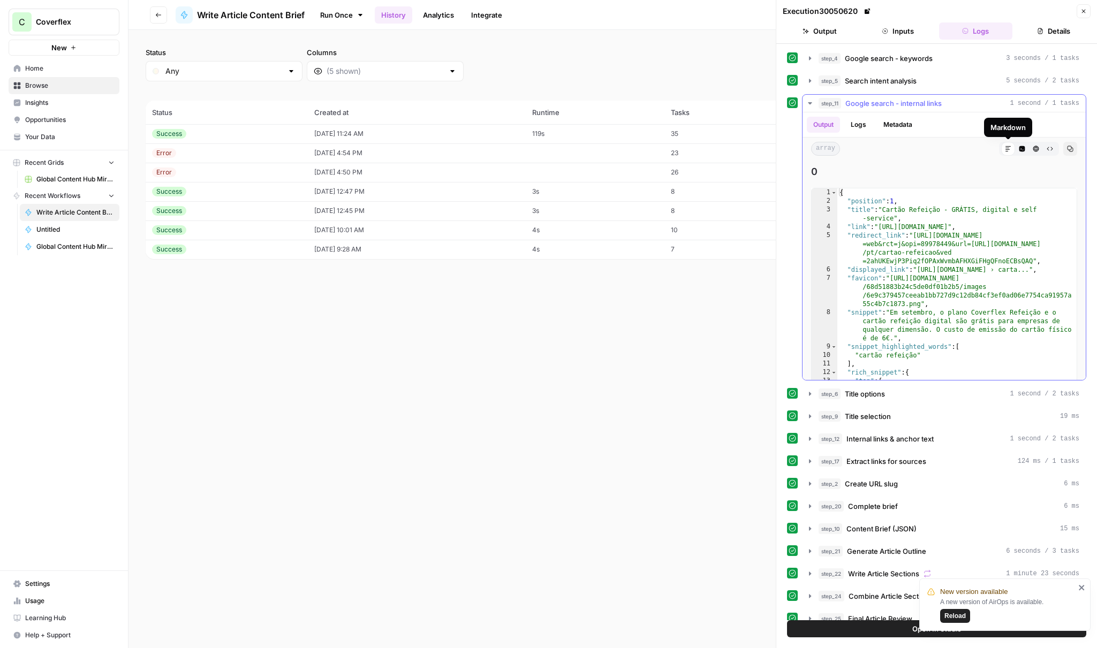
click at [1023, 144] on button "Code Editor" at bounding box center [1022, 149] width 14 height 14
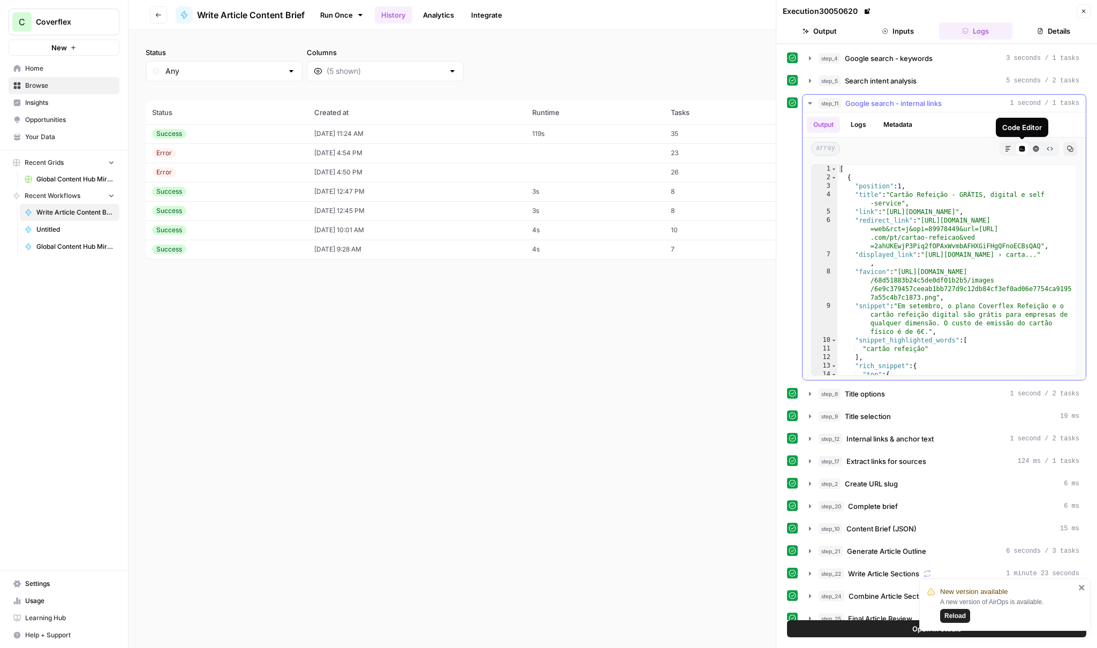
click at [1035, 143] on button "HTML Viewer" at bounding box center [1036, 149] width 14 height 14
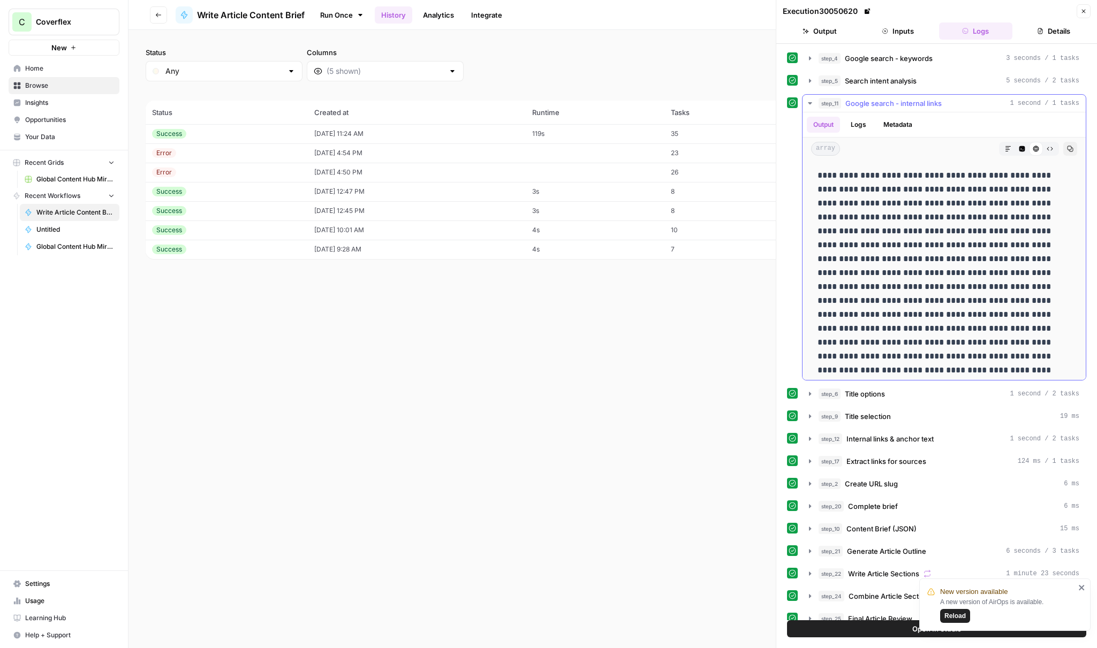
click at [938, 109] on button "step_11 Google search - internal links 1 second / 1 tasks" at bounding box center [944, 103] width 283 height 17
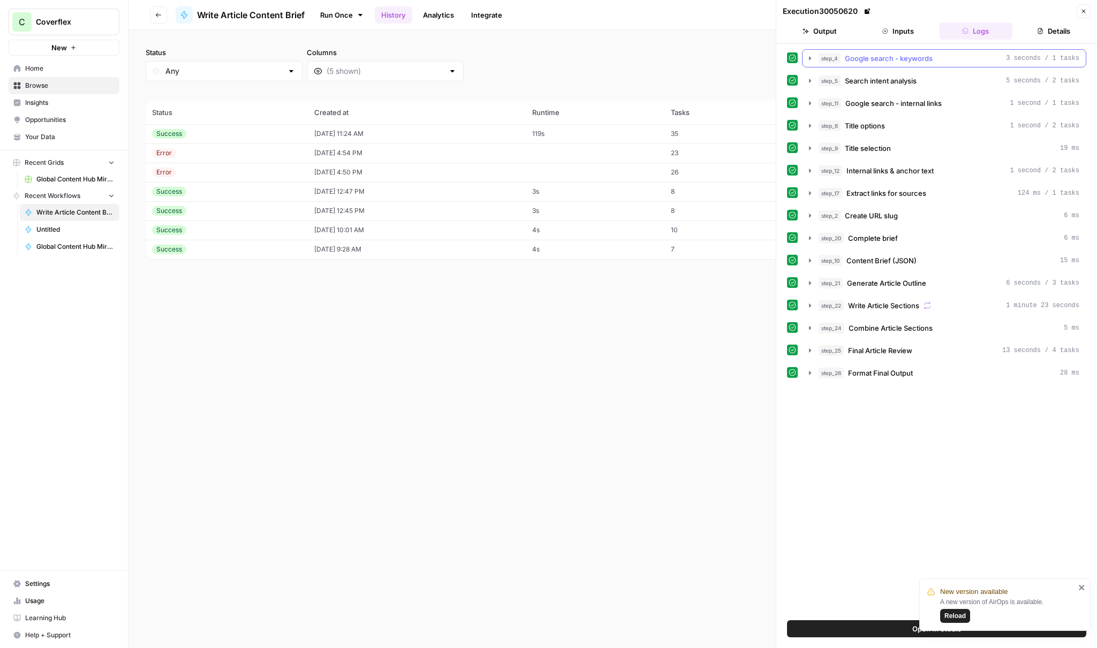
click at [924, 66] on button "step_4 Google search - keywords 3 seconds / 1 tasks" at bounding box center [944, 58] width 283 height 17
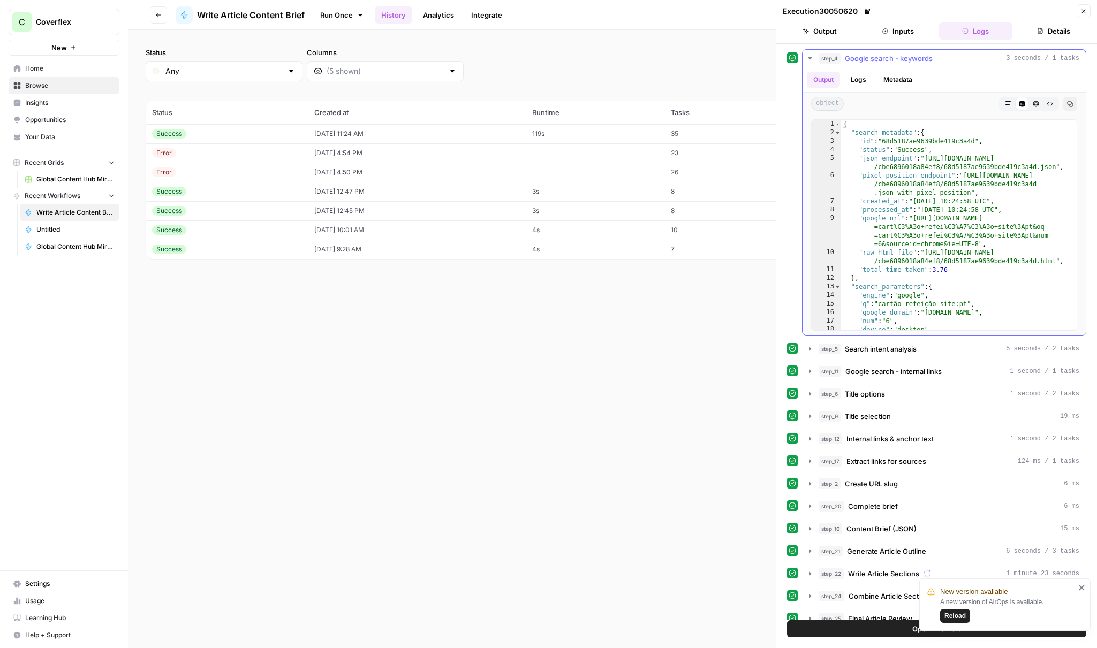
click at [919, 63] on span "Google search - keywords" at bounding box center [889, 58] width 88 height 11
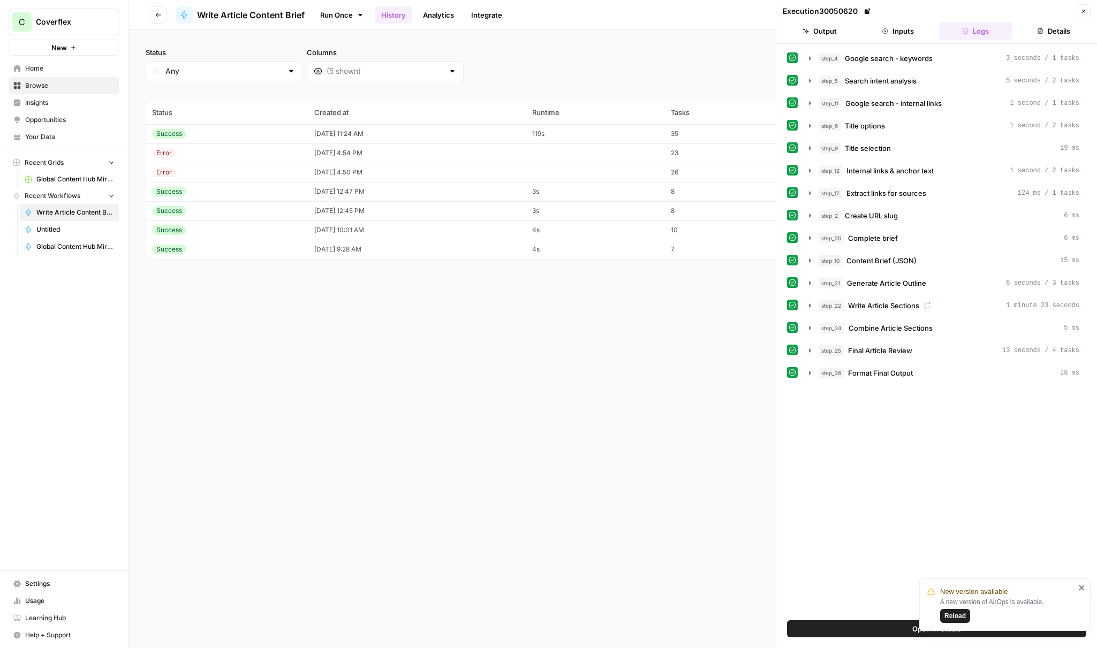
click at [887, 94] on div "step_4 Google search - keywords 3 seconds / 1 tasks step_5 Search intent analys…" at bounding box center [936, 215] width 299 height 333
click at [886, 101] on span "Google search - internal links" at bounding box center [894, 103] width 96 height 11
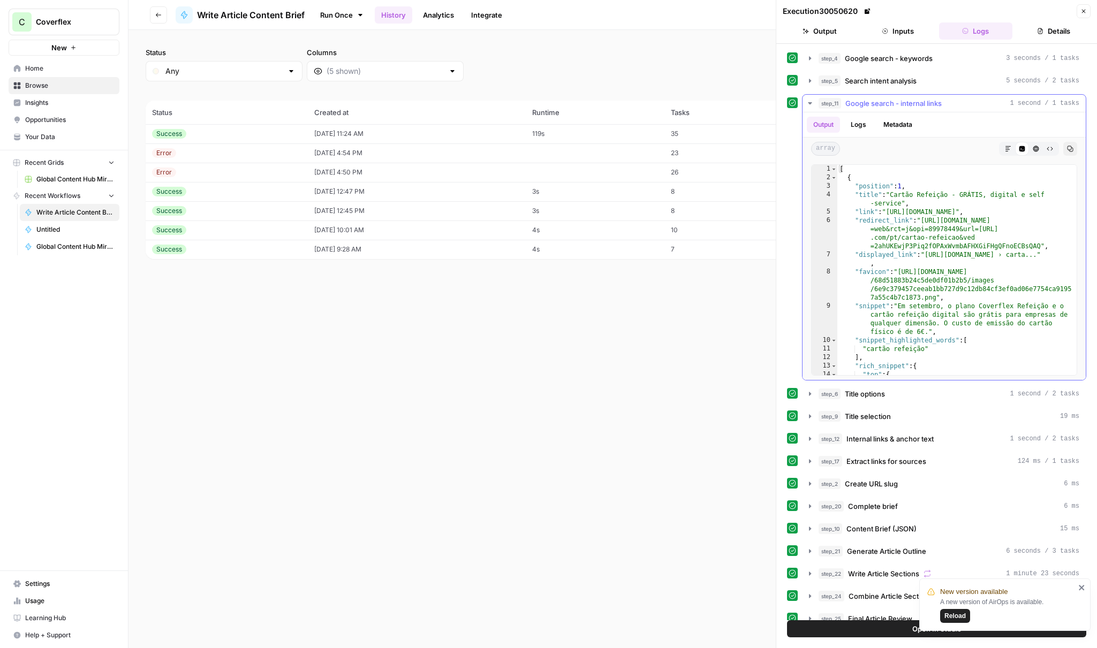
click at [865, 126] on button "Logs" at bounding box center [858, 125] width 28 height 16
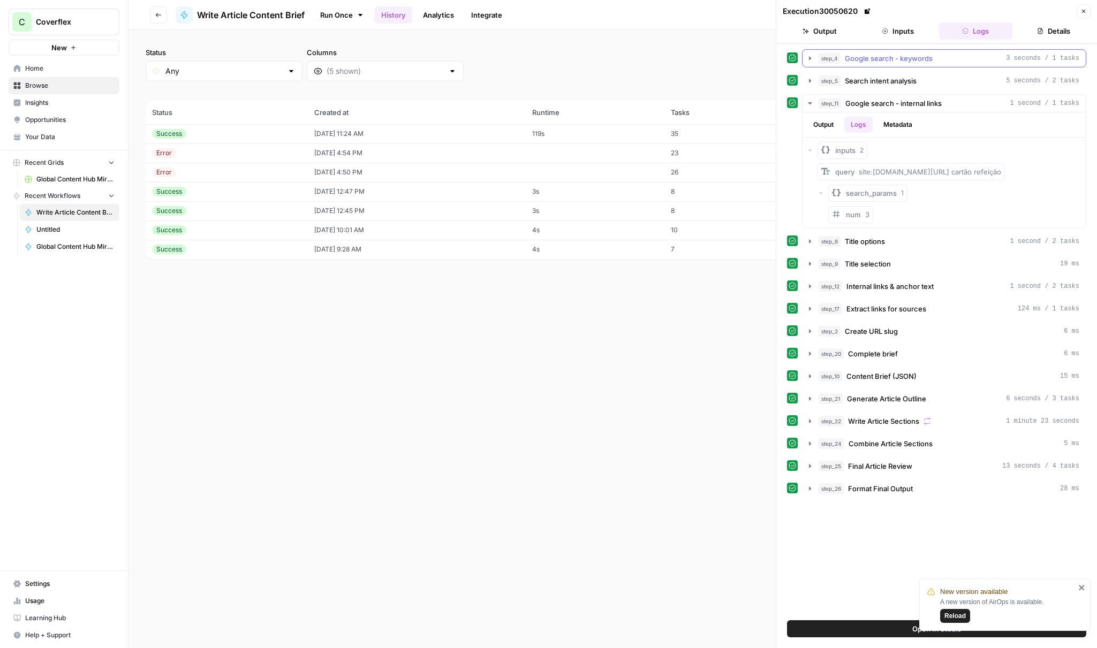
click at [878, 63] on span "Google search - keywords" at bounding box center [889, 58] width 88 height 11
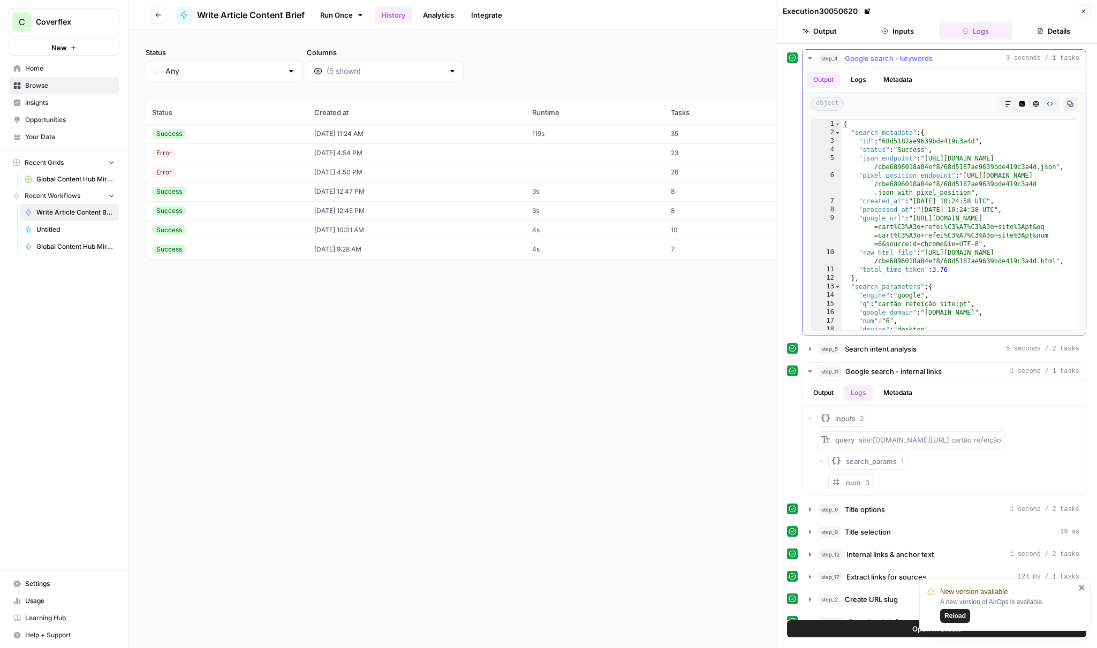
scroll to position [37, 0]
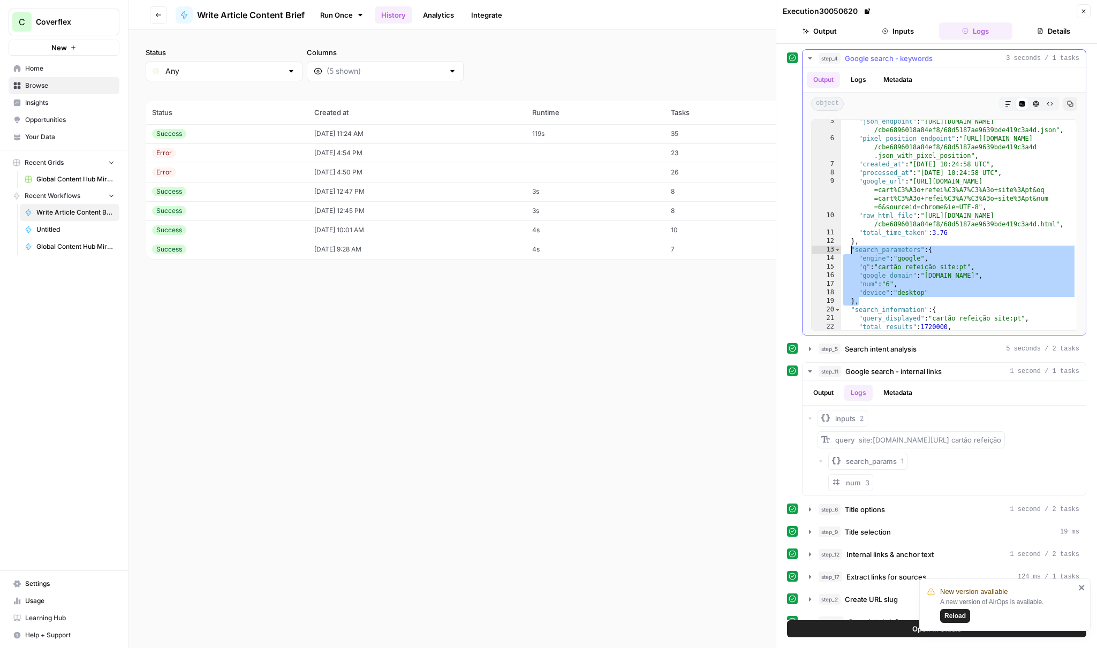
drag, startPoint x: 939, startPoint y: 300, endPoint x: 852, endPoint y: 250, distance: 99.6
click at [852, 250] on div ""json_endpoint" : "[URL][DOMAIN_NAME] /cbe6896018a84ef8/68d5187ae9639bde419c3a4…" at bounding box center [959, 235] width 236 height 236
click at [856, 259] on div ""json_endpoint" : "[URL][DOMAIN_NAME] /cbe6896018a84ef8/68d5187ae9639bde419c3a4…" at bounding box center [959, 235] width 236 height 236
type textarea "**********"
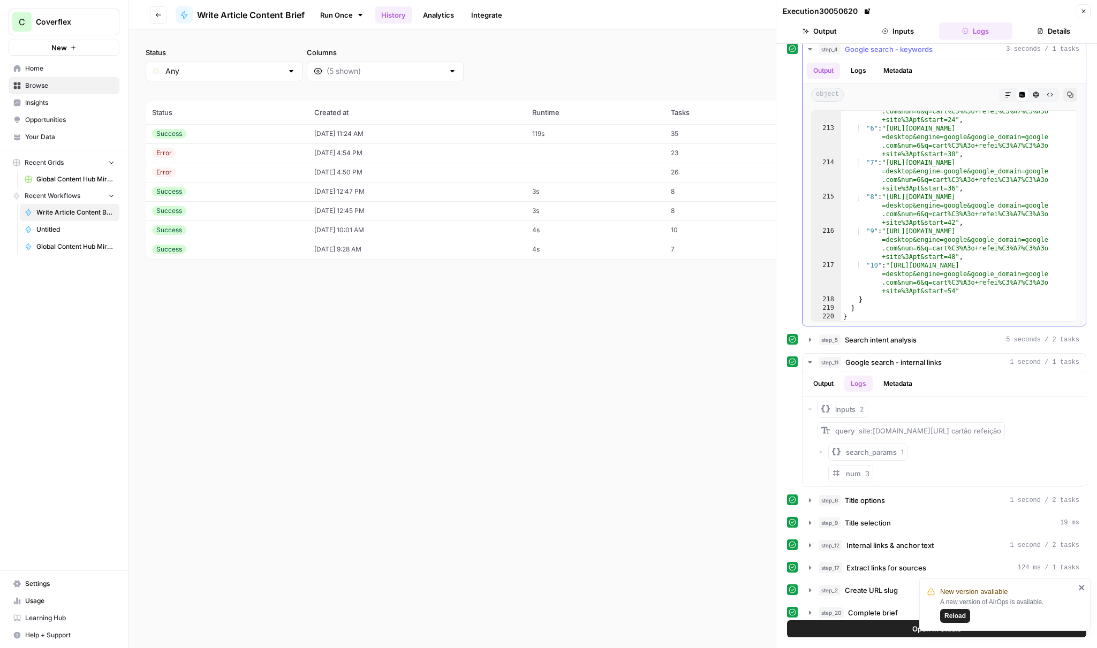
scroll to position [151, 0]
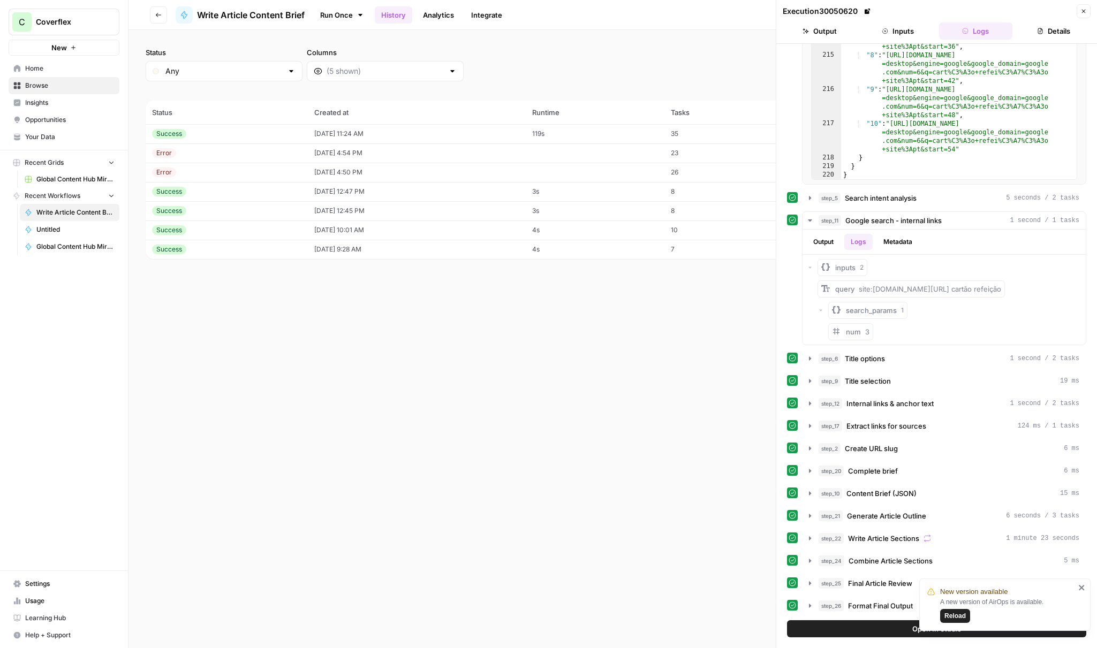
click at [1085, 590] on icon "close" at bounding box center [1081, 588] width 7 height 9
click at [917, 290] on span "site:[DOMAIN_NAME][URL] cartão refeição" at bounding box center [930, 289] width 142 height 9
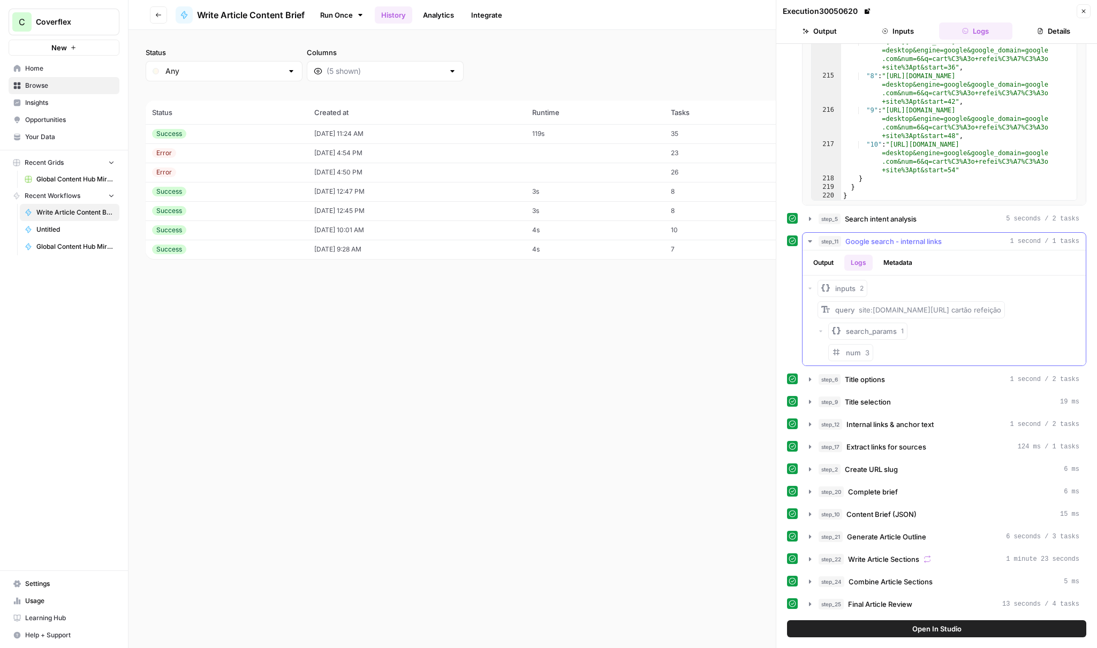
scroll to position [126, 0]
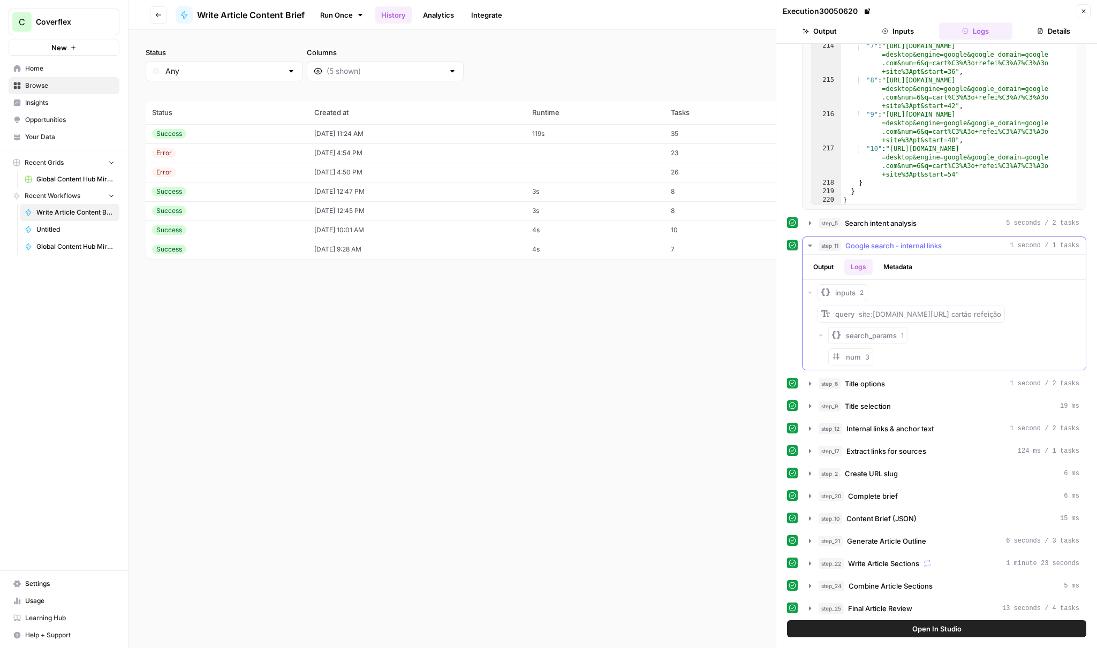
click at [829, 268] on button "Output" at bounding box center [823, 267] width 33 height 16
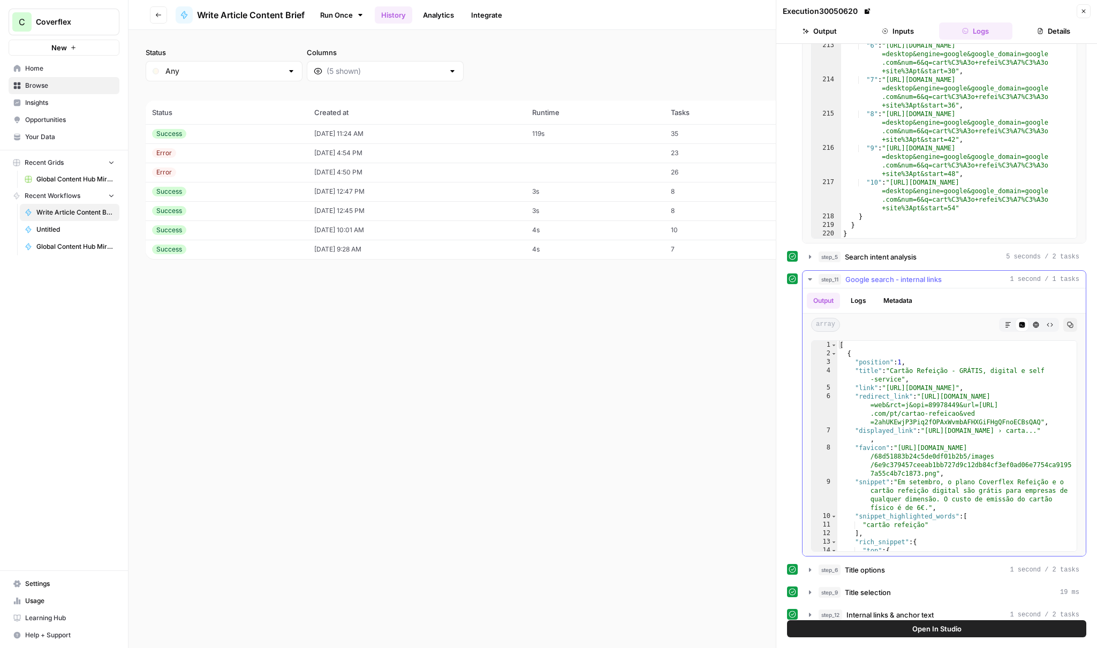
click at [868, 301] on button "Logs" at bounding box center [858, 301] width 28 height 16
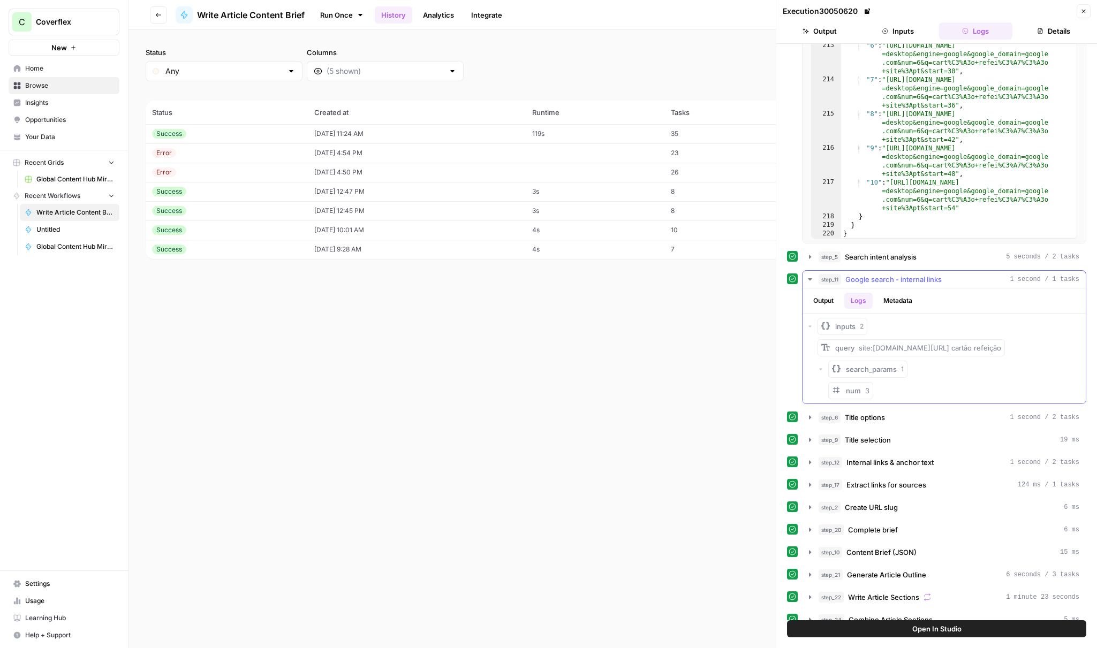
click at [840, 303] on button "Output" at bounding box center [823, 301] width 33 height 16
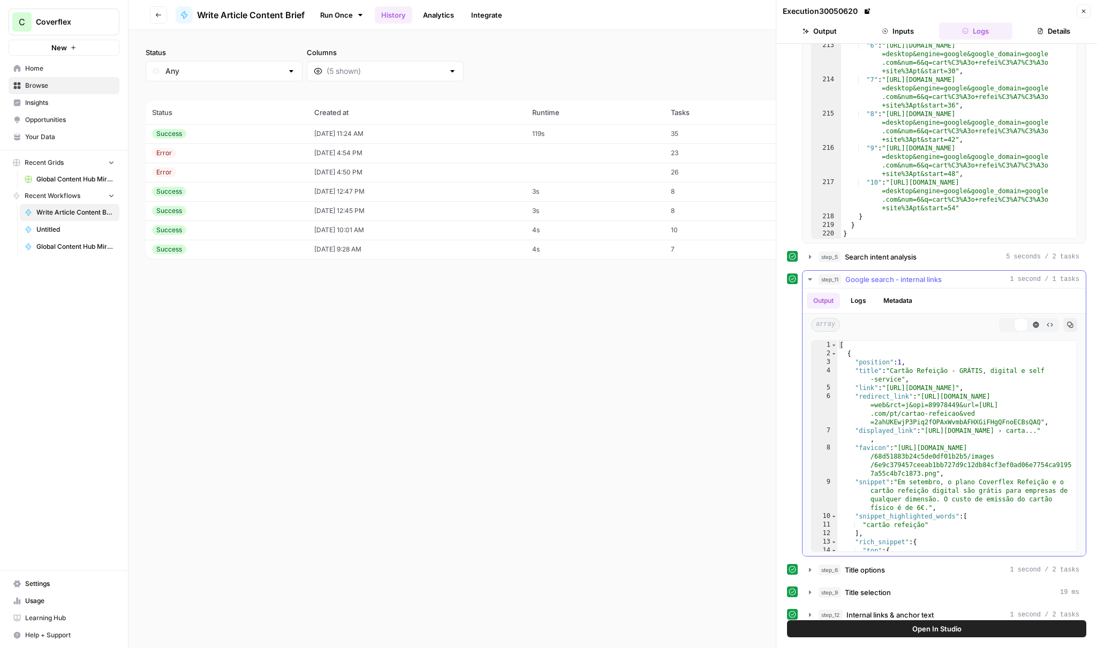
click at [863, 302] on button "Logs" at bounding box center [858, 301] width 28 height 16
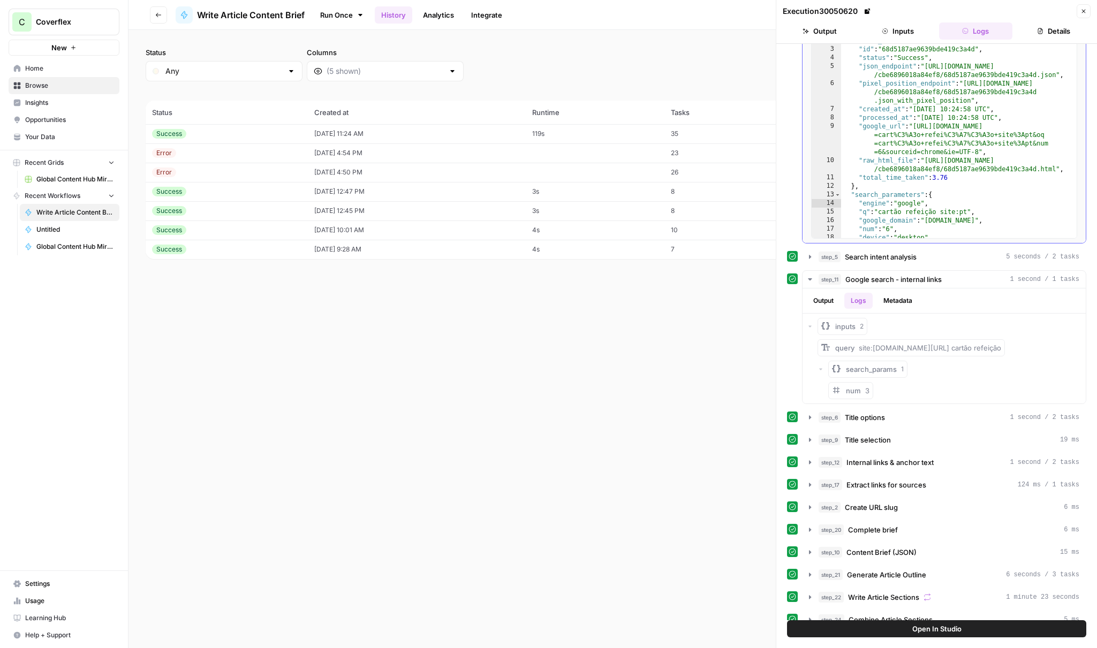
scroll to position [0, 0]
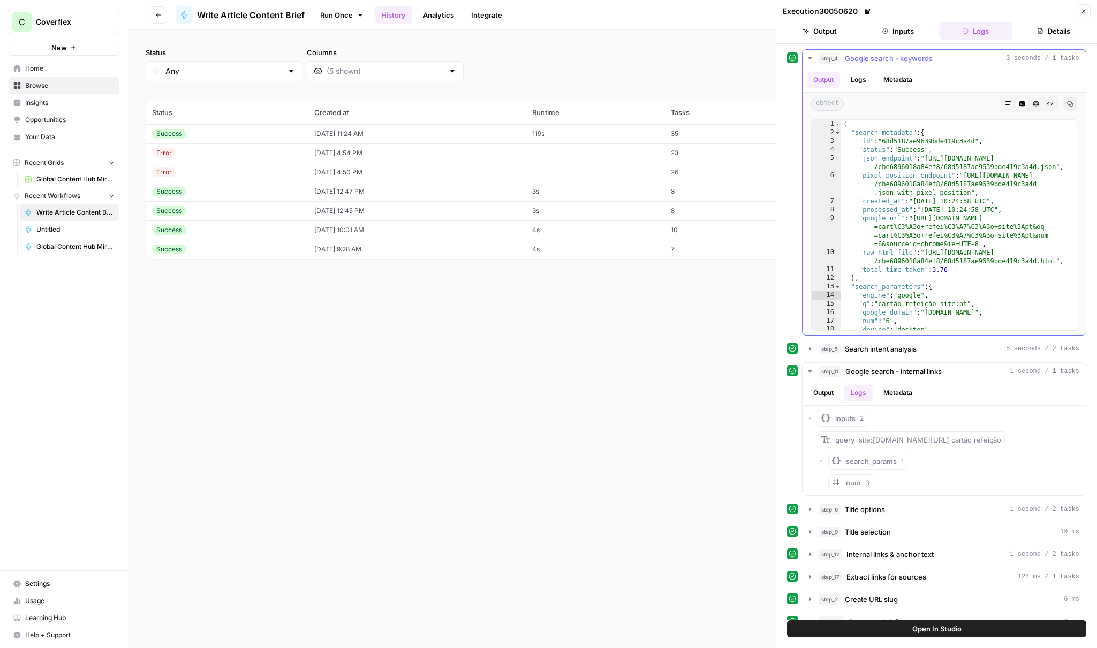
click at [874, 61] on span "Google search - keywords" at bounding box center [889, 58] width 88 height 11
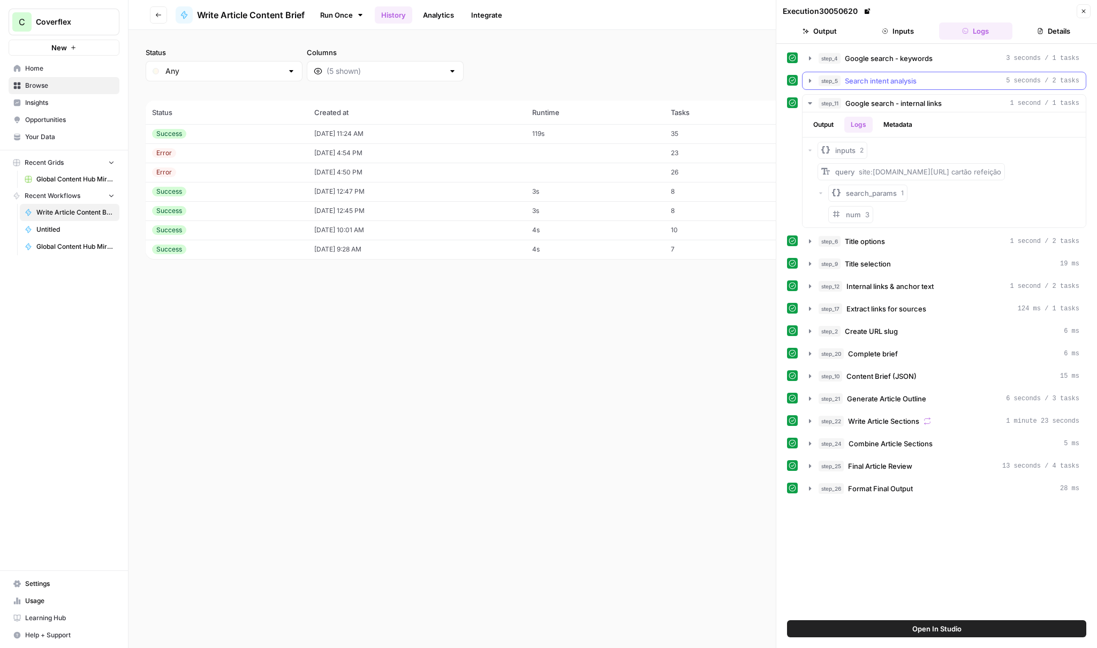
click at [867, 84] on span "Search intent analysis" at bounding box center [881, 81] width 72 height 11
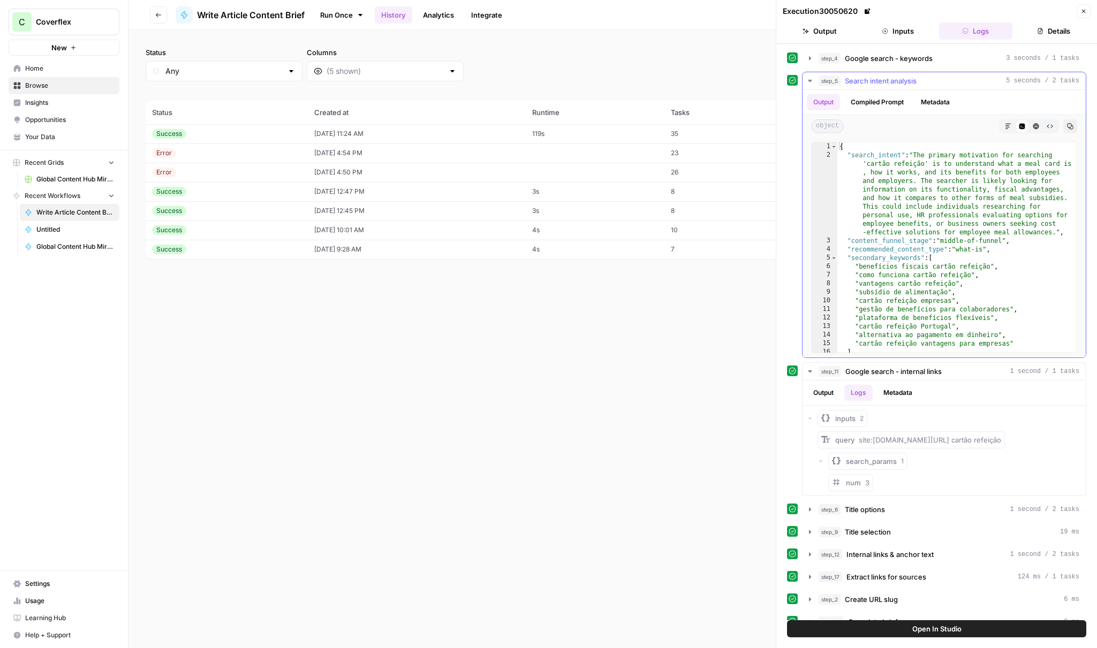
click at [901, 83] on span "Search intent analysis" at bounding box center [881, 81] width 72 height 11
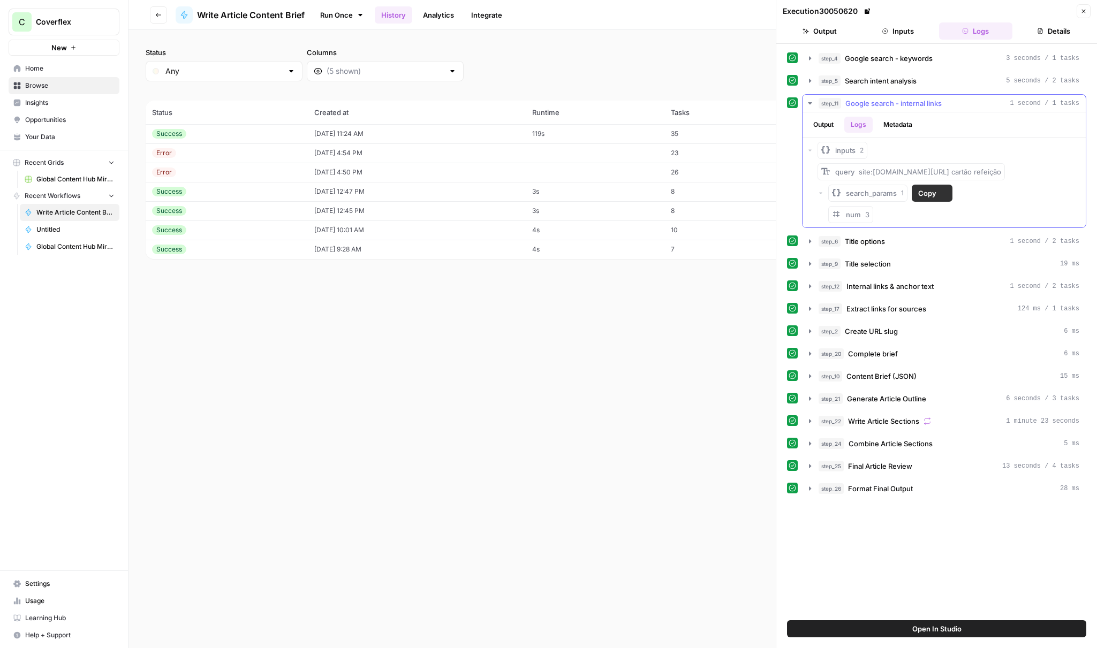
click at [868, 189] on span "search_params" at bounding box center [871, 193] width 51 height 11
click at [868, 194] on span "search_params" at bounding box center [871, 193] width 51 height 11
click at [911, 206] on div "query site:[DOMAIN_NAME][URL] cartão refeição search_params 1 num 3" at bounding box center [950, 193] width 264 height 60
click at [885, 238] on span "Title options" at bounding box center [865, 241] width 40 height 11
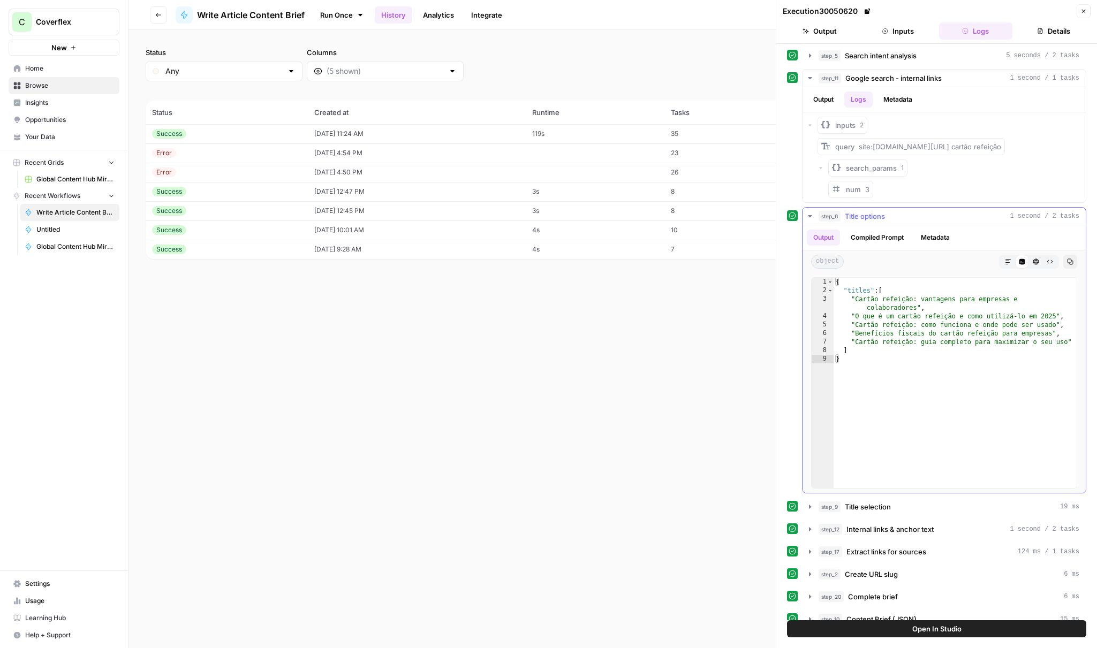
scroll to position [30, 0]
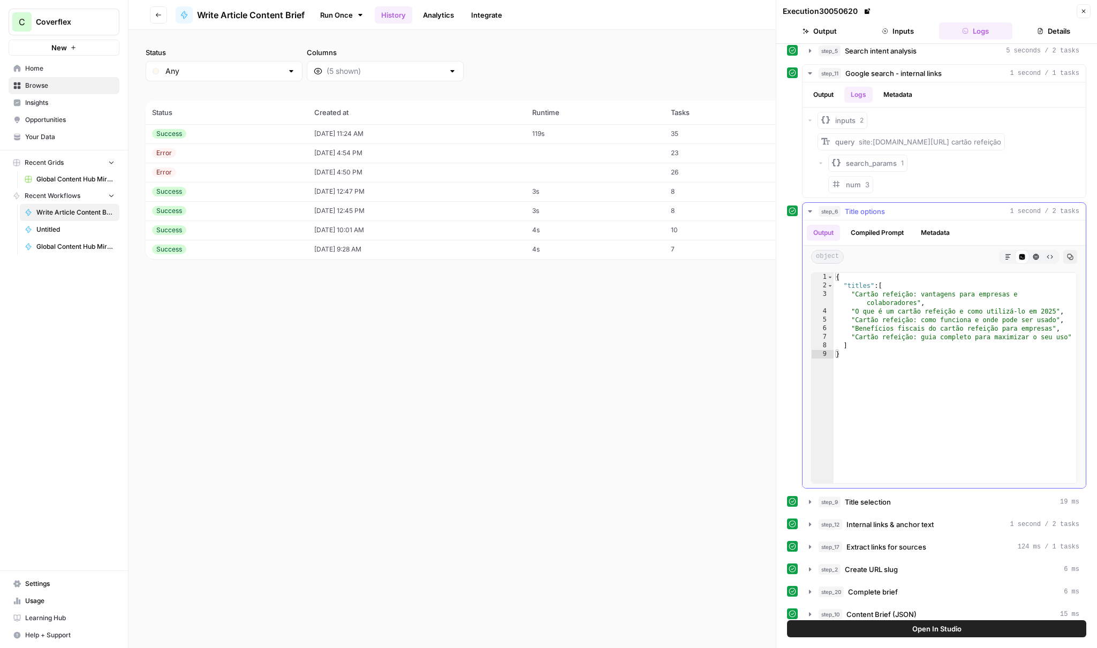
click at [872, 236] on button "Compiled Prompt" at bounding box center [877, 233] width 66 height 16
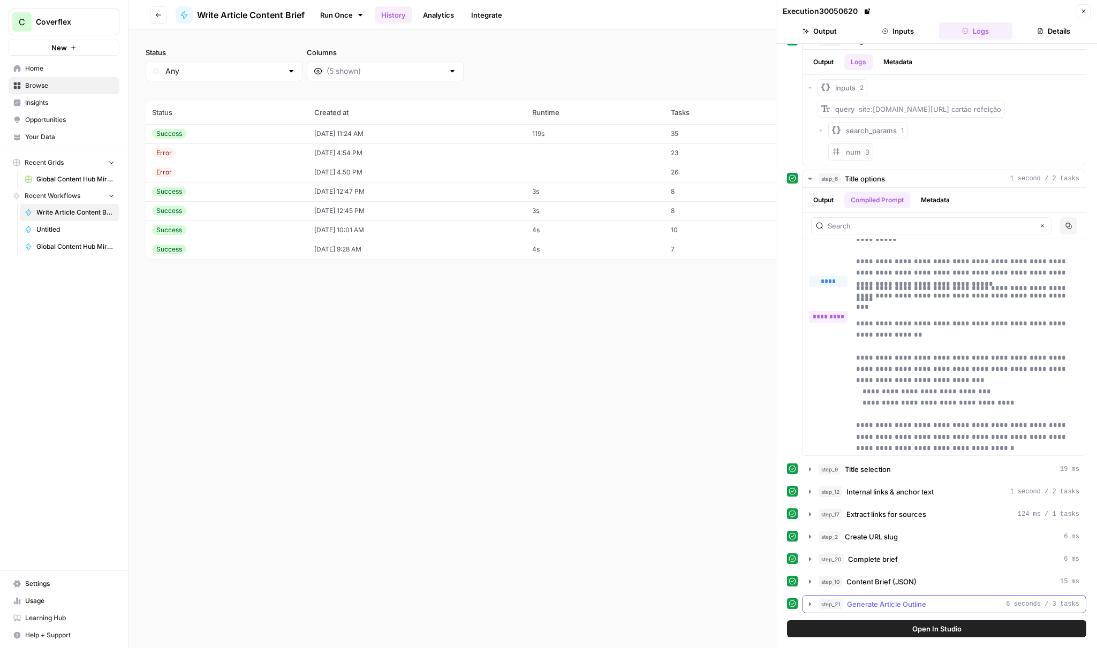
scroll to position [135, 0]
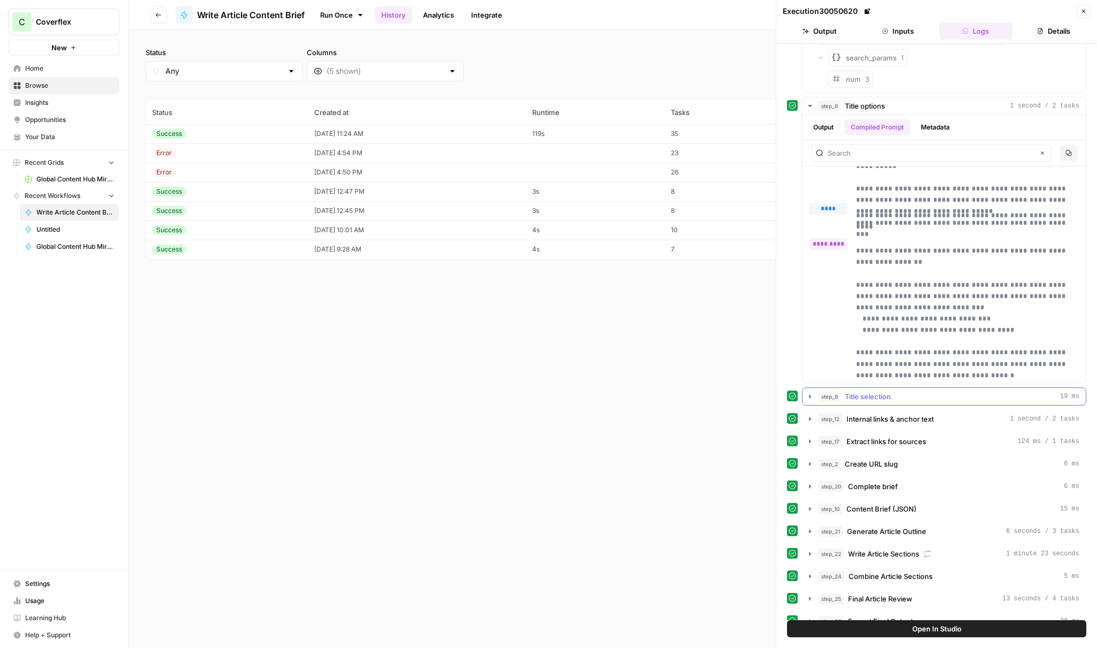
click at [882, 399] on span "Title selection" at bounding box center [868, 396] width 46 height 11
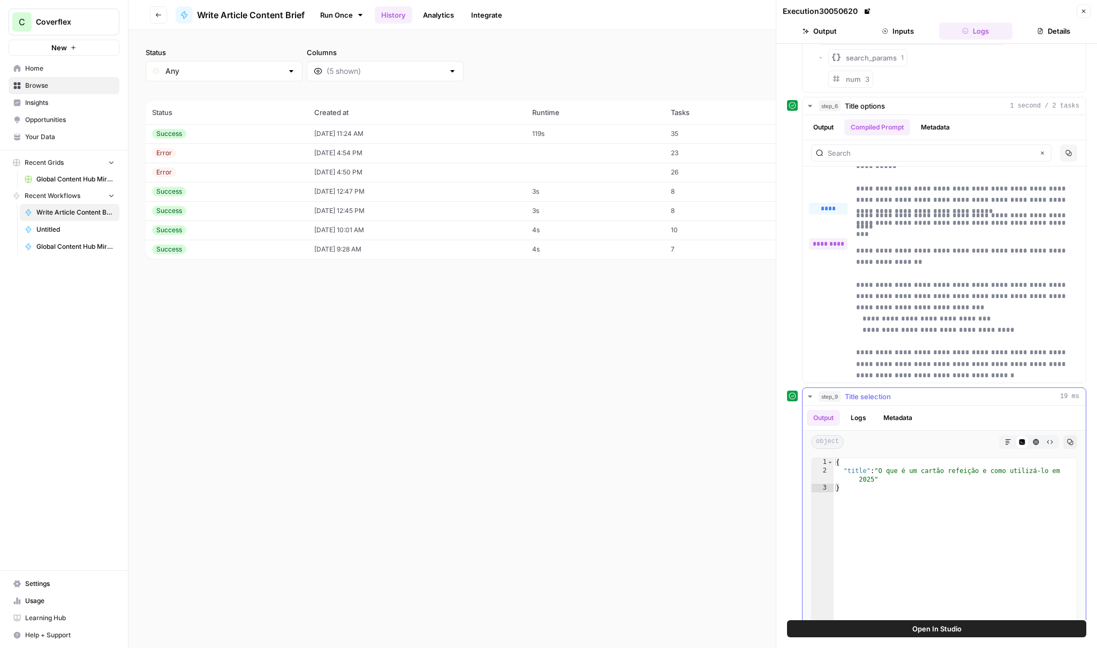
click at [894, 407] on div "Output Logs Metadata" at bounding box center [944, 418] width 283 height 25
click at [888, 401] on span "Title selection" at bounding box center [868, 396] width 46 height 11
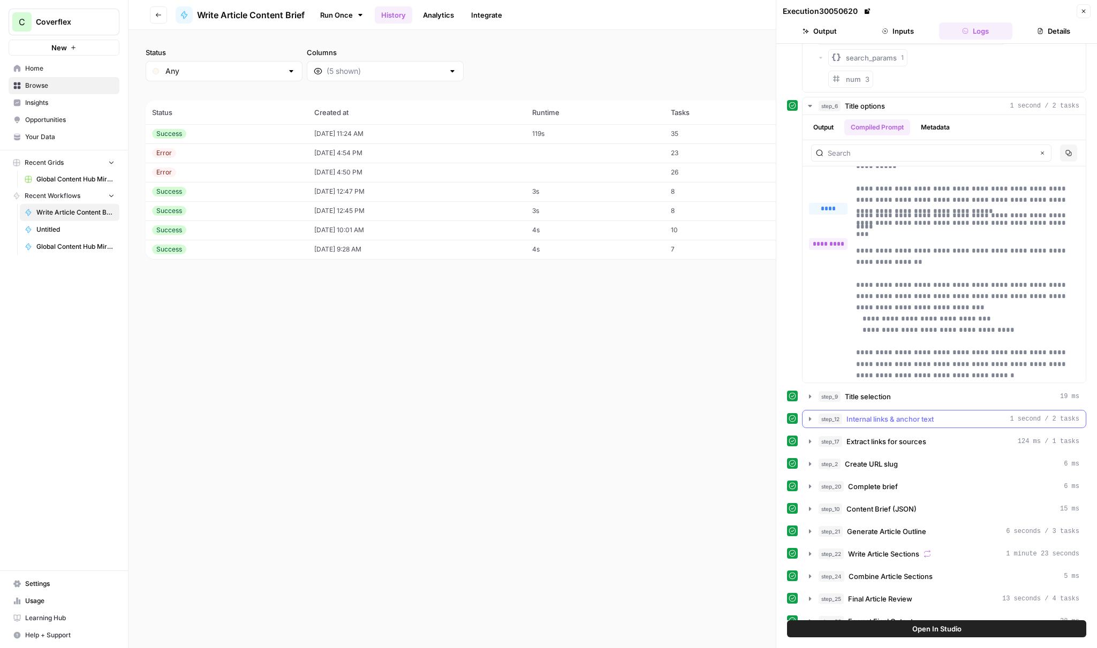
click at [907, 420] on span "Internal links & anchor text" at bounding box center [890, 419] width 87 height 11
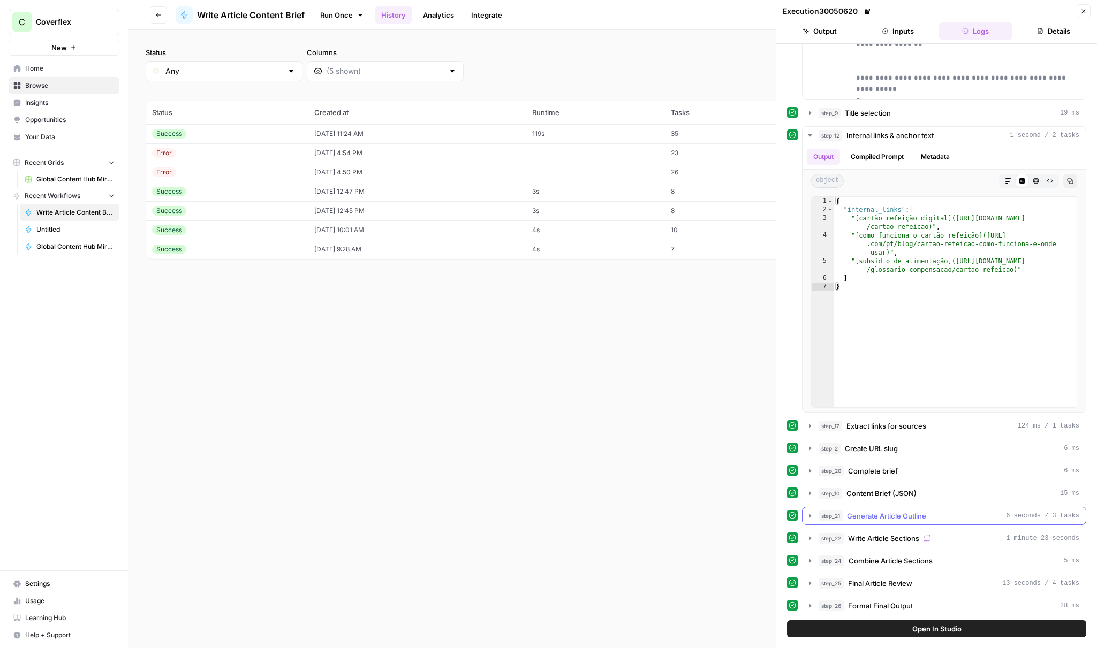
scroll to position [0, 0]
click at [874, 432] on button "step_17 Extract links for sources 124 ms / 1 tasks" at bounding box center [944, 426] width 283 height 17
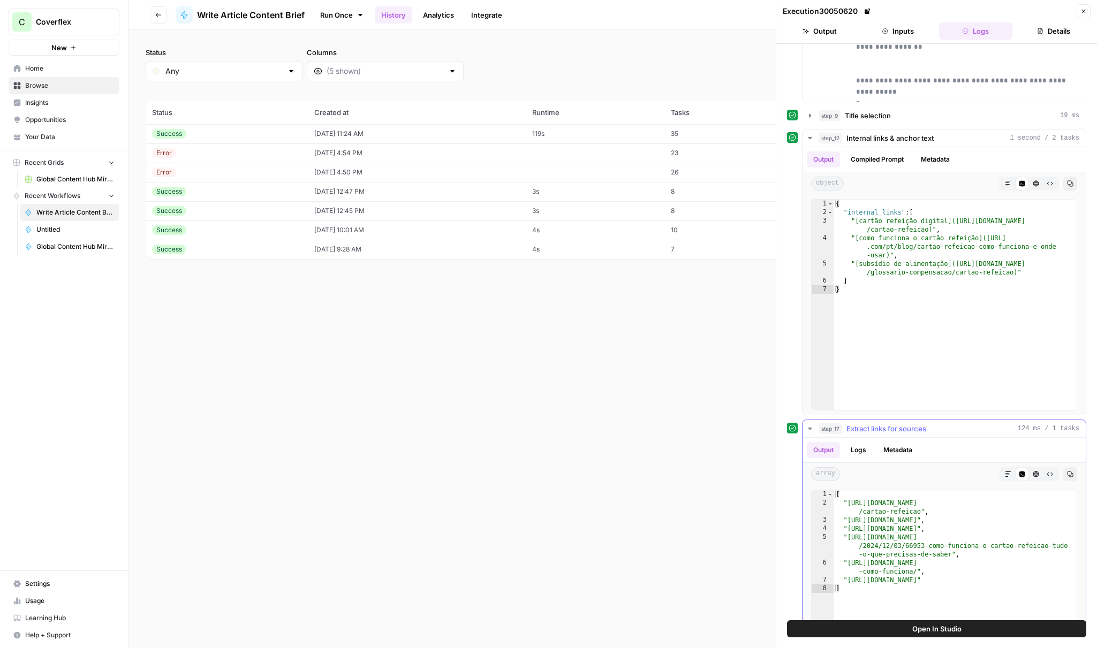
click at [874, 432] on span "Extract links for sources" at bounding box center [887, 429] width 80 height 11
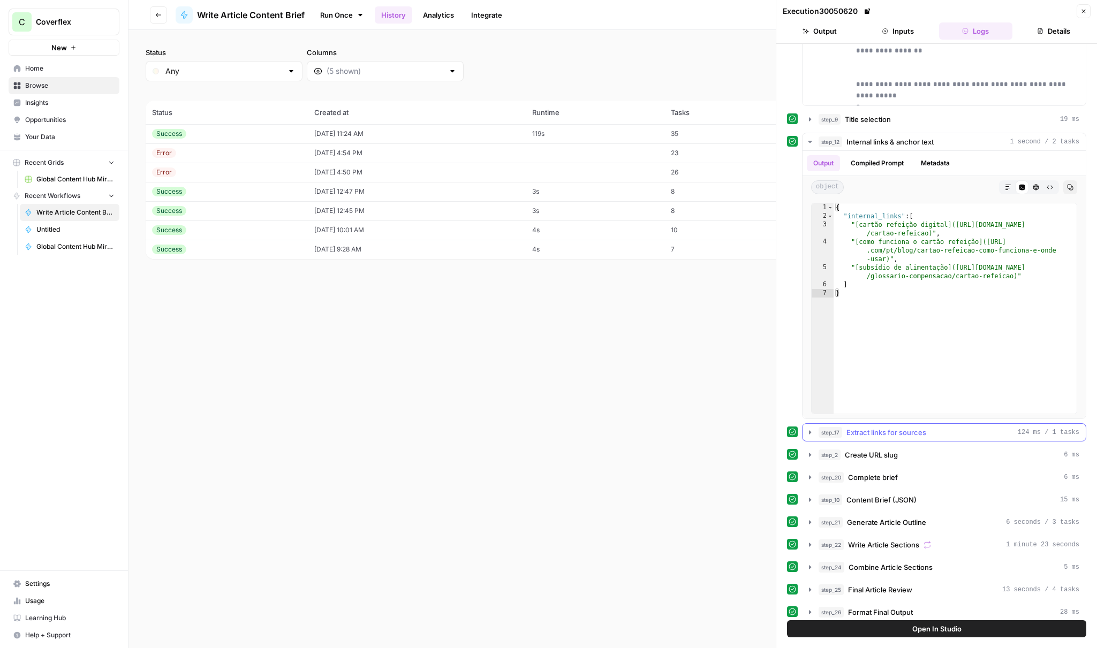
click at [874, 432] on span "Extract links for sources" at bounding box center [887, 432] width 80 height 11
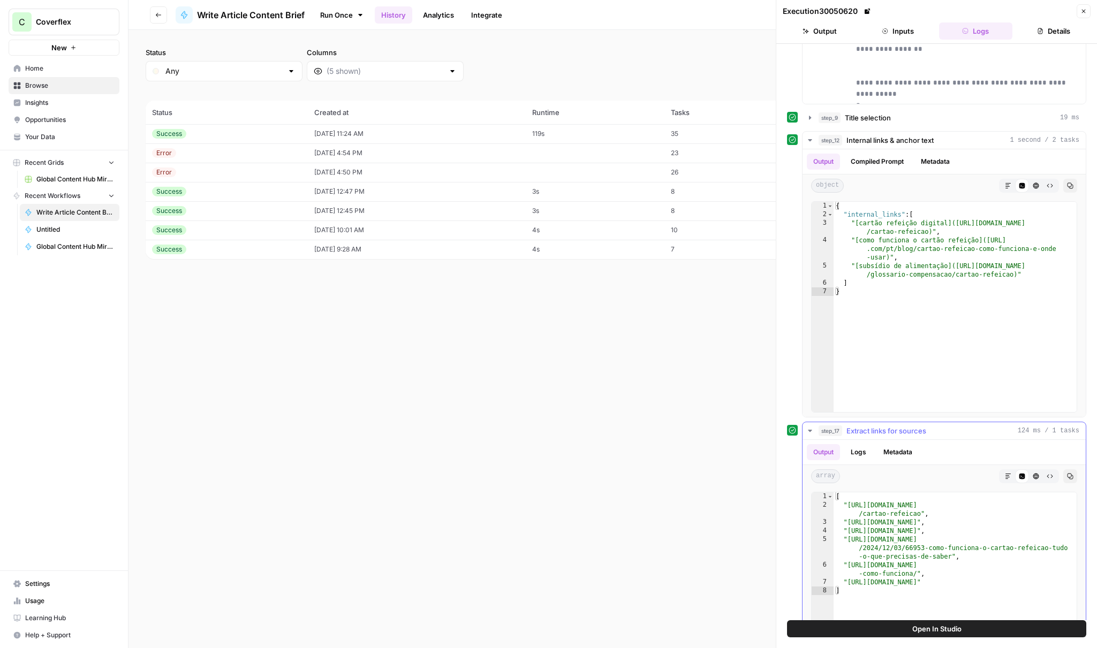
scroll to position [416, 0]
click at [866, 447] on button "Logs" at bounding box center [858, 450] width 28 height 16
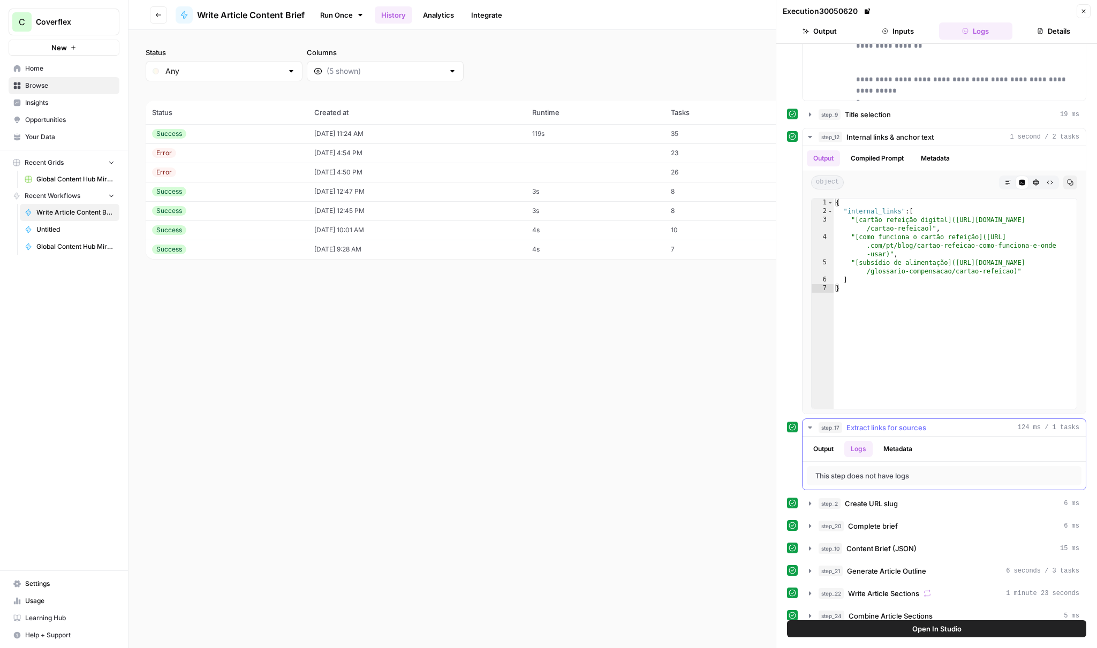
scroll to position [417, 0]
click at [837, 450] on button "Output" at bounding box center [823, 450] width 33 height 16
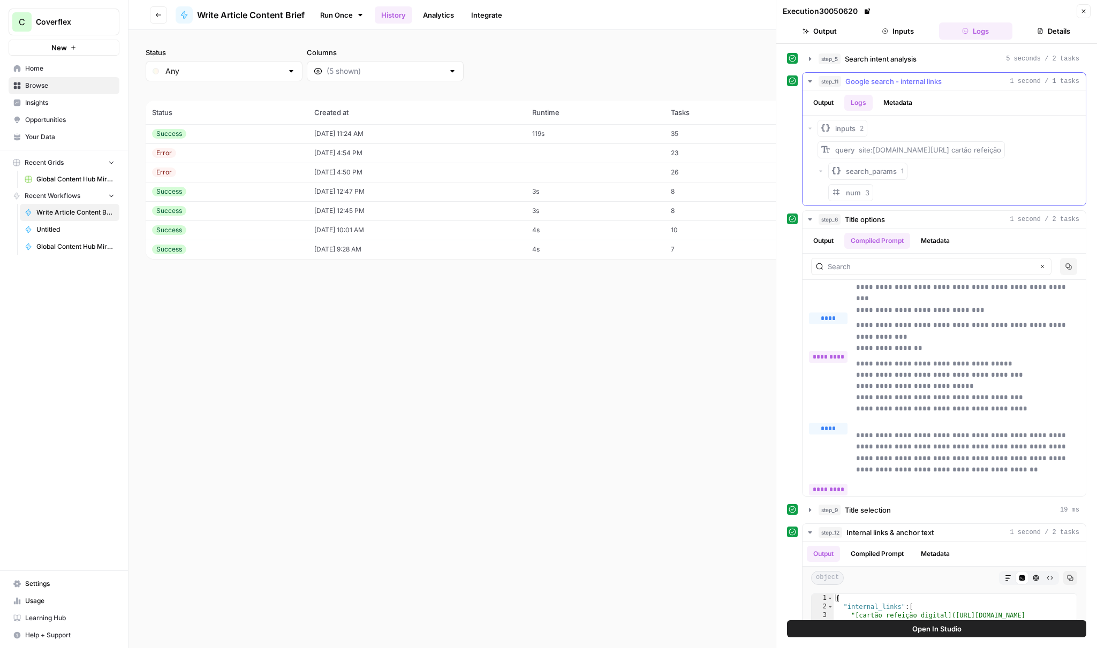
scroll to position [0, 0]
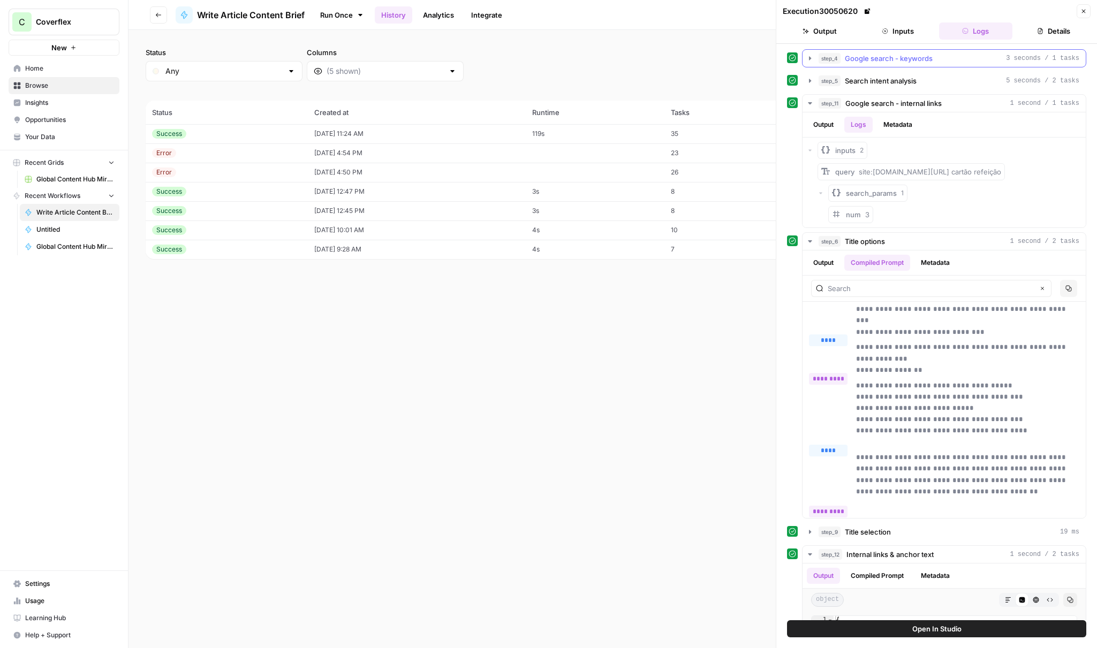
click at [888, 64] on span "Google search - keywords" at bounding box center [889, 58] width 88 height 11
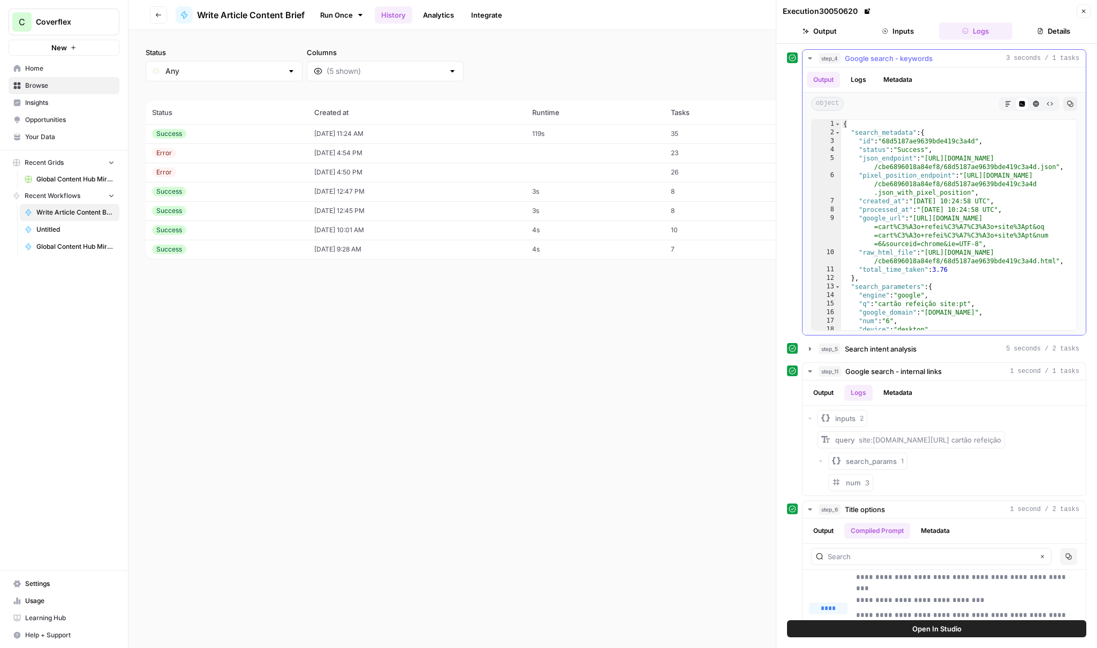
click at [965, 310] on div "{ "search_metadata" : { "id" : "68d5187ae9639bde419c3a4d" , "status" : "Success…" at bounding box center [959, 234] width 236 height 228
click at [969, 307] on div "{ "search_metadata" : { "id" : "68d5187ae9639bde419c3a4d" , "status" : "Success…" at bounding box center [959, 234] width 236 height 228
drag, startPoint x: 971, startPoint y: 306, endPoint x: 929, endPoint y: 304, distance: 41.9
click at [929, 304] on div "{ "search_metadata" : { "id" : "68d5187ae9639bde419c3a4d" , "status" : "Success…" at bounding box center [959, 234] width 236 height 228
drag, startPoint x: 936, startPoint y: 303, endPoint x: 942, endPoint y: 303, distance: 6.4
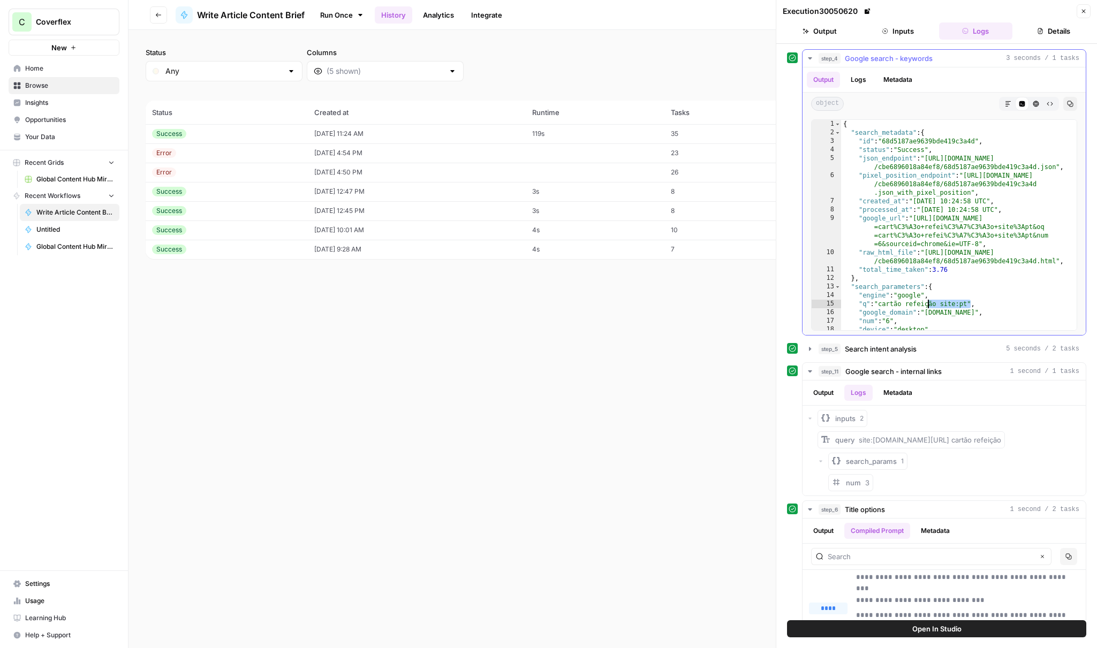
click at [936, 303] on div "{ "search_metadata" : { "id" : "68d5187ae9639bde419c3a4d" , "status" : "Success…" at bounding box center [959, 234] width 236 height 228
click at [950, 303] on div "{ "search_metadata" : { "id" : "68d5187ae9639bde419c3a4d" , "status" : "Success…" at bounding box center [959, 234] width 236 height 228
click at [944, 304] on div "{ "search_metadata" : { "id" : "68d5187ae9639bde419c3a4d" , "status" : "Success…" at bounding box center [959, 234] width 236 height 228
drag, startPoint x: 944, startPoint y: 303, endPoint x: 938, endPoint y: 304, distance: 5.9
click at [938, 304] on div "{ "search_metadata" : { "id" : "68d5187ae9639bde419c3a4d" , "status" : "Success…" at bounding box center [959, 234] width 236 height 228
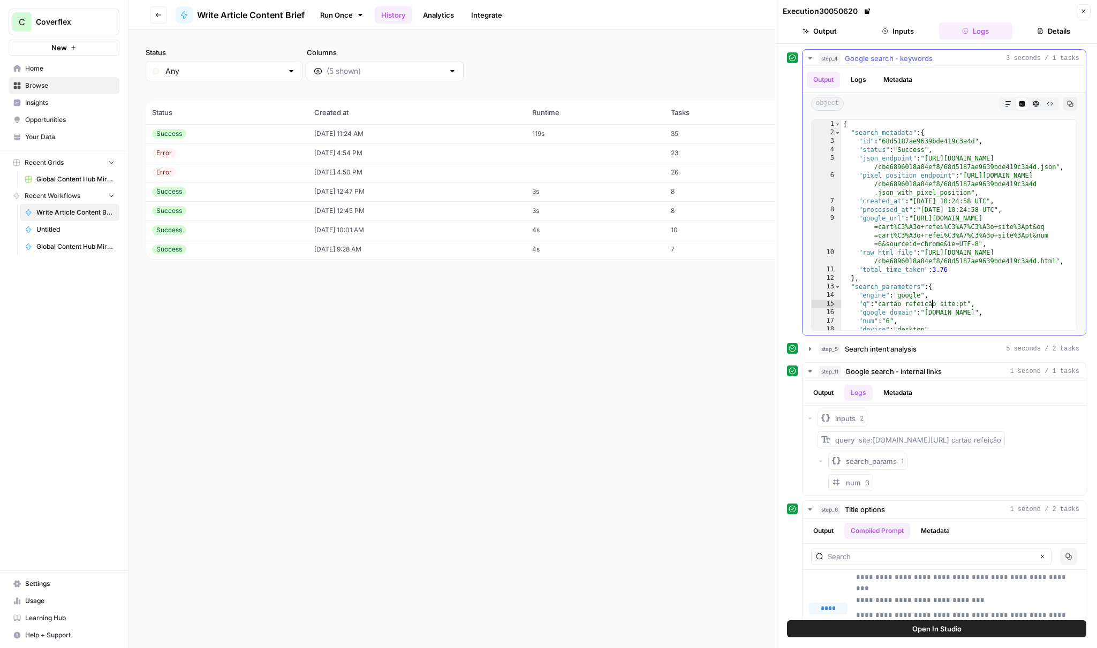
click at [933, 304] on div "{ "search_metadata" : { "id" : "68d5187ae9639bde419c3a4d" , "status" : "Success…" at bounding box center [959, 234] width 236 height 228
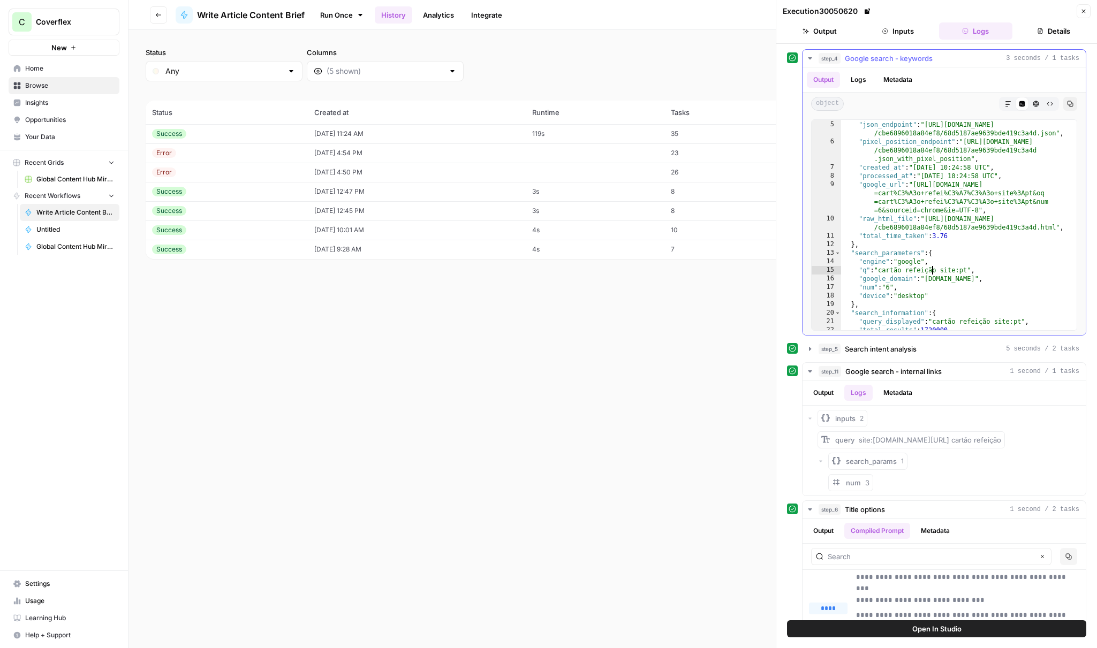
click at [870, 266] on div ""status" : "Success" , "json_endpoint" : "[URL][DOMAIN_NAME] /cbe6896018a84ef8/…" at bounding box center [959, 226] width 236 height 228
drag, startPoint x: 864, startPoint y: 270, endPoint x: 977, endPoint y: 267, distance: 113.0
click at [976, 267] on div ""json_endpoint" : "[URL][DOMAIN_NAME] /cbe6896018a84ef8/68d5187ae9639bde419c3a4…" at bounding box center [959, 236] width 236 height 236
drag, startPoint x: 915, startPoint y: 285, endPoint x: 928, endPoint y: 285, distance: 13.4
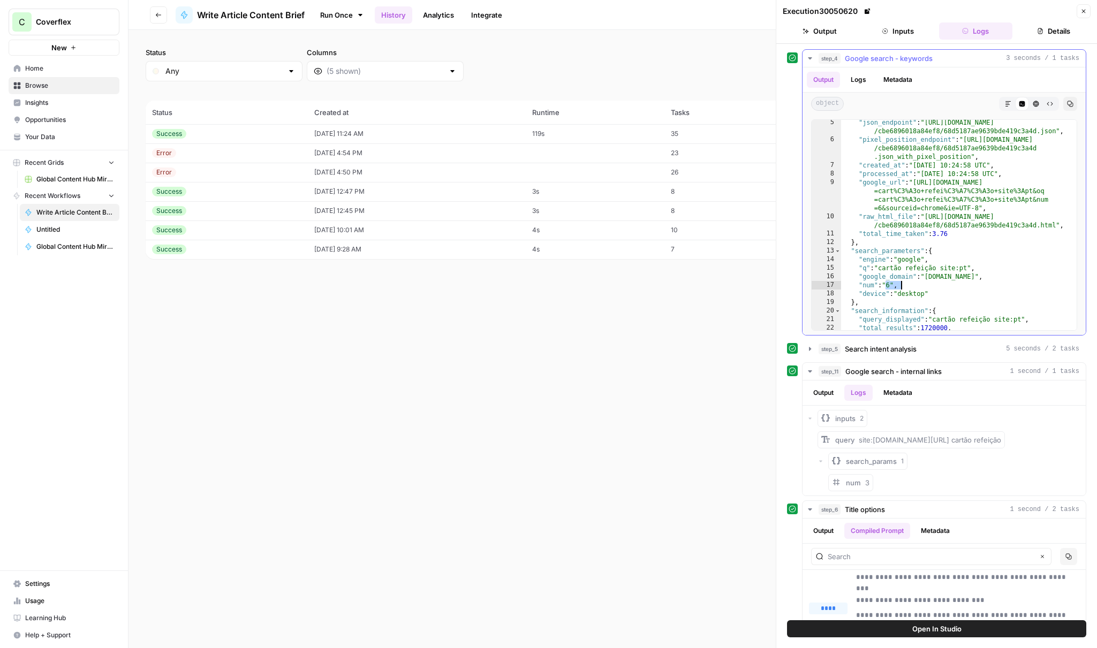
click at [928, 285] on div ""json_endpoint" : "[URL][DOMAIN_NAME] /cbe6896018a84ef8/68d5187ae9639bde419c3a4…" at bounding box center [959, 236] width 236 height 236
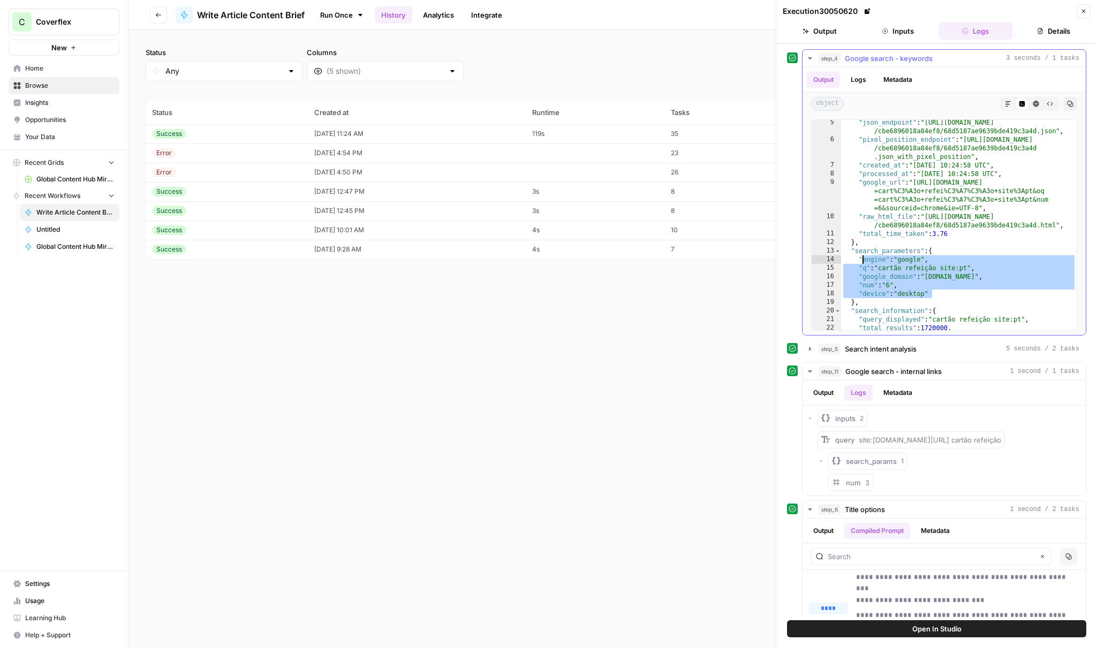
drag, startPoint x: 941, startPoint y: 295, endPoint x: 862, endPoint y: 258, distance: 87.2
click at [861, 258] on div ""json_endpoint" : "[URL][DOMAIN_NAME] /cbe6896018a84ef8/68d5187ae9639bde419c3a4…" at bounding box center [959, 236] width 236 height 236
click at [986, 296] on div ""json_endpoint" : "[URL][DOMAIN_NAME] /cbe6896018a84ef8/68d5187ae9639bde419c3a4…" at bounding box center [959, 236] width 236 height 236
type textarea "**********"
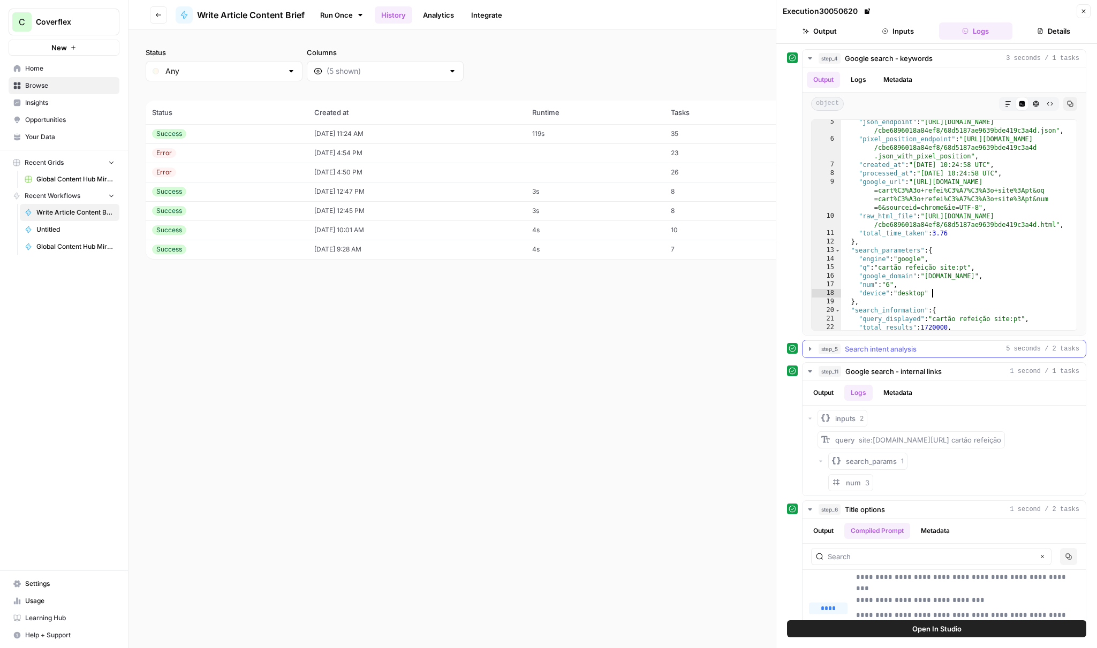
click at [911, 353] on span "Search intent analysis" at bounding box center [881, 349] width 72 height 11
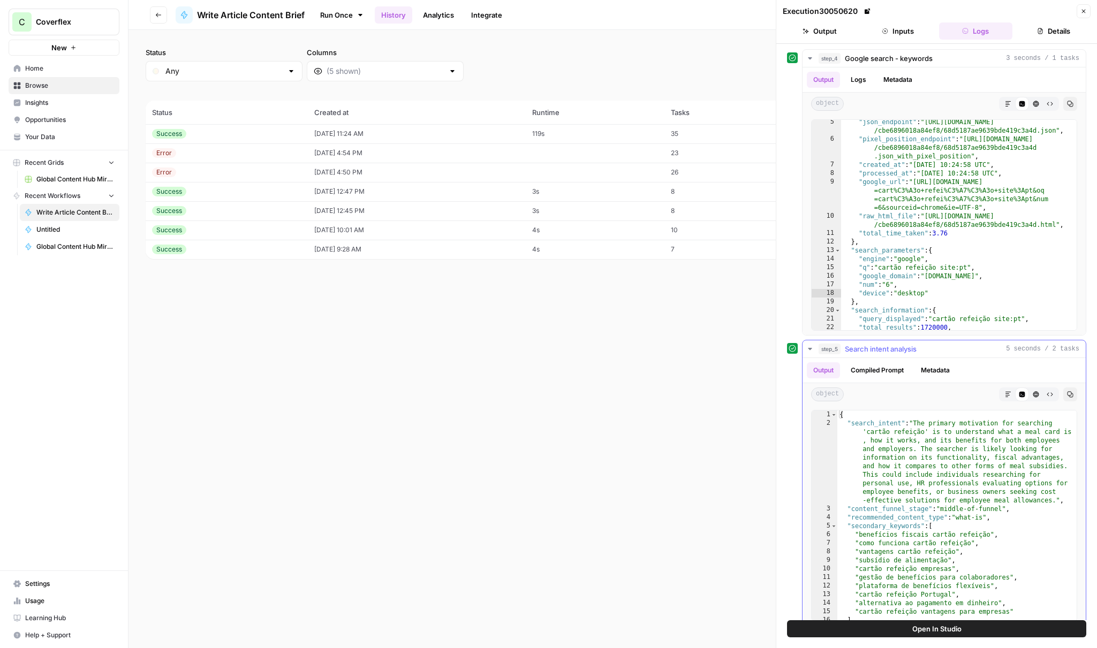
click at [891, 370] on button "Compiled Prompt" at bounding box center [877, 371] width 66 height 16
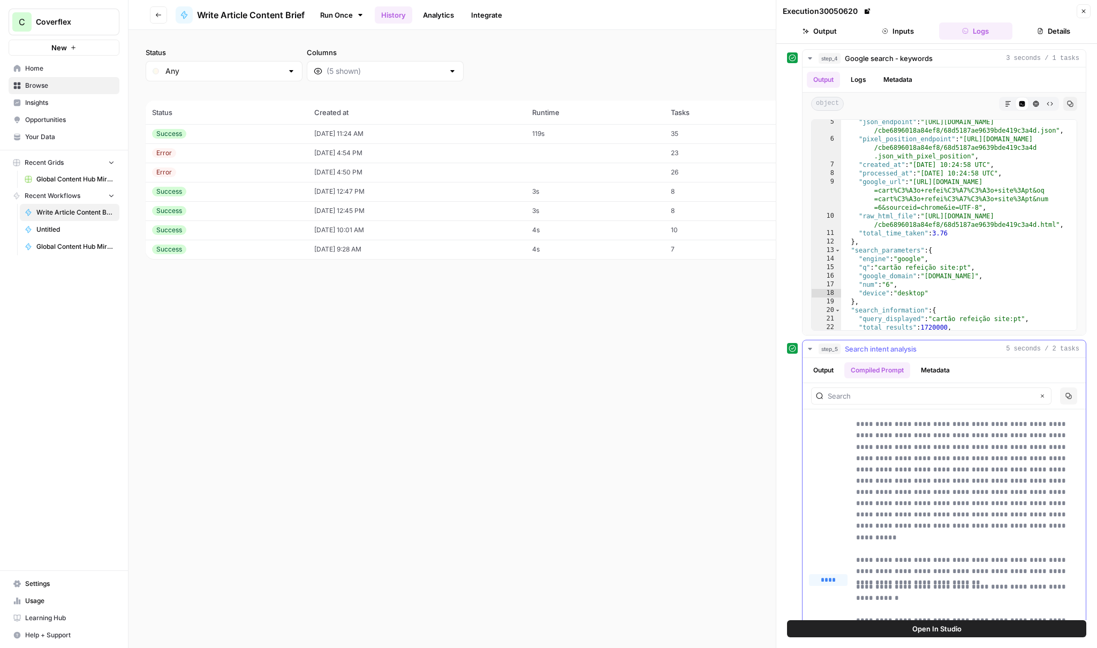
scroll to position [27, 0]
drag, startPoint x: 871, startPoint y: 534, endPoint x: 893, endPoint y: 540, distance: 22.1
click at [905, 540] on p "**********" at bounding box center [967, 479] width 223 height 170
click at [886, 539] on p "**********" at bounding box center [967, 479] width 223 height 170
drag, startPoint x: 858, startPoint y: 537, endPoint x: 918, endPoint y: 558, distance: 63.2
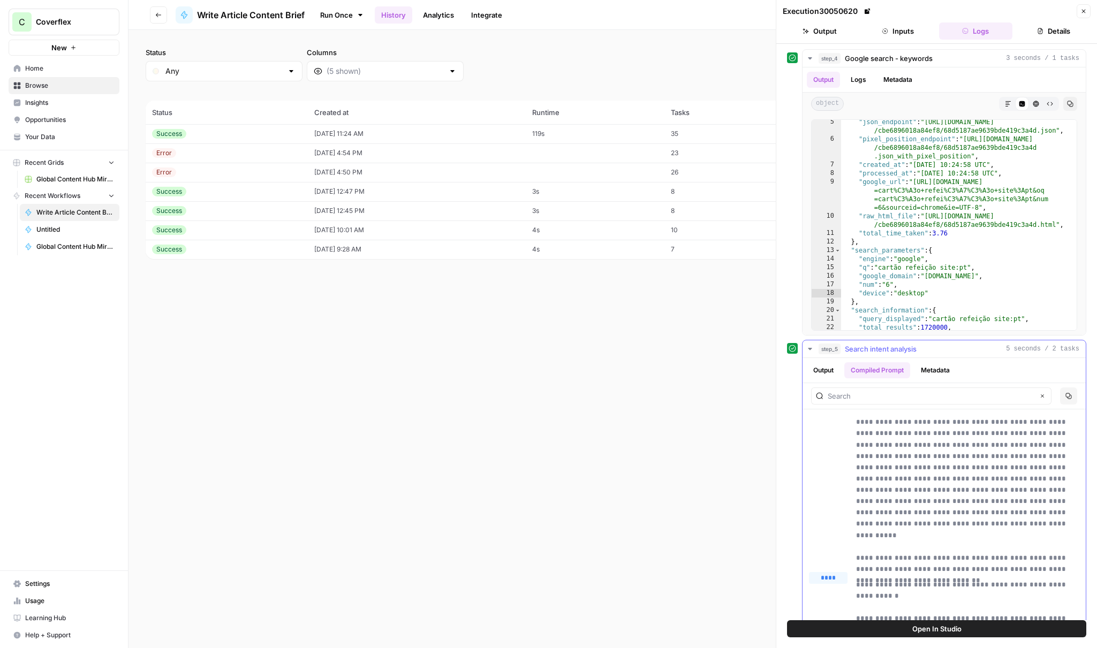
click at [918, 558] on p "**********" at bounding box center [967, 479] width 223 height 170
click at [1014, 553] on p "**********" at bounding box center [967, 479] width 223 height 170
drag, startPoint x: 995, startPoint y: 549, endPoint x: 988, endPoint y: 537, distance: 14.4
click at [988, 537] on p "**********" at bounding box center [967, 479] width 223 height 170
click at [990, 537] on p "**********" at bounding box center [967, 479] width 223 height 170
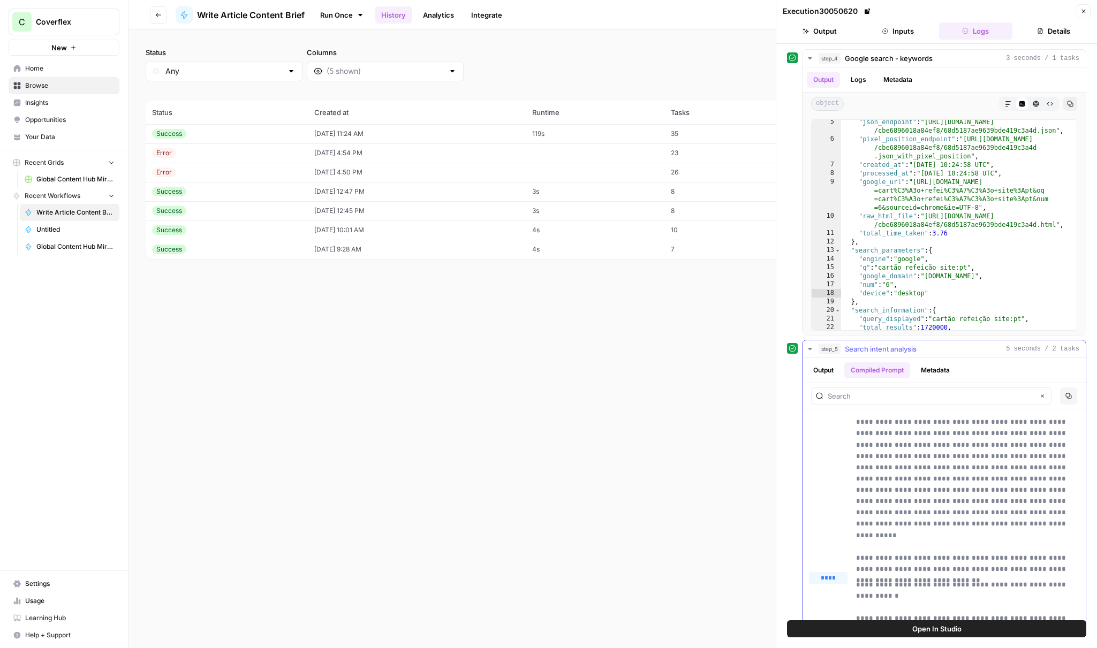
click at [1002, 546] on p "**********" at bounding box center [967, 479] width 223 height 170
click at [985, 538] on p "**********" at bounding box center [967, 479] width 223 height 170
drag, startPoint x: 986, startPoint y: 538, endPoint x: 1005, endPoint y: 553, distance: 24.3
click at [1005, 553] on p "**********" at bounding box center [967, 479] width 223 height 170
click at [1005, 554] on p "**********" at bounding box center [967, 479] width 223 height 170
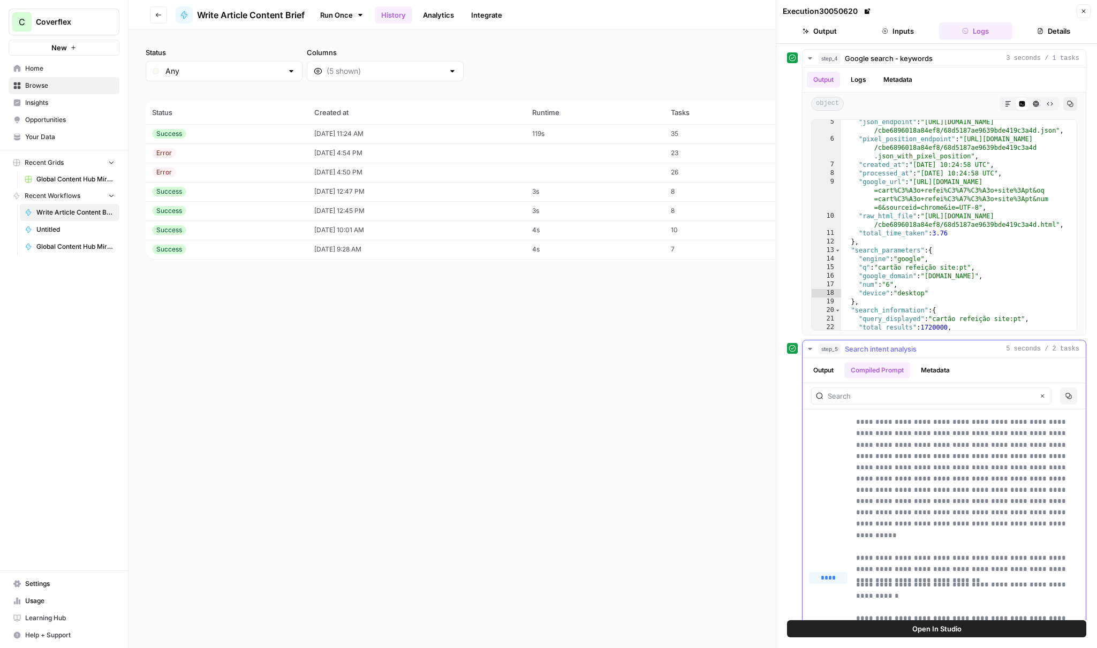
click at [989, 539] on p "**********" at bounding box center [967, 479] width 223 height 170
drag, startPoint x: 987, startPoint y: 538, endPoint x: 1005, endPoint y: 554, distance: 23.1
click at [1005, 554] on p "**********" at bounding box center [967, 479] width 223 height 170
click at [994, 534] on p "**********" at bounding box center [967, 479] width 223 height 170
drag, startPoint x: 987, startPoint y: 538, endPoint x: 1011, endPoint y: 554, distance: 28.5
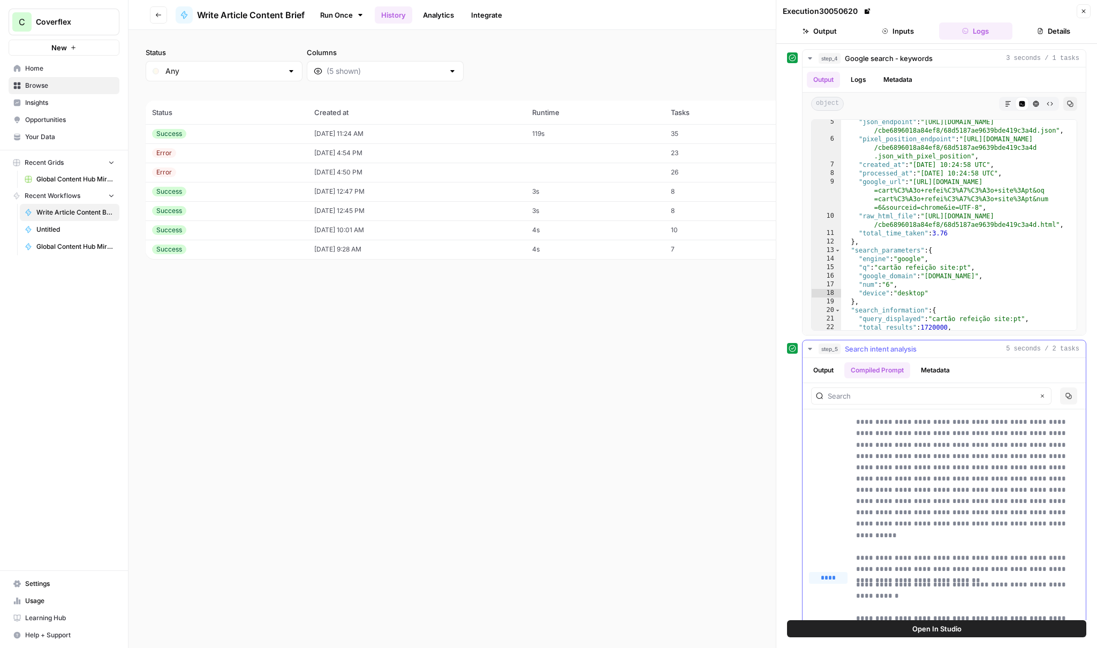
click at [1011, 554] on p "**********" at bounding box center [967, 479] width 223 height 170
click at [998, 547] on p "**********" at bounding box center [967, 479] width 223 height 170
drag, startPoint x: 987, startPoint y: 537, endPoint x: 1007, endPoint y: 554, distance: 26.2
click at [1007, 554] on p "**********" at bounding box center [967, 479] width 223 height 170
click at [1006, 554] on p "**********" at bounding box center [967, 479] width 223 height 170
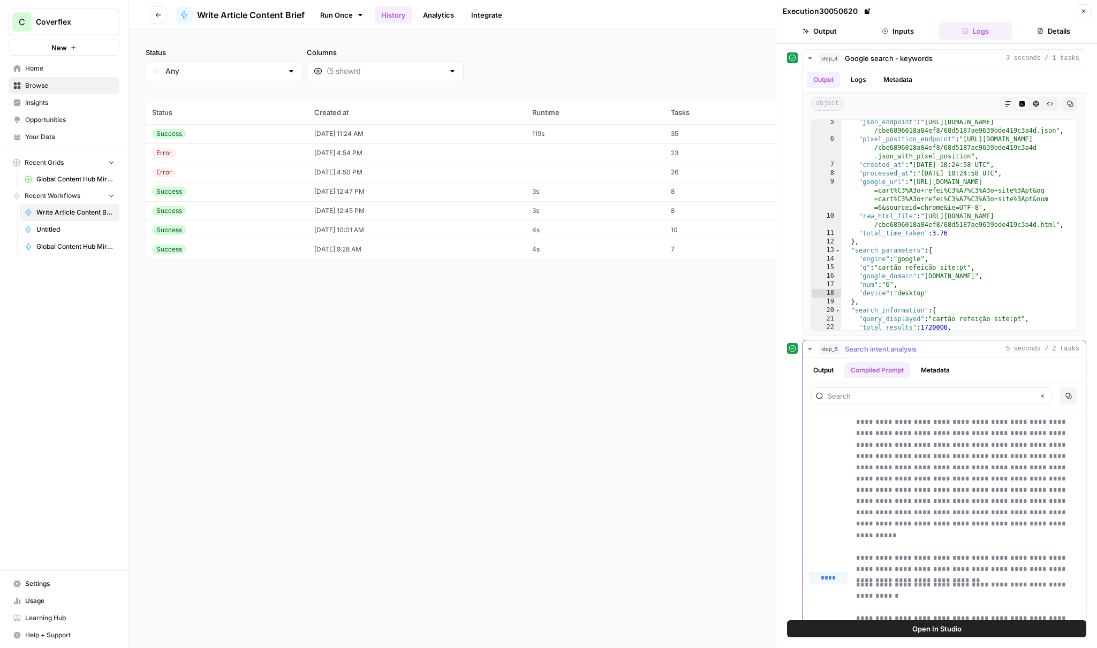
click at [987, 537] on p "**********" at bounding box center [967, 479] width 223 height 170
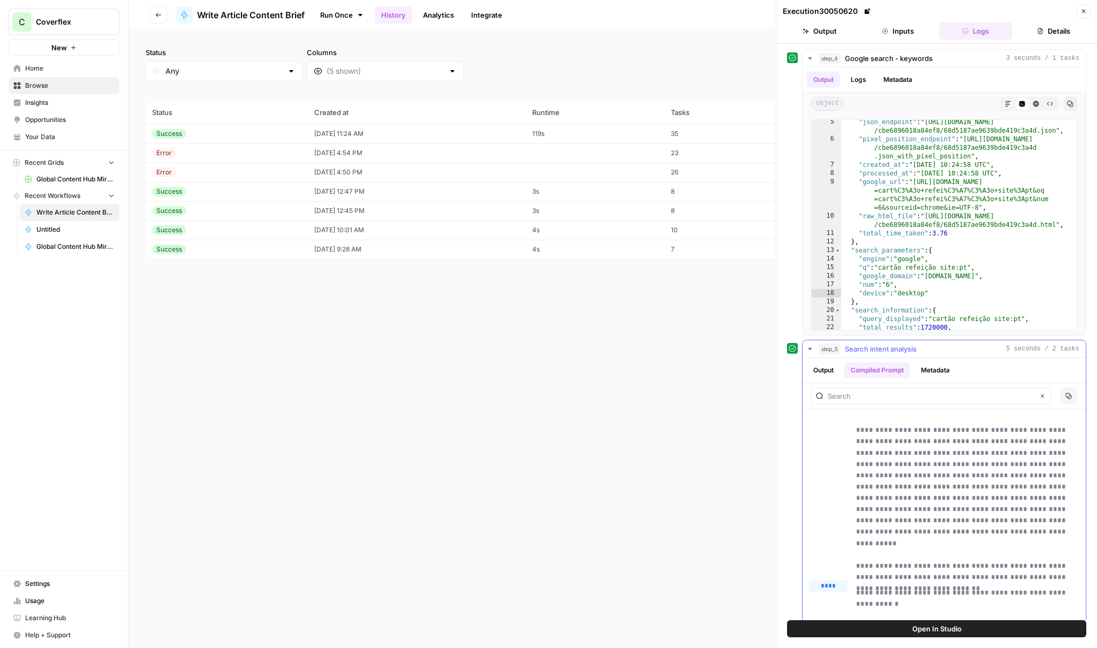
scroll to position [18, 0]
drag, startPoint x: 984, startPoint y: 523, endPoint x: 976, endPoint y: 523, distance: 8.6
click at [976, 523] on p "**********" at bounding box center [967, 488] width 223 height 170
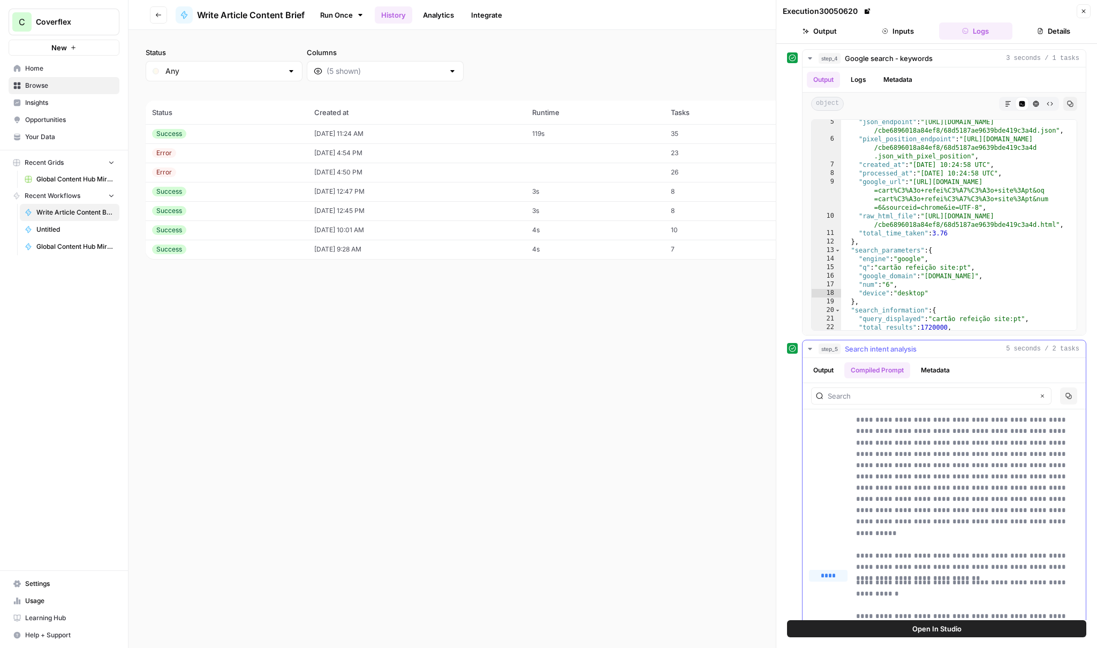
scroll to position [25, 0]
drag, startPoint x: 857, startPoint y: 537, endPoint x: 919, endPoint y: 557, distance: 65.4
click at [919, 556] on p "**********" at bounding box center [967, 481] width 223 height 170
click at [918, 560] on p "**********" at bounding box center [967, 481] width 223 height 170
drag, startPoint x: 917, startPoint y: 560, endPoint x: 861, endPoint y: 539, distance: 60.5
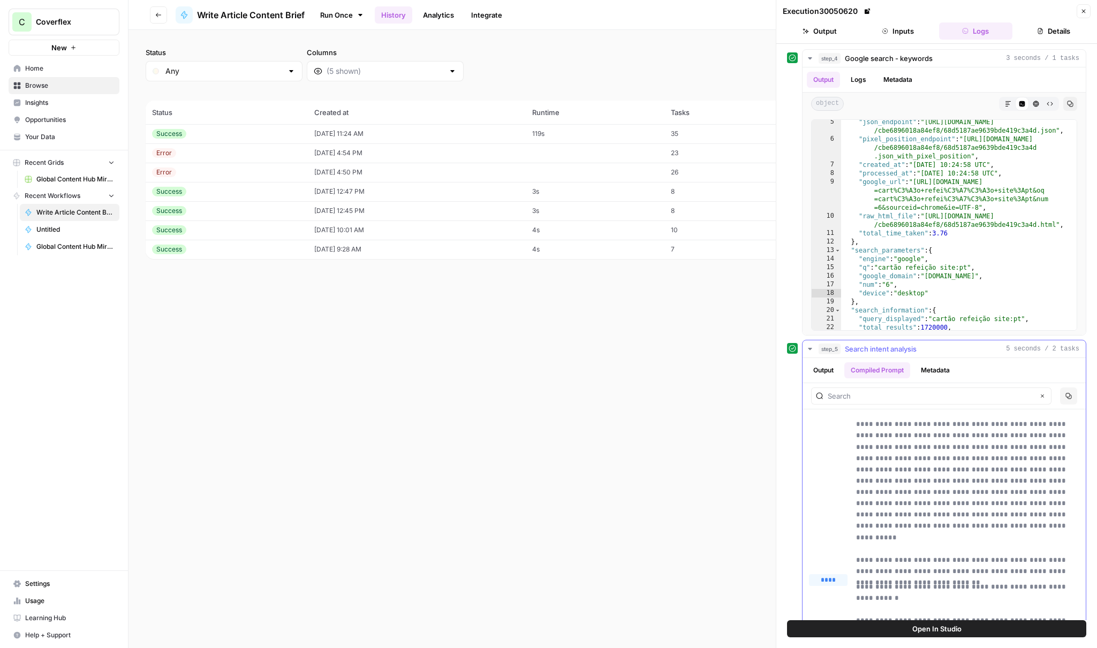
click at [861, 539] on p "**********" at bounding box center [967, 481] width 223 height 170
click at [857, 540] on p "**********" at bounding box center [967, 481] width 223 height 170
drag, startPoint x: 857, startPoint y: 540, endPoint x: 919, endPoint y: 560, distance: 65.2
click at [919, 560] on p "**********" at bounding box center [967, 481] width 223 height 170
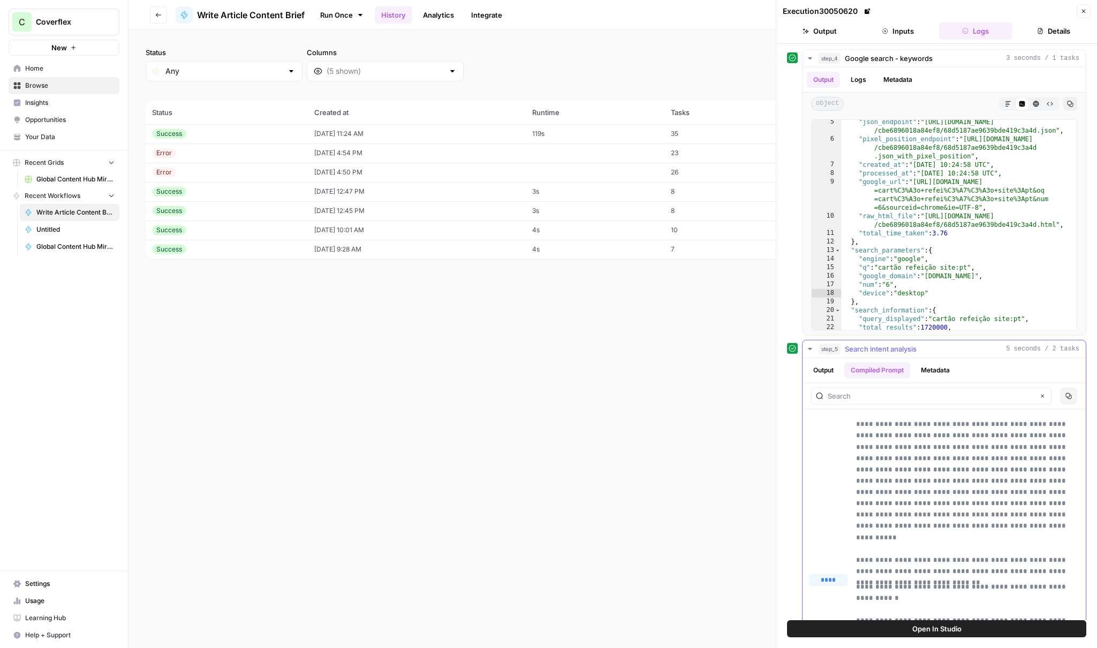
drag, startPoint x: 919, startPoint y: 560, endPoint x: 859, endPoint y: 540, distance: 63.5
click at [859, 540] on p "**********" at bounding box center [967, 481] width 223 height 170
drag, startPoint x: 858, startPoint y: 538, endPoint x: 924, endPoint y: 561, distance: 69.8
click at [924, 561] on p "**********" at bounding box center [967, 481] width 223 height 170
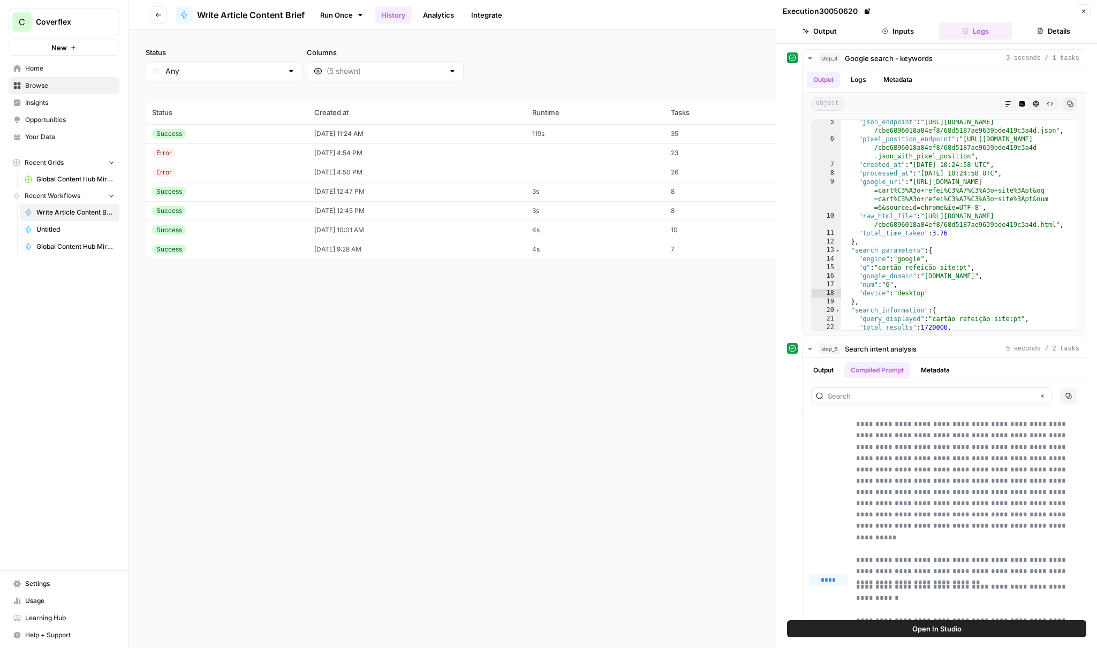
click at [43, 73] on span "Home" at bounding box center [69, 69] width 89 height 10
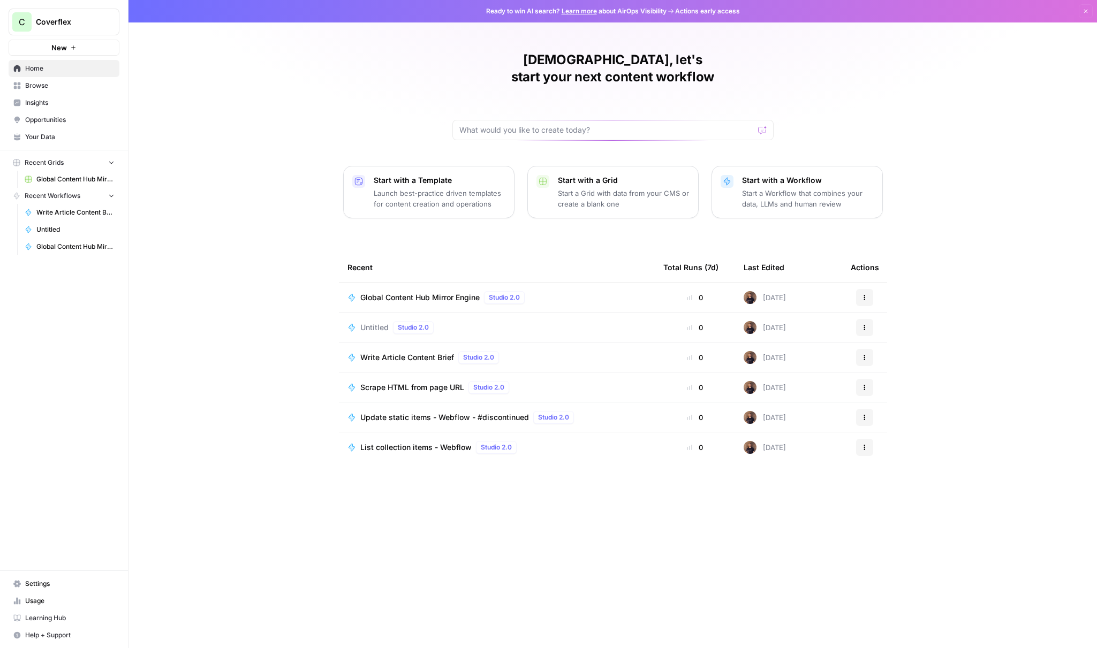
click at [62, 120] on span "Opportunities" at bounding box center [69, 120] width 89 height 10
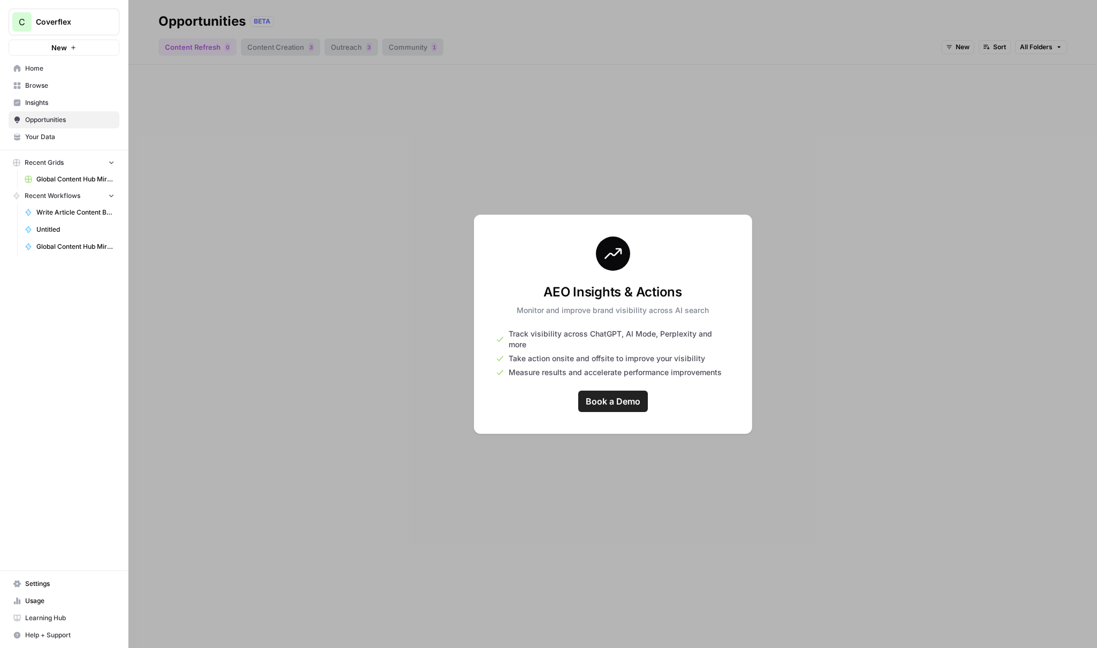
drag, startPoint x: 243, startPoint y: 142, endPoint x: 140, endPoint y: 131, distance: 103.4
click at [241, 142] on div at bounding box center [613, 324] width 969 height 648
click at [67, 101] on span "Insights" at bounding box center [69, 103] width 89 height 10
click at [68, 90] on span "Browse" at bounding box center [69, 86] width 89 height 10
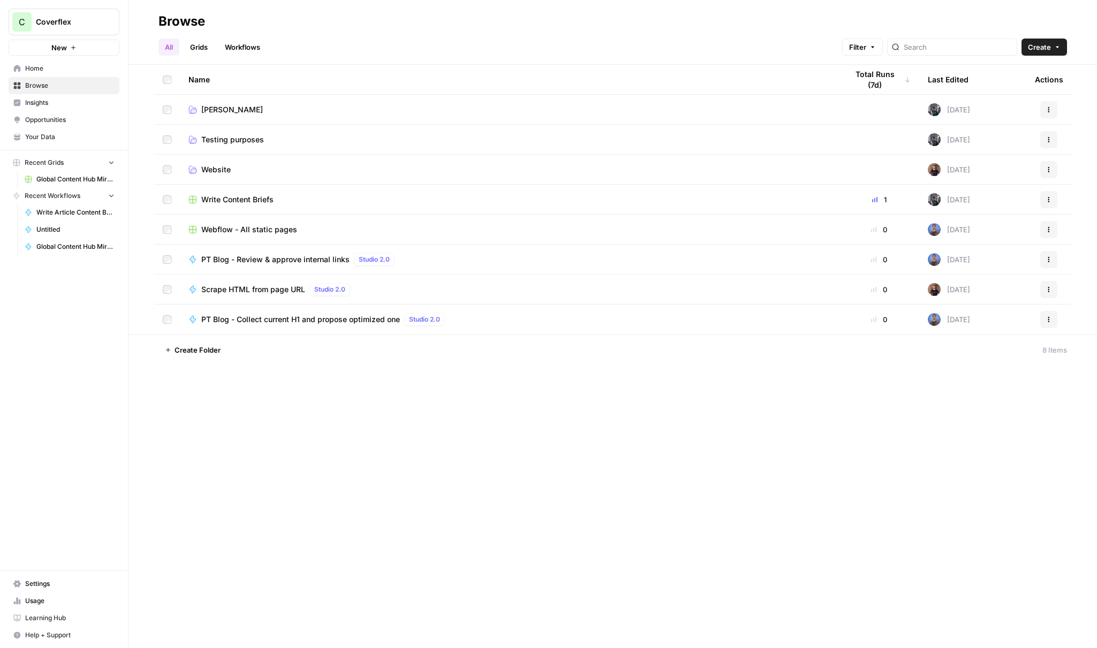
click at [65, 142] on link "Your Data" at bounding box center [64, 137] width 111 height 17
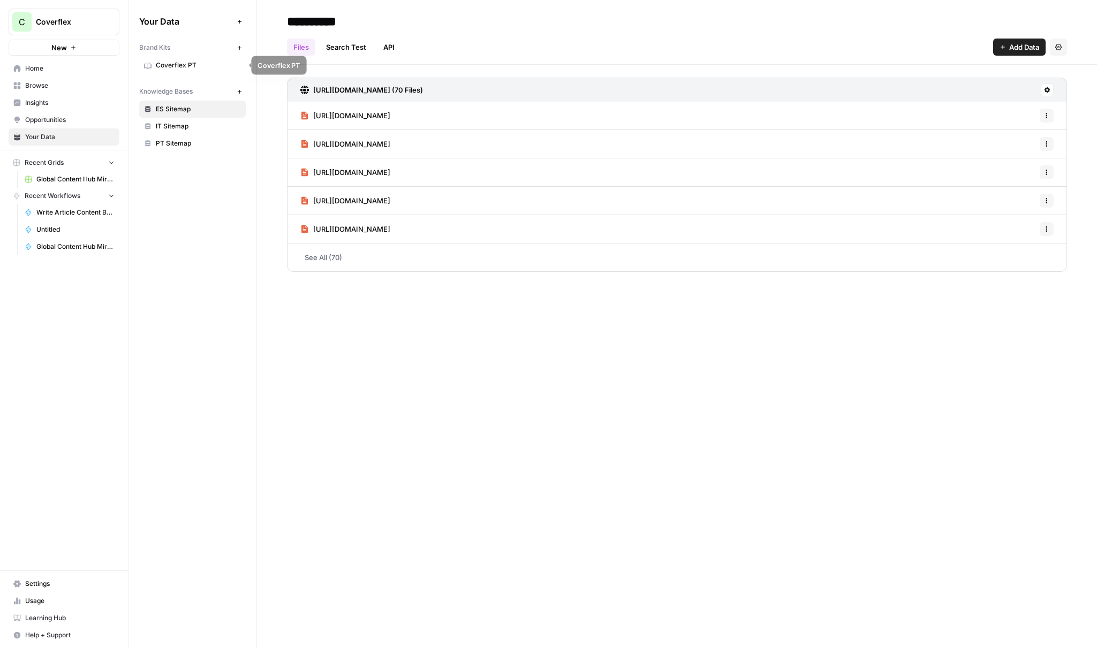
click at [193, 65] on span "Coverflex PT" at bounding box center [198, 66] width 85 height 10
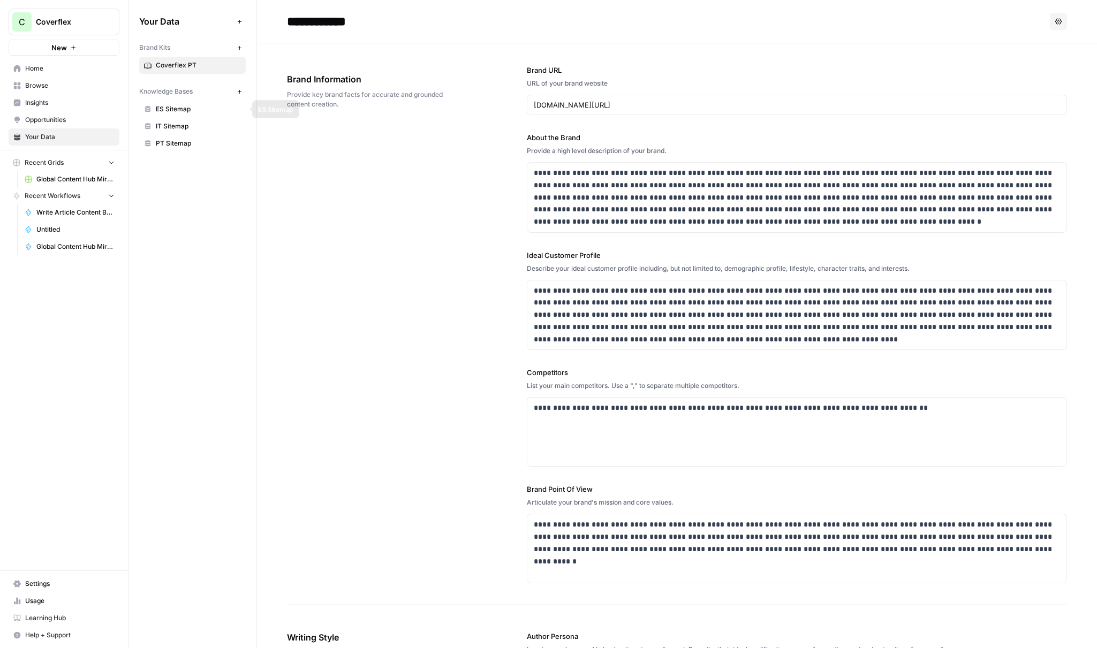
click at [200, 110] on span "ES Sitemap" at bounding box center [198, 109] width 85 height 10
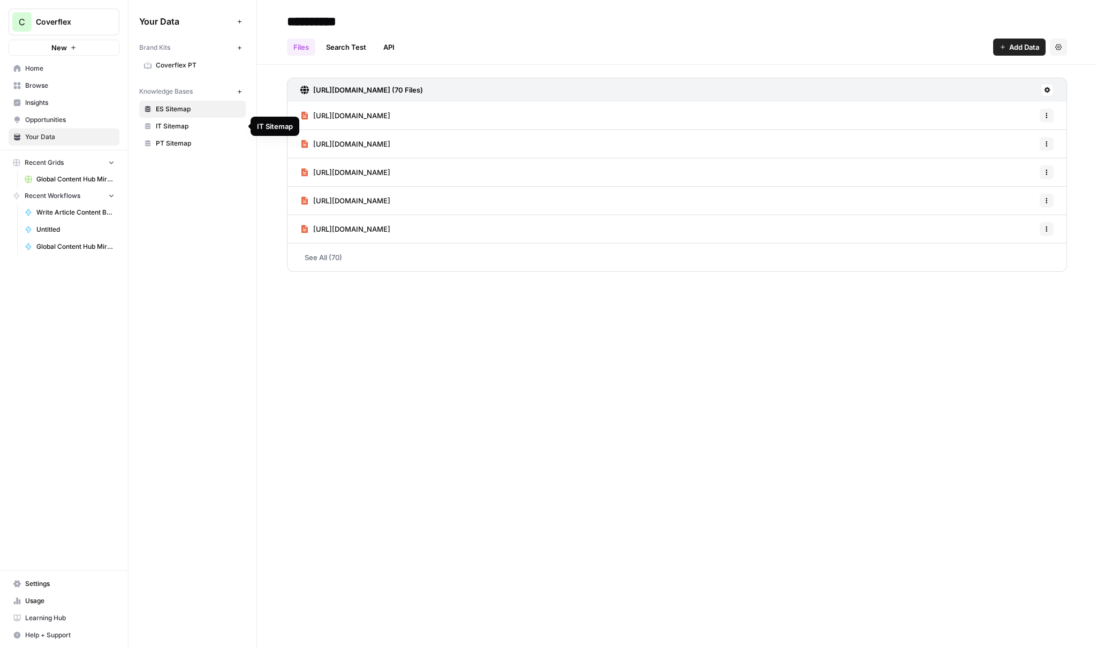
click at [199, 132] on link "IT Sitemap" at bounding box center [192, 126] width 107 height 17
click at [202, 129] on span "IT Sitemap" at bounding box center [198, 127] width 85 height 10
click at [202, 149] on link "PT Sitemap" at bounding box center [192, 143] width 107 height 17
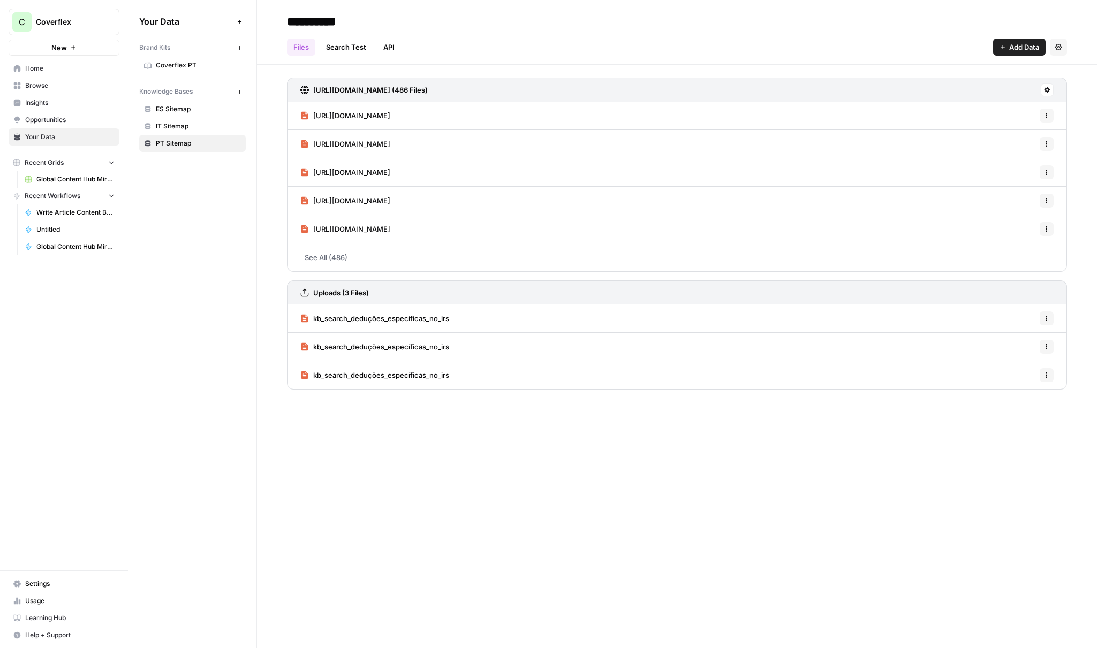
click at [347, 50] on link "Search Test" at bounding box center [346, 47] width 53 height 17
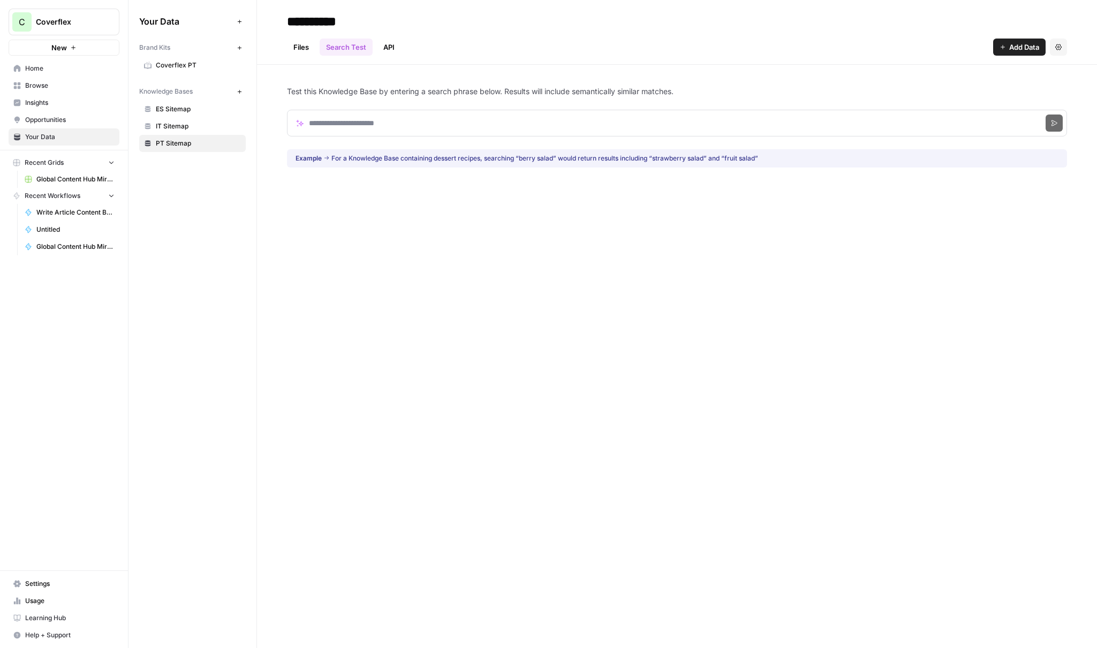
click at [313, 51] on link "Files" at bounding box center [301, 47] width 28 height 17
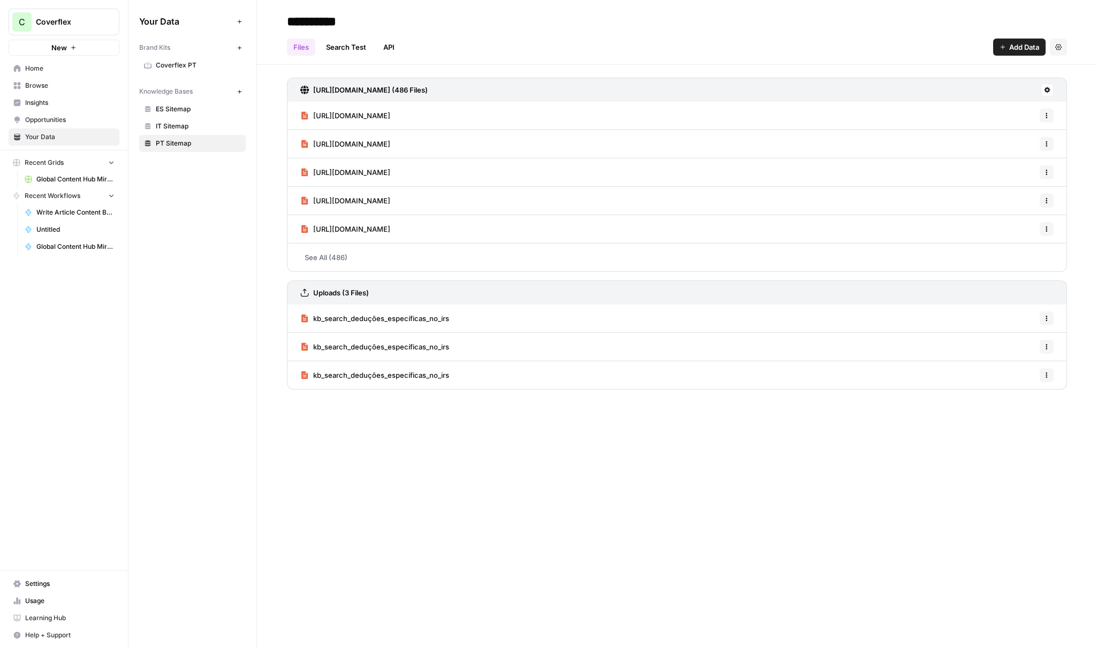
click at [176, 62] on span "Coverflex PT" at bounding box center [198, 66] width 85 height 10
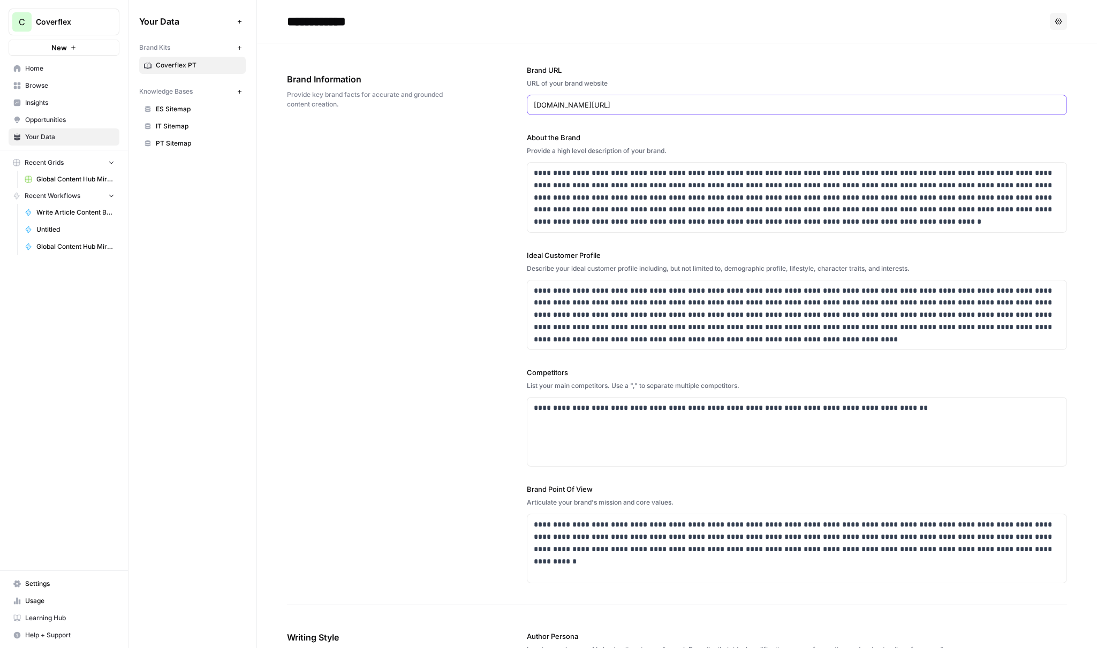
drag, startPoint x: 590, startPoint y: 106, endPoint x: 525, endPoint y: 105, distance: 65.3
click at [534, 105] on input "[DOMAIN_NAME][URL]" at bounding box center [797, 105] width 526 height 11
click at [568, 177] on p "**********" at bounding box center [797, 197] width 526 height 61
click at [902, 412] on p "**********" at bounding box center [797, 408] width 526 height 12
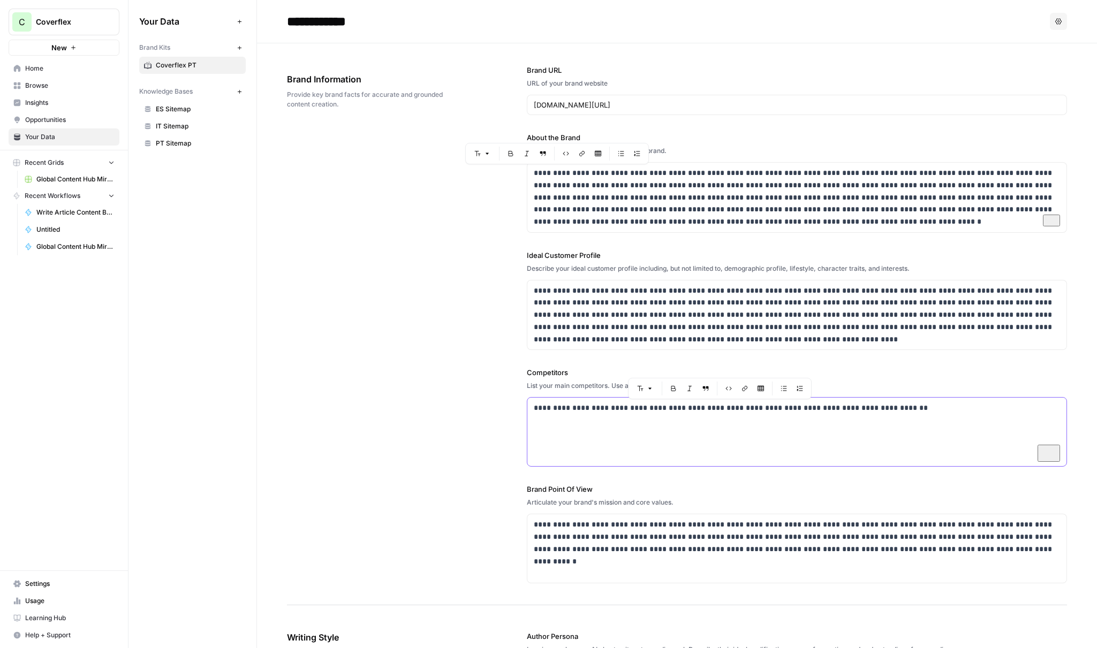
drag, startPoint x: 930, startPoint y: 411, endPoint x: 524, endPoint y: 410, distance: 406.4
click at [527, 410] on div "**********" at bounding box center [796, 432] width 539 height 69
click at [463, 396] on div "**********" at bounding box center [677, 324] width 780 height 562
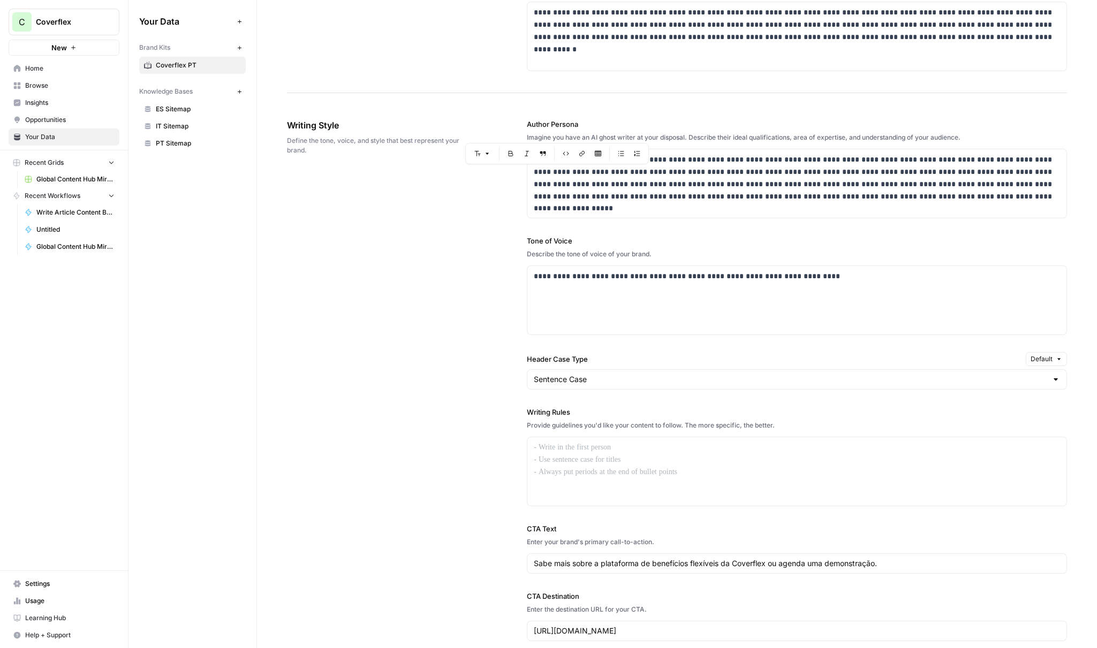
scroll to position [546, 0]
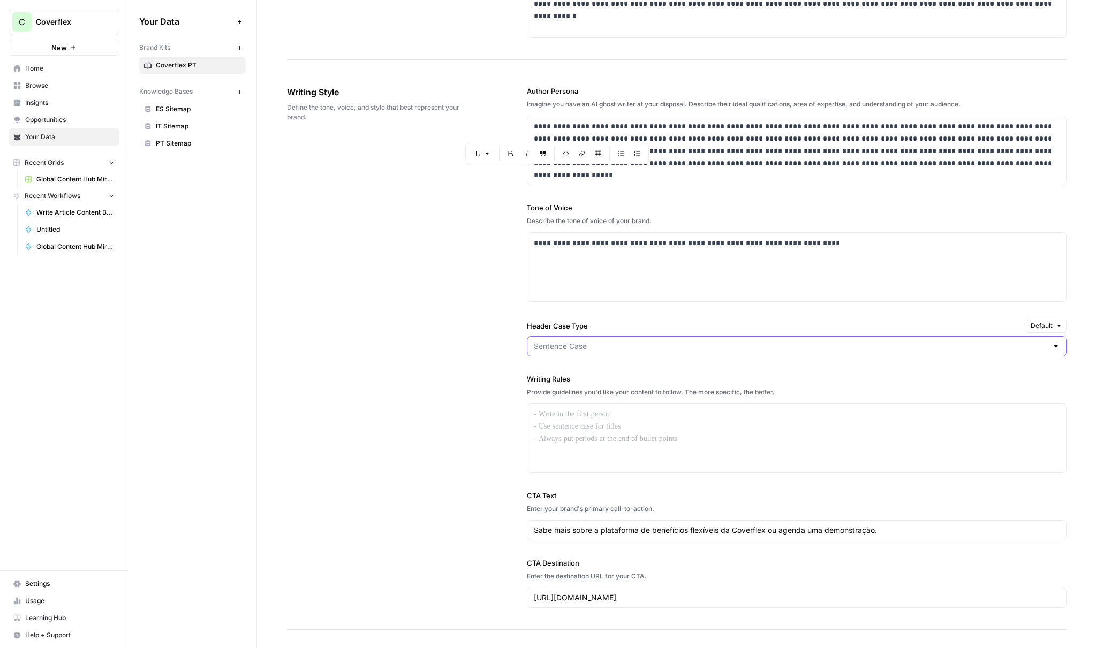
click at [693, 344] on input "Header Case Type" at bounding box center [791, 346] width 514 height 11
type input "Sentence Case"
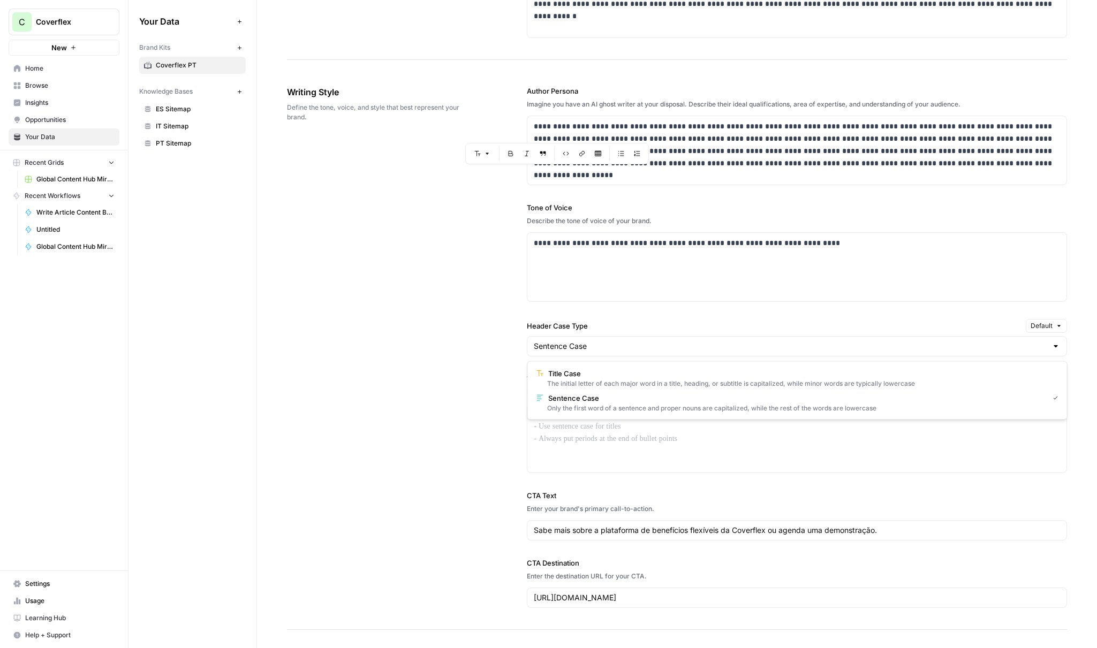
drag, startPoint x: 330, startPoint y: 320, endPoint x: 341, endPoint y: 321, distance: 10.2
click at [330, 320] on div "**********" at bounding box center [677, 347] width 780 height 566
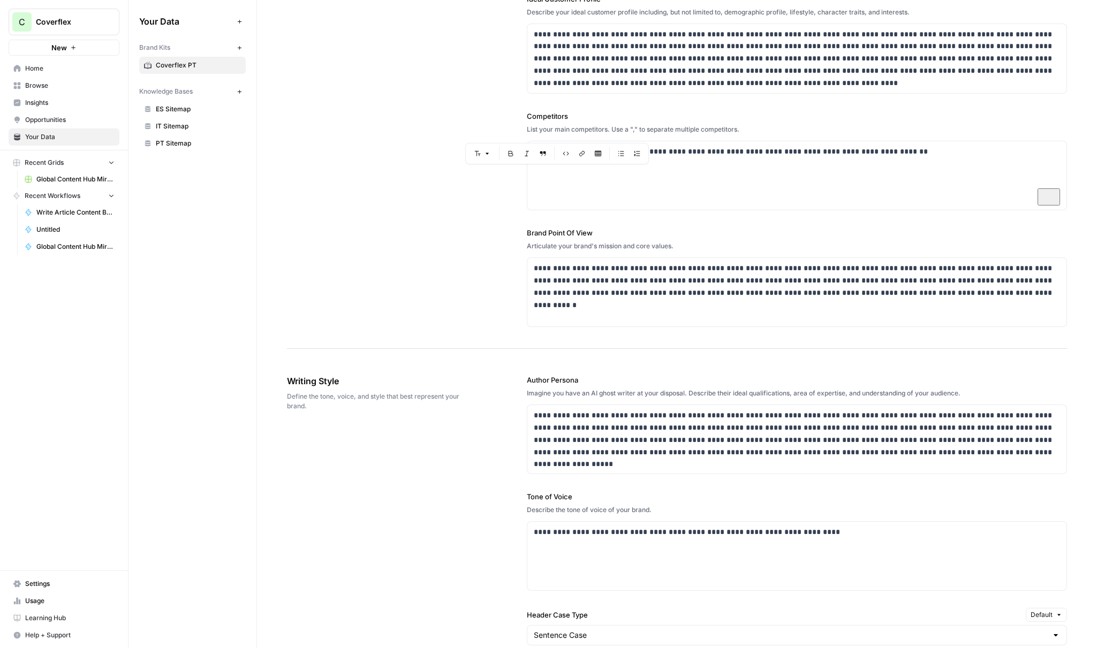
scroll to position [0, 0]
